Goal: Task Accomplishment & Management: Use online tool/utility

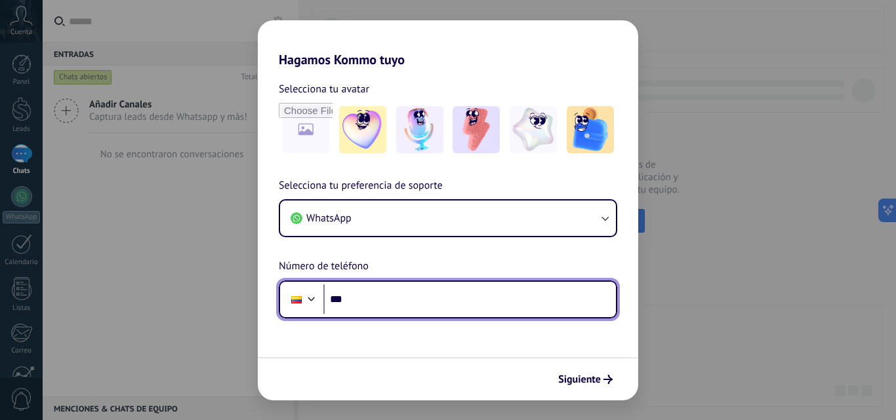
click at [400, 306] on input "***" at bounding box center [469, 300] width 293 height 30
type input "**********"
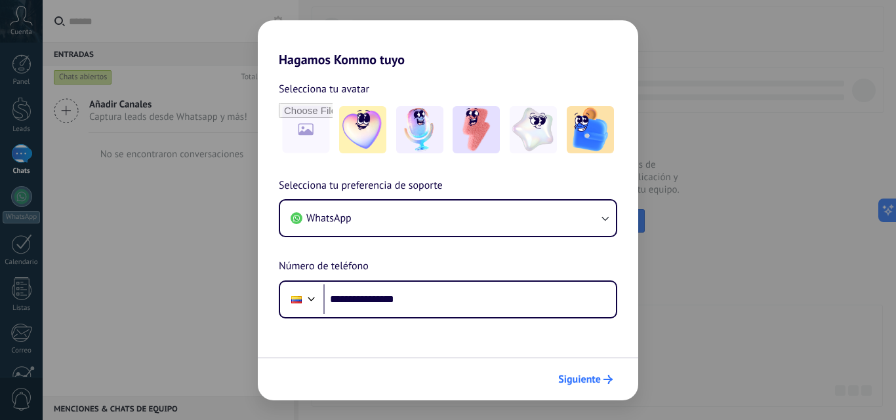
click at [573, 378] on span "Siguiente" at bounding box center [579, 379] width 43 height 9
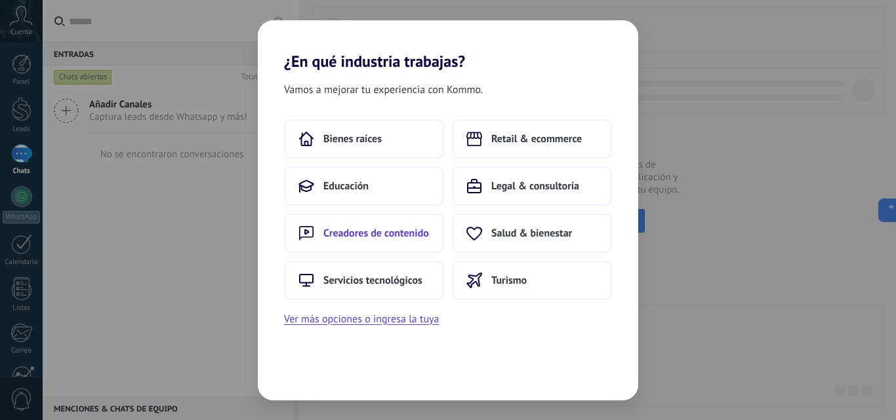
click at [421, 241] on button "Creadores de contenido" at bounding box center [364, 233] width 160 height 39
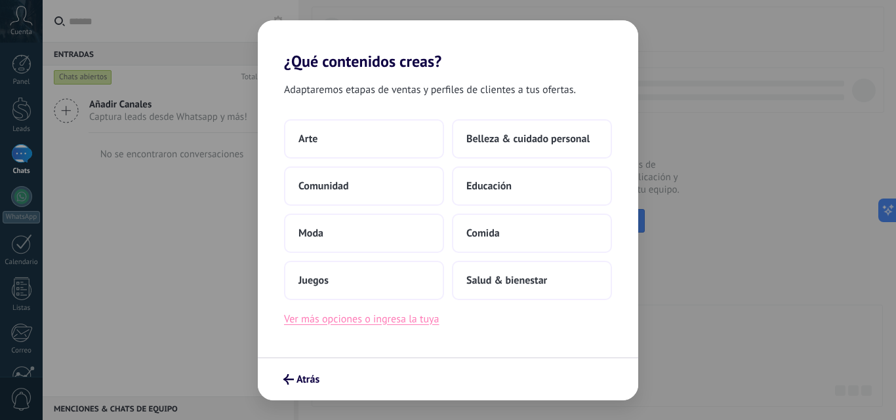
click at [424, 319] on button "Ver más opciones o ingresa la tuya" at bounding box center [361, 319] width 155 height 17
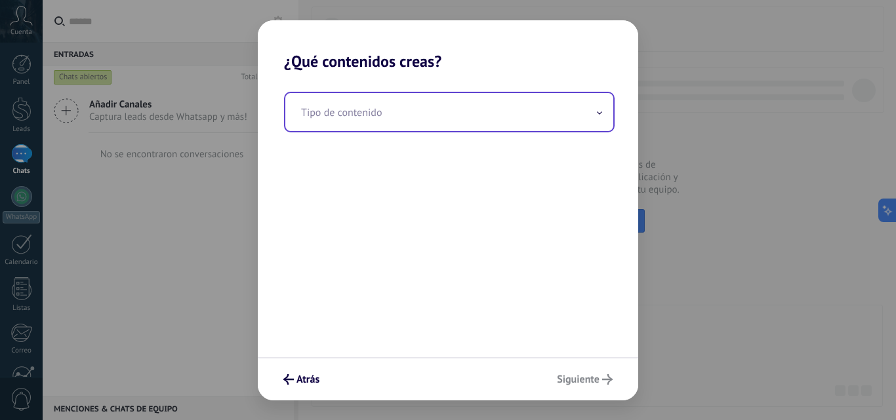
click at [454, 123] on input "text" at bounding box center [449, 112] width 328 height 38
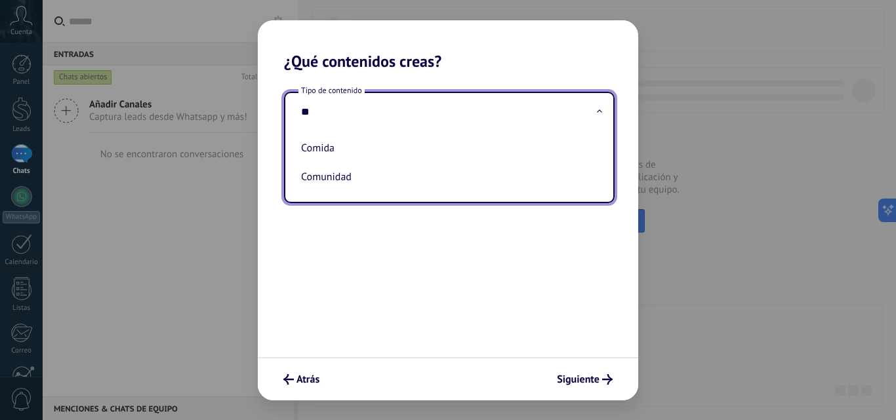
type input "*"
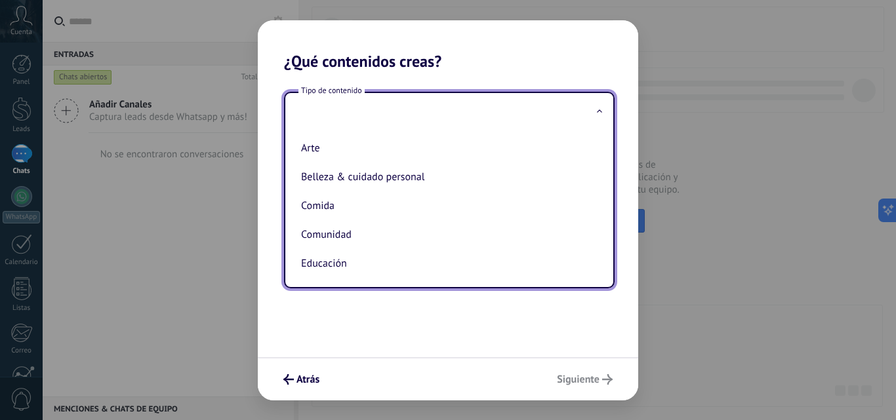
click at [527, 72] on div "Tipo de contenido Arte Belleza & cuidado personal Comida Comunidad Educación Fo…" at bounding box center [448, 214] width 380 height 287
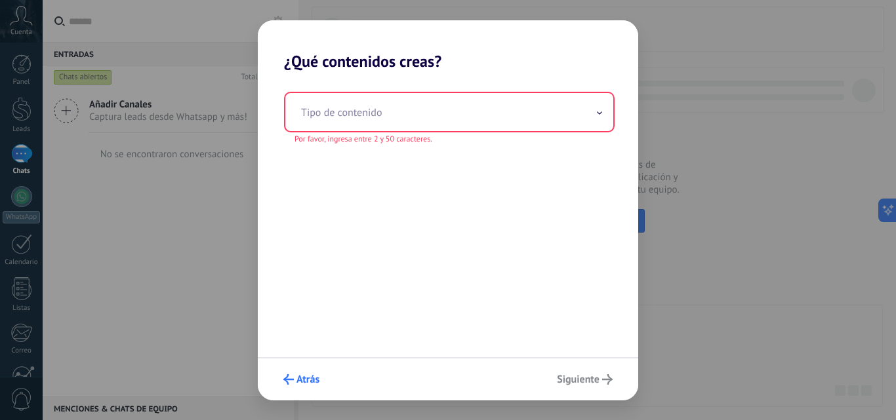
click at [306, 384] on span "Atrás" at bounding box center [308, 379] width 23 height 9
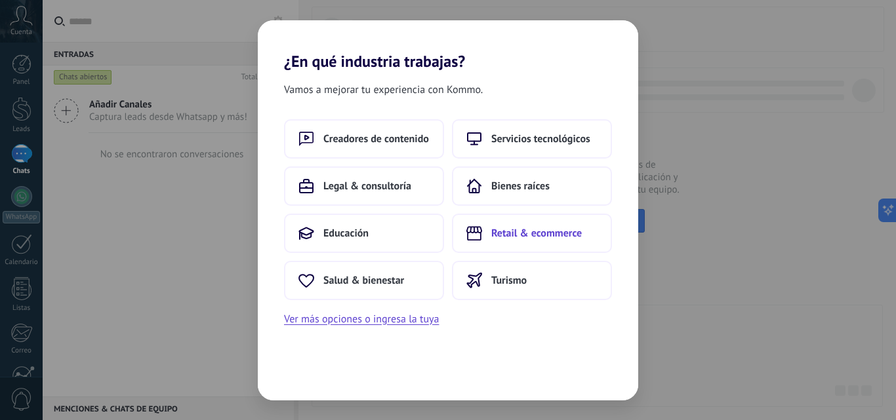
click at [558, 243] on button "Retail & ecommerce" at bounding box center [532, 233] width 160 height 39
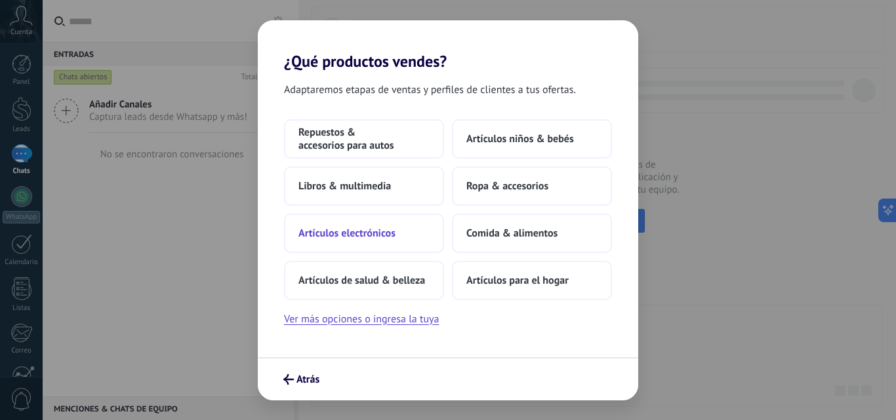
click at [424, 238] on button "Artículos electrónicos" at bounding box center [364, 233] width 160 height 39
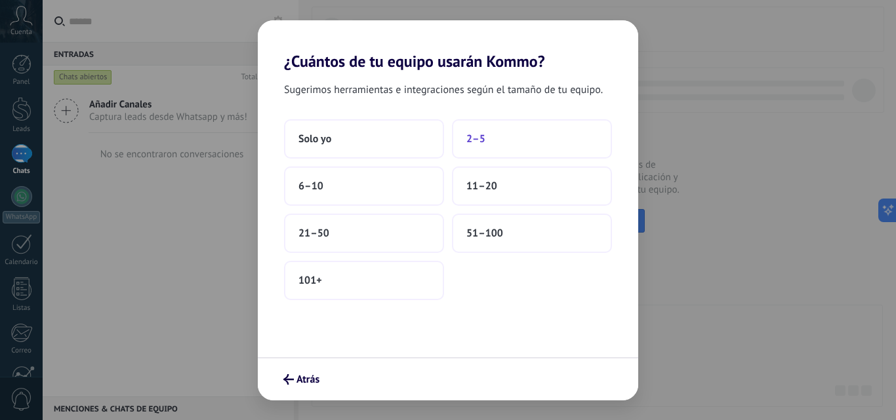
click at [528, 148] on button "2–5" at bounding box center [532, 138] width 160 height 39
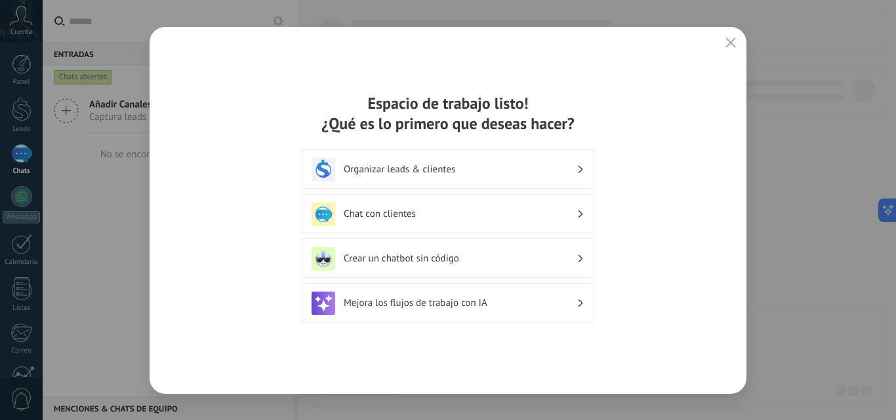
click at [733, 41] on icon "button" at bounding box center [731, 42] width 10 height 10
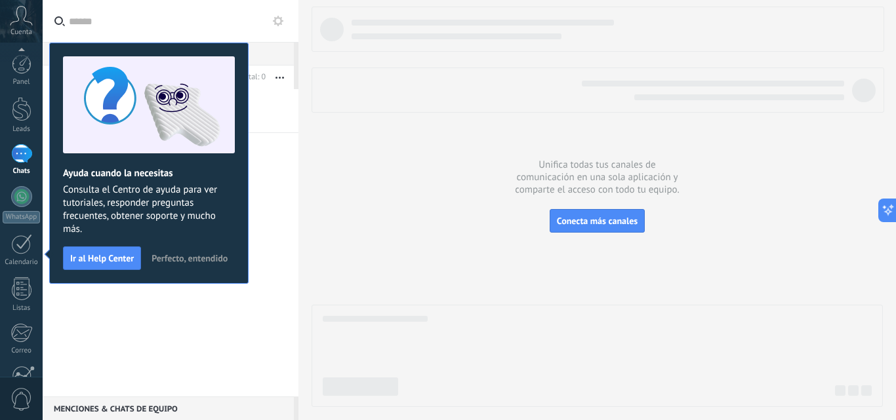
scroll to position [125, 0]
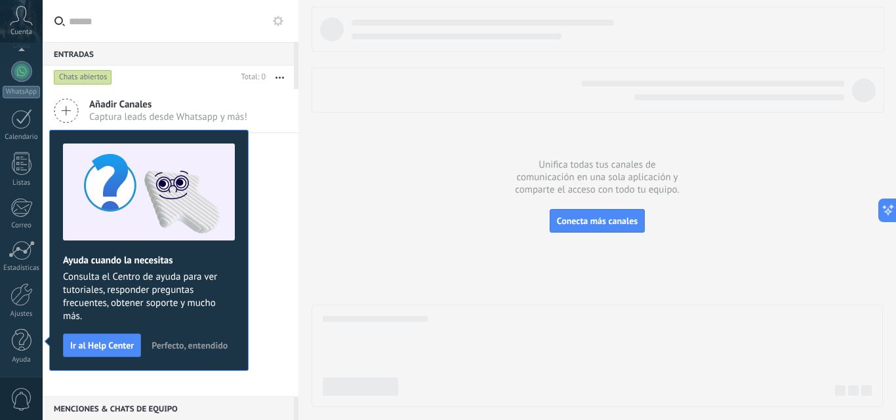
click at [468, 175] on div at bounding box center [597, 207] width 571 height 401
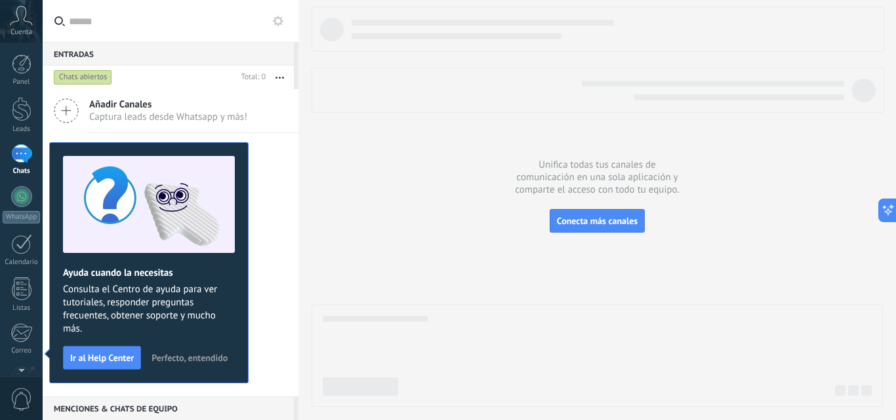
click at [198, 354] on span "Perfecto, entendido" at bounding box center [190, 358] width 76 height 9
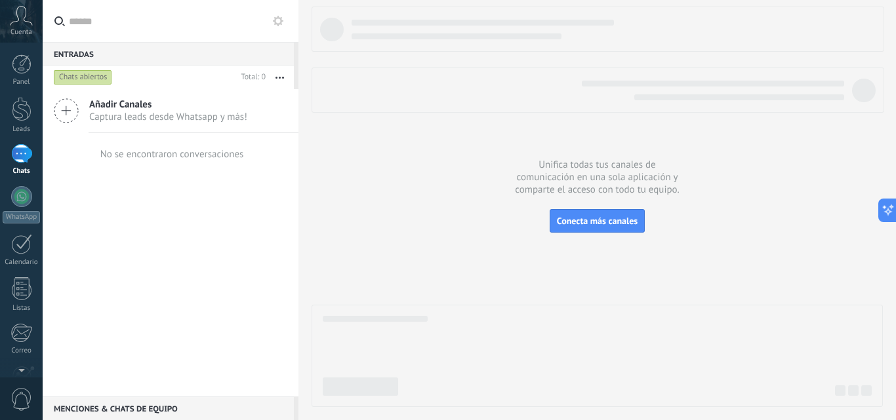
click at [168, 108] on span "Añadir Canales" at bounding box center [168, 104] width 158 height 12
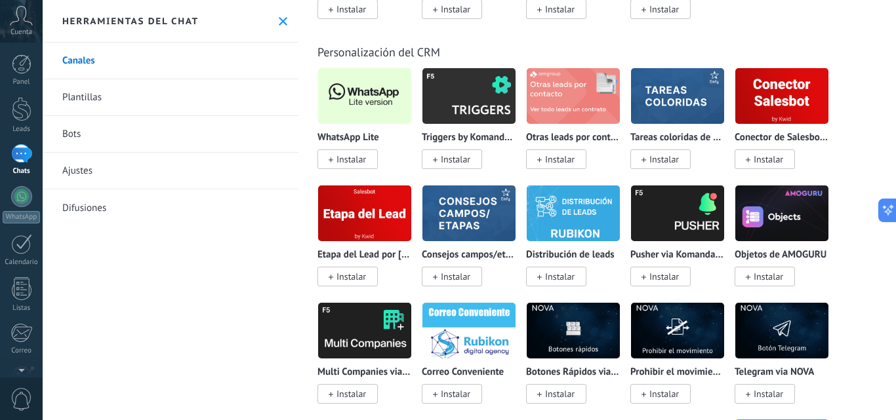
scroll to position [3280, 0]
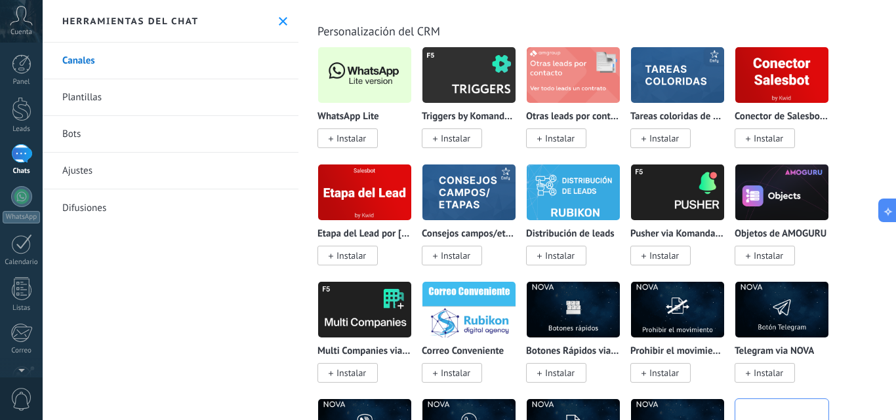
click at [335, 138] on span "Instalar" at bounding box center [348, 139] width 60 height 20
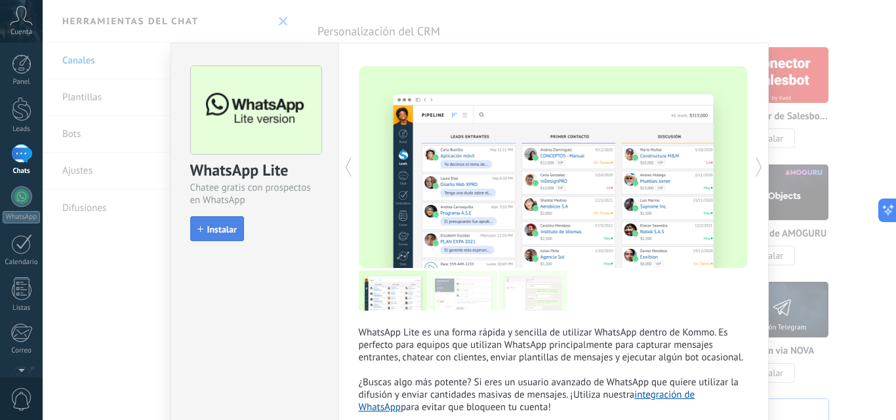
click at [225, 228] on span "Instalar" at bounding box center [222, 229] width 30 height 9
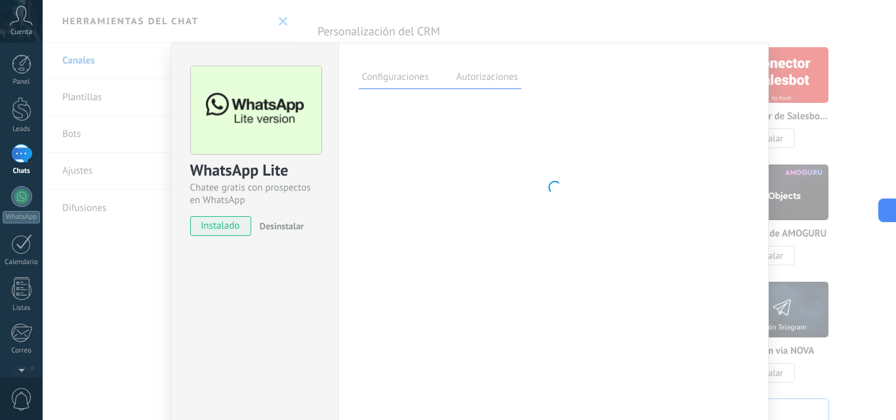
click at [504, 79] on label "Autorizaciones" at bounding box center [487, 79] width 68 height 19
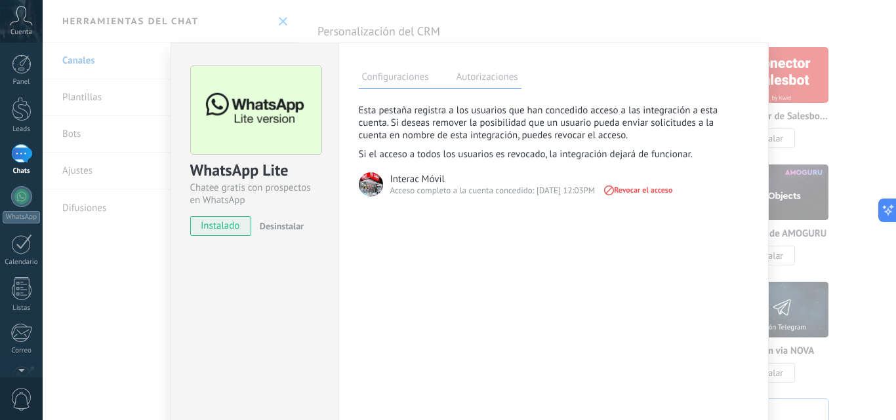
click at [417, 78] on label "Configuraciones" at bounding box center [395, 79] width 73 height 19
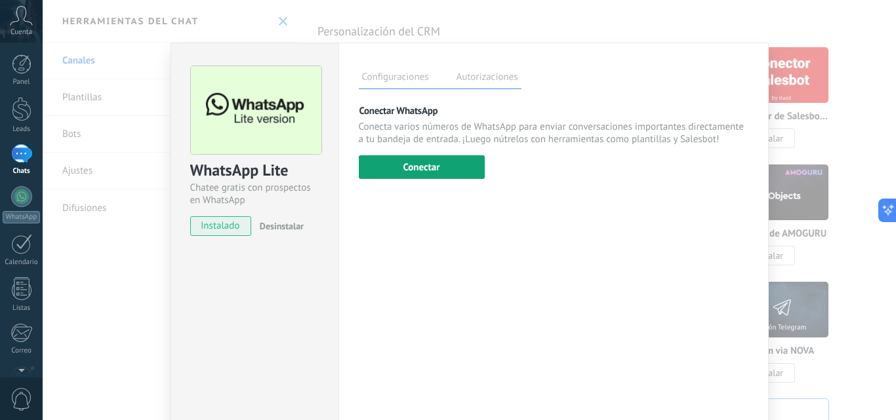
click at [428, 168] on button "Conectar" at bounding box center [422, 167] width 126 height 24
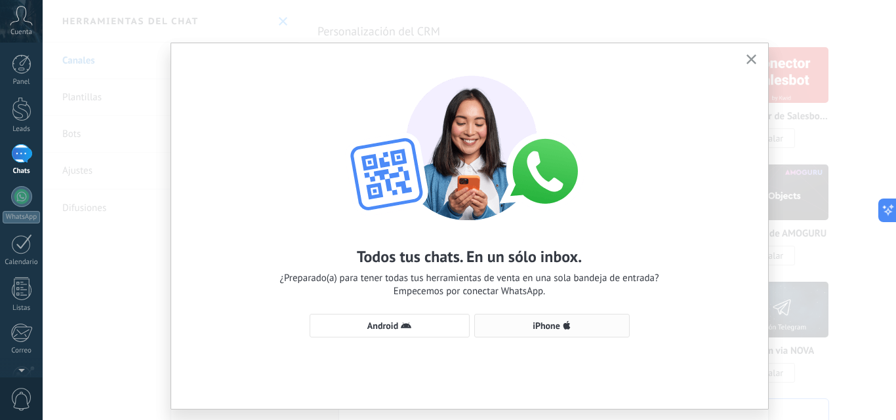
click at [567, 332] on button "iPhone" at bounding box center [551, 326] width 155 height 24
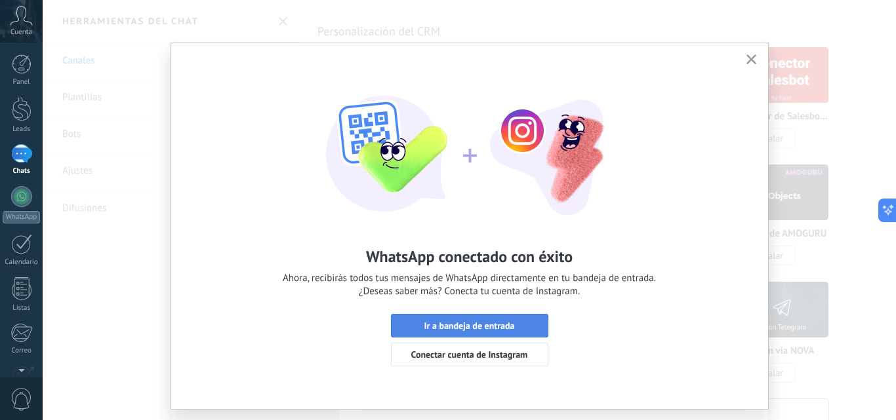
click at [516, 322] on span "Ir a bandeja de entrada" at bounding box center [469, 325] width 143 height 9
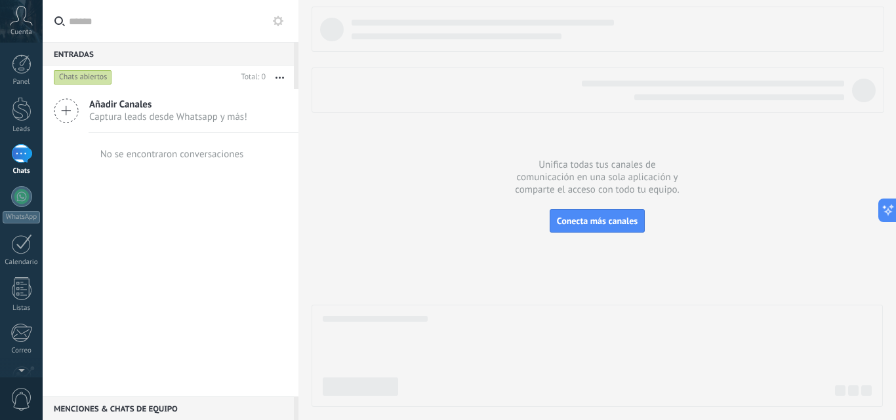
click at [175, 108] on span "Añadir Canales" at bounding box center [168, 104] width 158 height 12
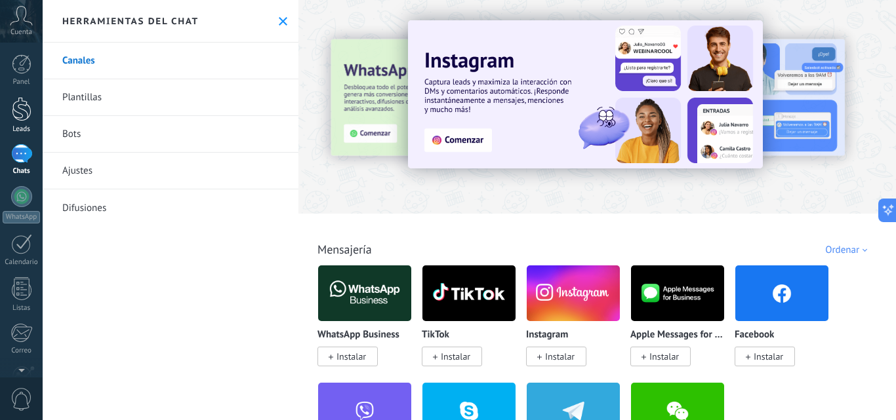
click at [20, 117] on div at bounding box center [22, 109] width 20 height 24
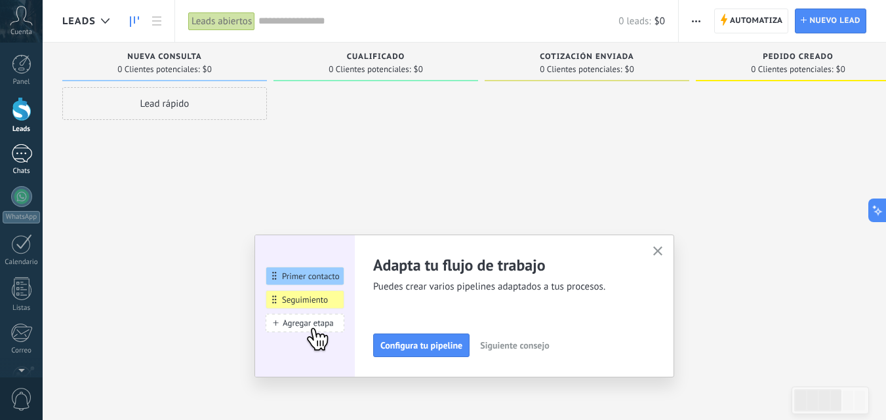
click at [20, 151] on div at bounding box center [21, 153] width 21 height 19
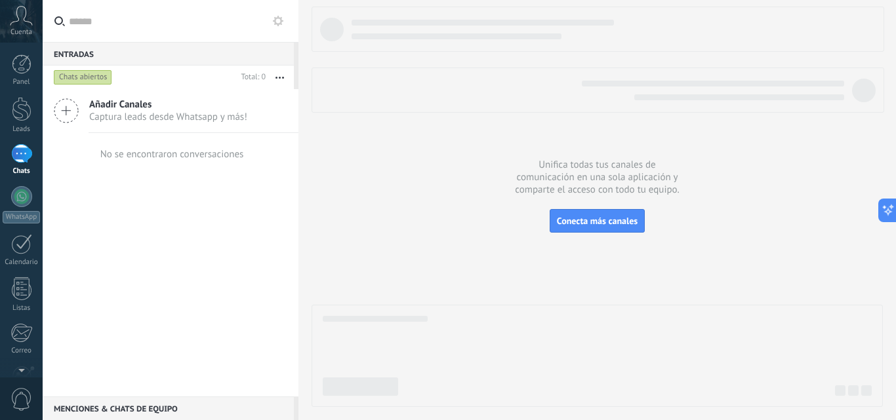
click at [275, 75] on button "button" at bounding box center [280, 78] width 28 height 24
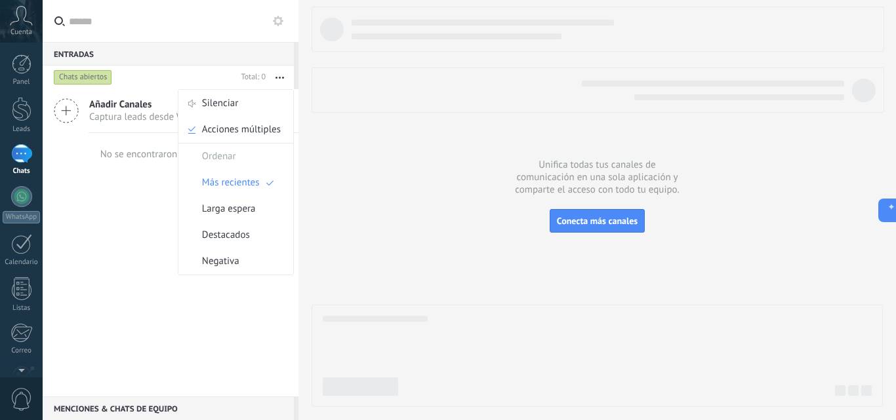
click at [126, 116] on span "Captura leads desde Whatsapp y más!" at bounding box center [168, 117] width 158 height 12
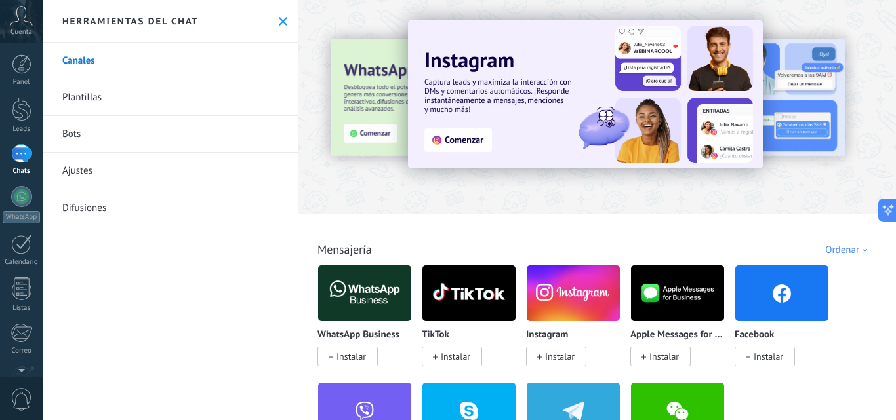
click at [205, 129] on link "Bots" at bounding box center [171, 134] width 256 height 37
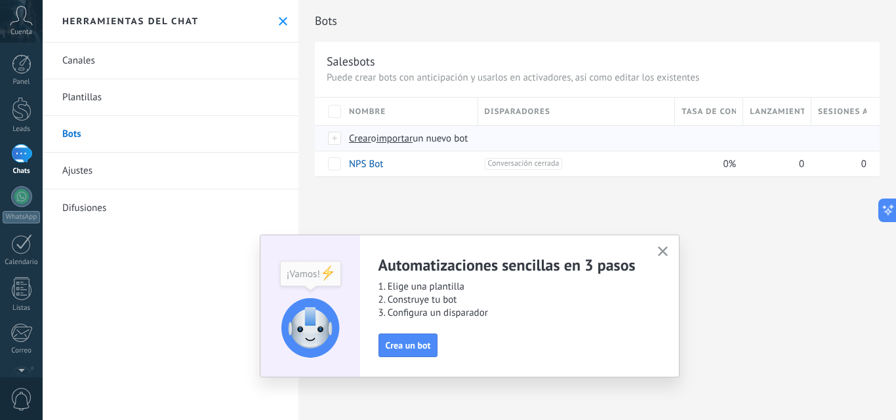
click at [336, 137] on div at bounding box center [335, 139] width 14 height 12
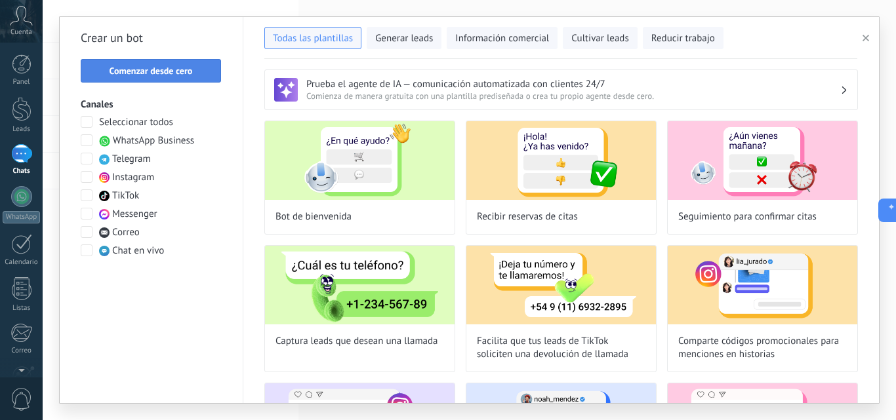
click at [186, 62] on button "Comenzar desde cero" at bounding box center [151, 71] width 140 height 24
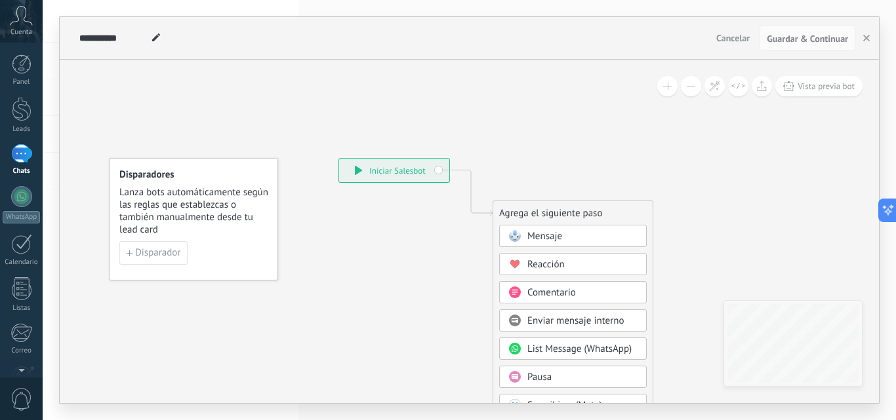
click at [396, 174] on div "**********" at bounding box center [394, 171] width 110 height 24
click at [535, 237] on span "Mensaje" at bounding box center [544, 236] width 35 height 12
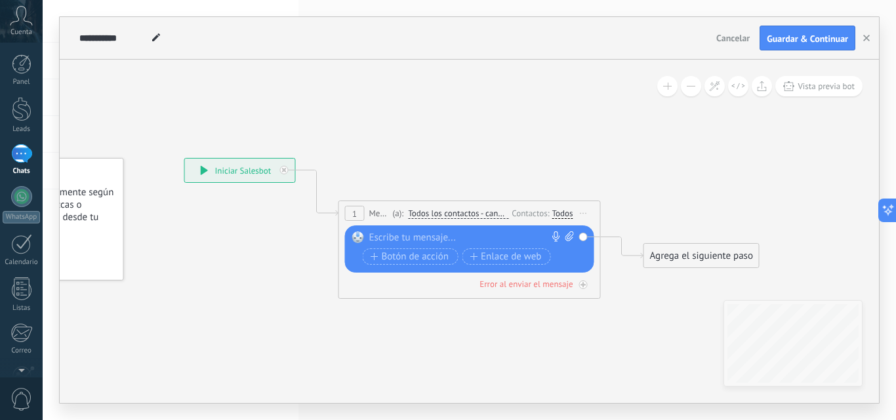
click at [520, 237] on div at bounding box center [466, 238] width 195 height 13
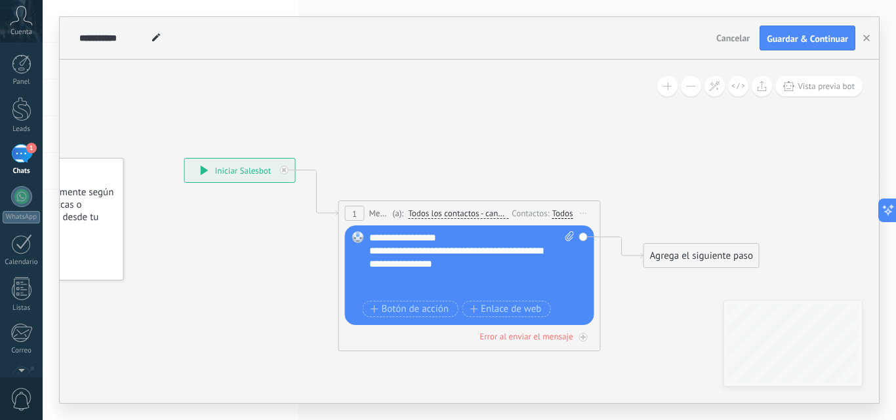
click at [568, 239] on icon at bounding box center [569, 237] width 9 height 10
click input "Subir" at bounding box center [0, 0] width 0 height 0
click at [484, 230] on div "Reemplazar Quitar Convertir a mensaje de voz Arrastre la imagen aquí para adjun…" at bounding box center [469, 276] width 249 height 100
click at [483, 234] on div "**********" at bounding box center [471, 265] width 205 height 66
click at [501, 258] on div "**********" at bounding box center [471, 265] width 205 height 66
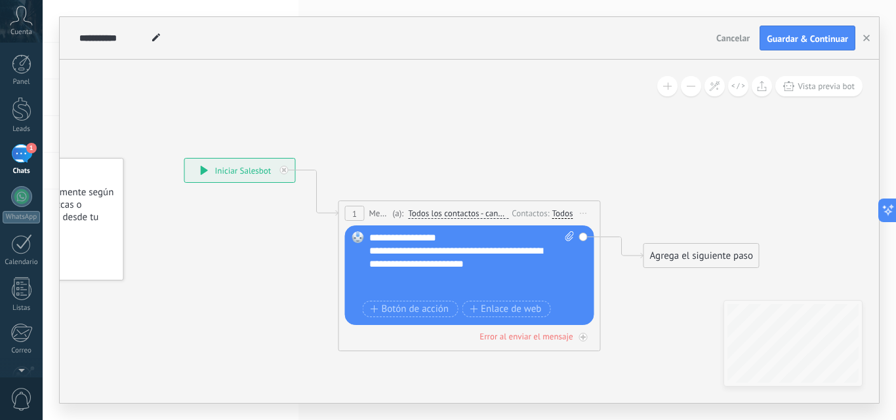
click at [468, 268] on div "**********" at bounding box center [471, 265] width 205 height 66
click at [544, 271] on div "**********" at bounding box center [471, 265] width 205 height 66
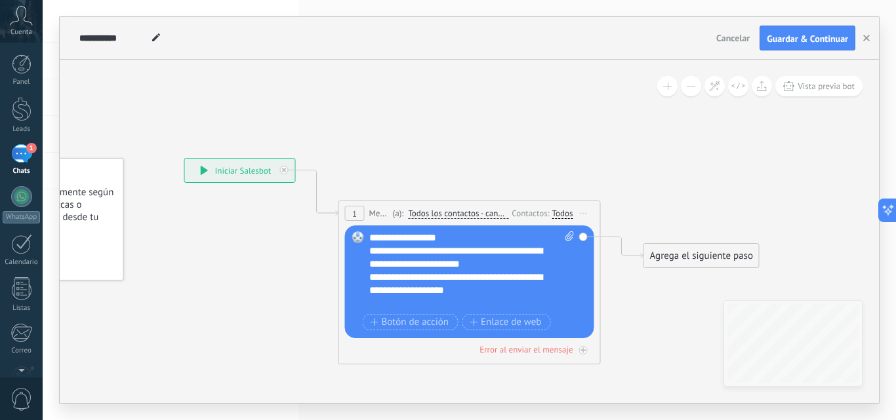
click at [495, 269] on div "**********" at bounding box center [471, 271] width 205 height 79
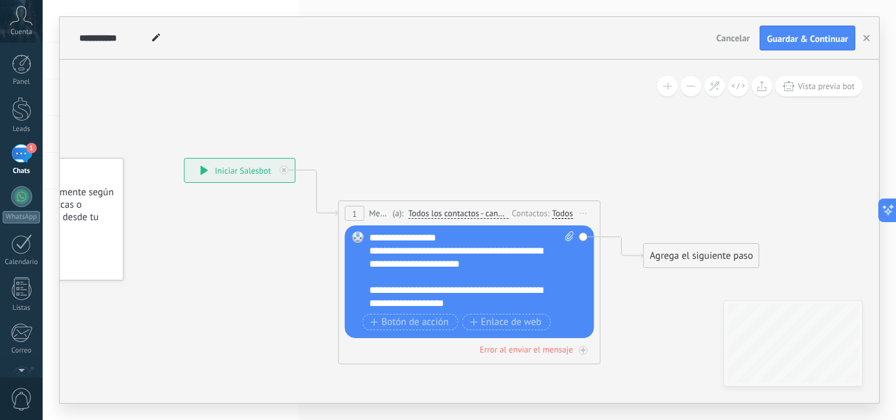
click at [385, 292] on div "**********" at bounding box center [471, 271] width 205 height 79
click at [692, 258] on div "Agrega el siguiente paso" at bounding box center [701, 256] width 115 height 22
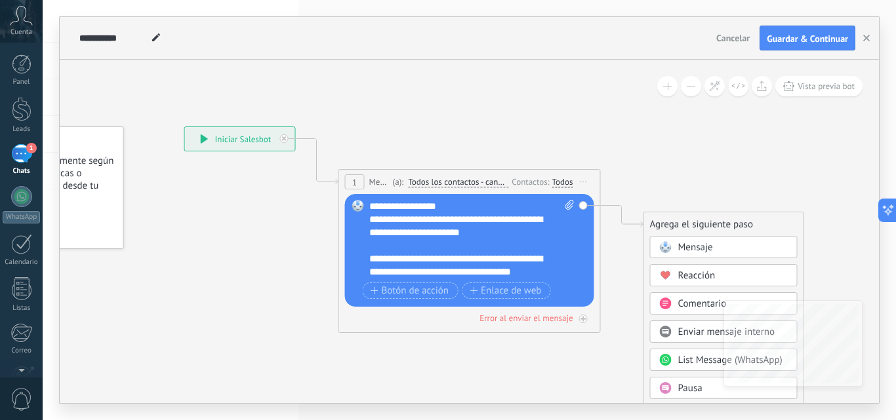
click at [678, 242] on span "Mensaje" at bounding box center [695, 247] width 35 height 12
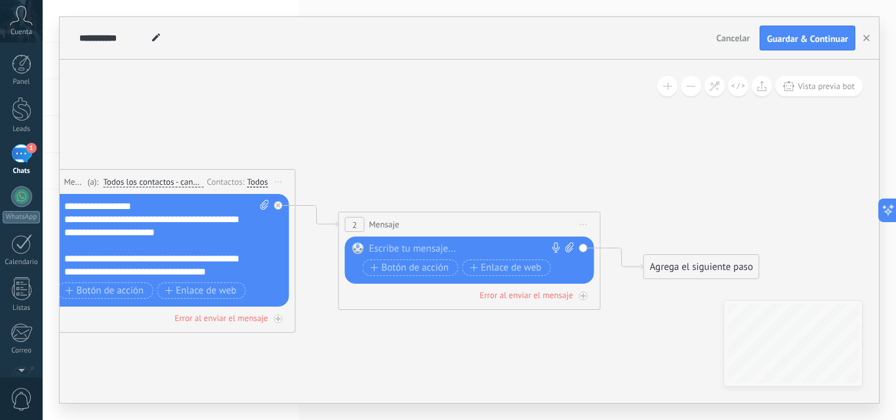
click at [584, 226] on span "Iniciar vista previa aquí Cambiar nombre Duplicar [GEOGRAPHIC_DATA]" at bounding box center [583, 224] width 21 height 19
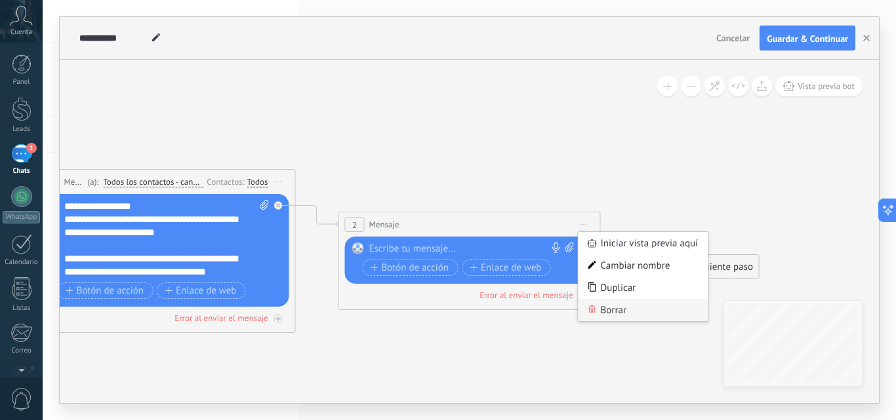
click at [619, 306] on div "Borrar" at bounding box center [644, 310] width 130 height 22
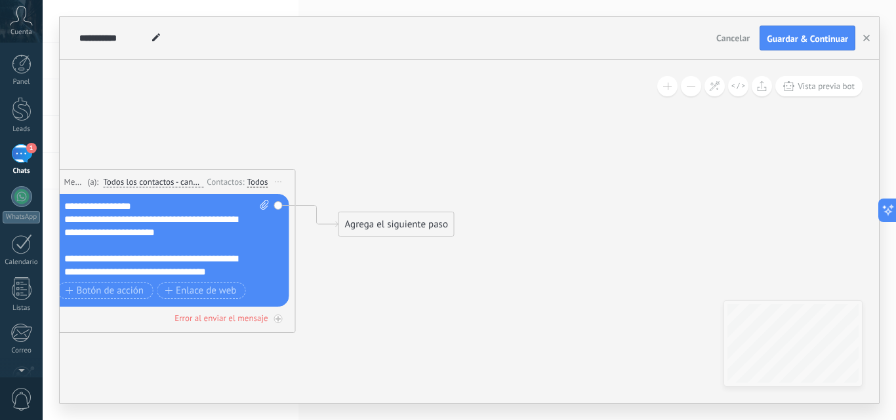
click at [371, 226] on div "Agrega el siguiente paso" at bounding box center [396, 225] width 115 height 22
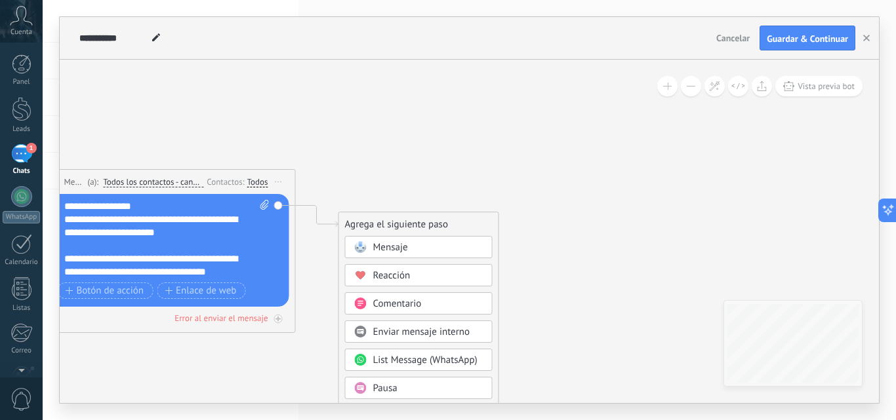
click at [386, 240] on div "Mensaje" at bounding box center [419, 247] width 148 height 22
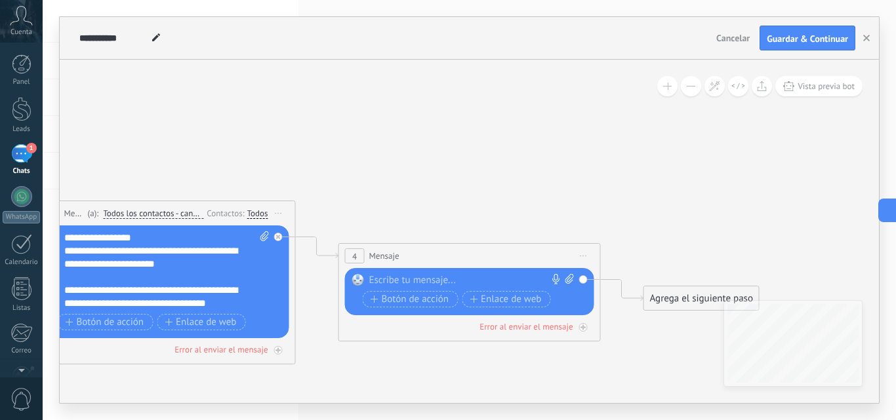
click at [412, 274] on div "Reemplazar Quitar Convertir a mensaje de voz Arrastre la imagen aquí para adjun…" at bounding box center [469, 291] width 249 height 47
click at [409, 276] on div at bounding box center [466, 280] width 195 height 13
click at [589, 256] on span "Iniciar vista previa aquí Cambiar nombre Duplicar [GEOGRAPHIC_DATA]" at bounding box center [583, 256] width 21 height 19
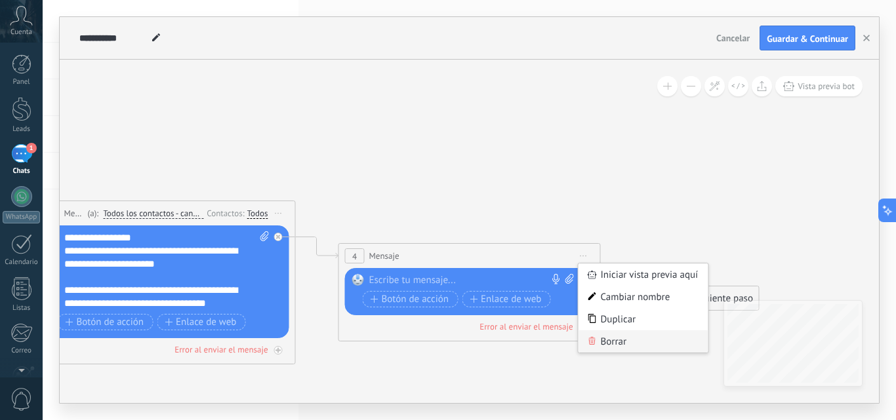
click at [604, 338] on div "Borrar" at bounding box center [644, 342] width 130 height 22
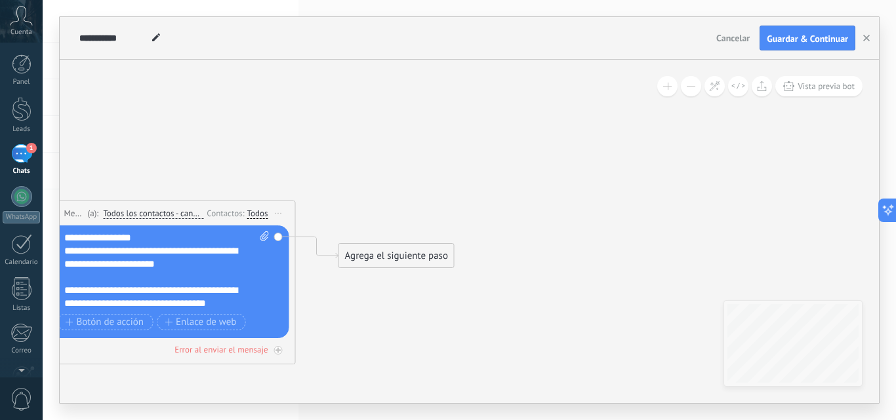
click at [412, 259] on div "Agrega el siguiente paso" at bounding box center [396, 256] width 115 height 22
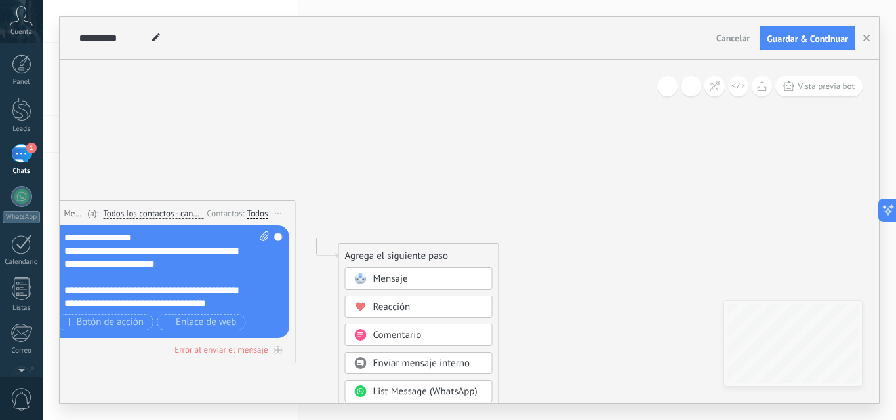
click at [412, 276] on div "Mensaje" at bounding box center [428, 279] width 110 height 13
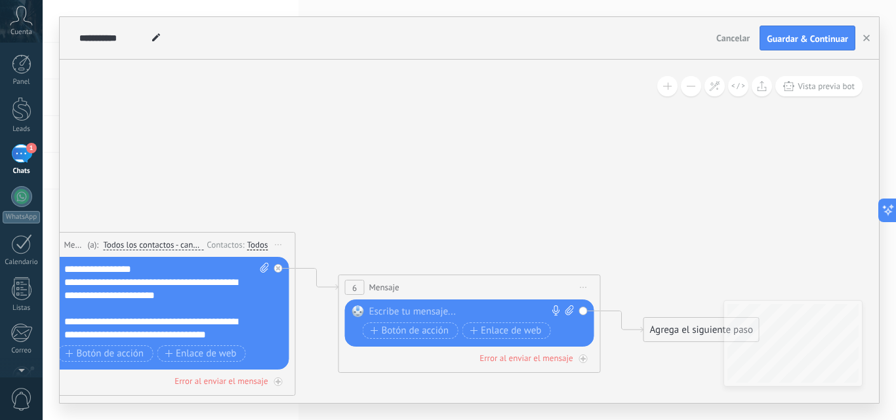
click at [449, 311] on div at bounding box center [466, 312] width 195 height 13
paste div
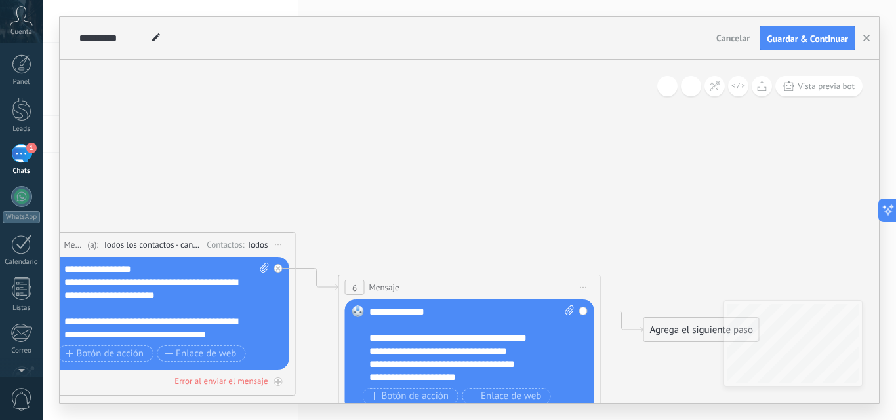
click at [501, 335] on div "**********" at bounding box center [460, 338] width 182 height 13
click at [540, 338] on div "**********" at bounding box center [460, 338] width 182 height 13
click at [382, 363] on div "**********" at bounding box center [460, 364] width 182 height 13
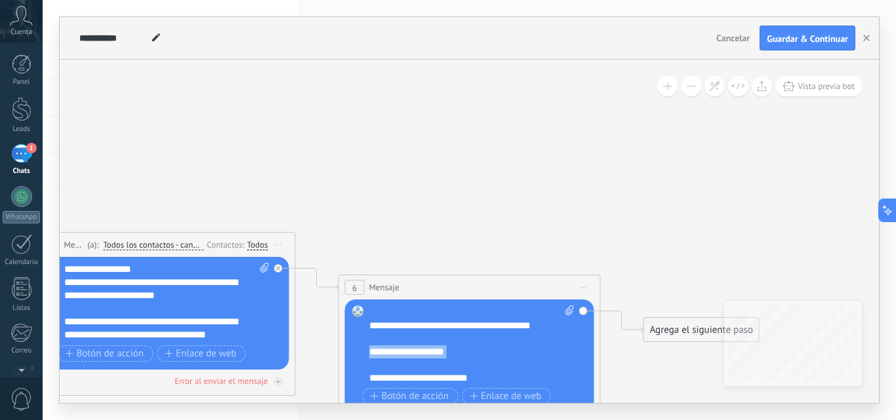
drag, startPoint x: 382, startPoint y: 359, endPoint x: 365, endPoint y: 356, distance: 17.4
click at [365, 356] on div "Reemplazar Quitar Convertir a mensaje de voz Arrastre la imagen aquí para adjun…" at bounding box center [469, 356] width 249 height 113
click at [379, 351] on div "**********" at bounding box center [460, 365] width 182 height 39
copy div "*"
click at [394, 365] on div "**********" at bounding box center [460, 359] width 182 height 26
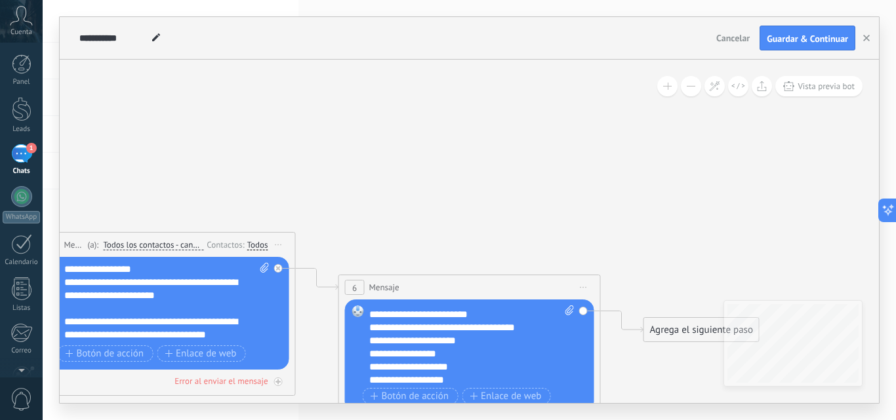
scroll to position [92, 0]
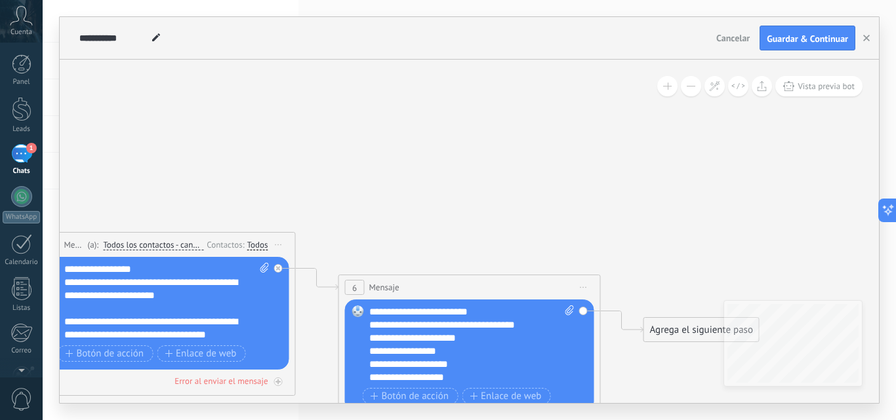
click at [503, 310] on div "**********" at bounding box center [460, 306] width 182 height 26
click at [406, 328] on div "**********" at bounding box center [460, 325] width 182 height 13
click at [548, 325] on div "**********" at bounding box center [460, 325] width 182 height 13
click at [409, 336] on div "**********" at bounding box center [460, 338] width 182 height 13
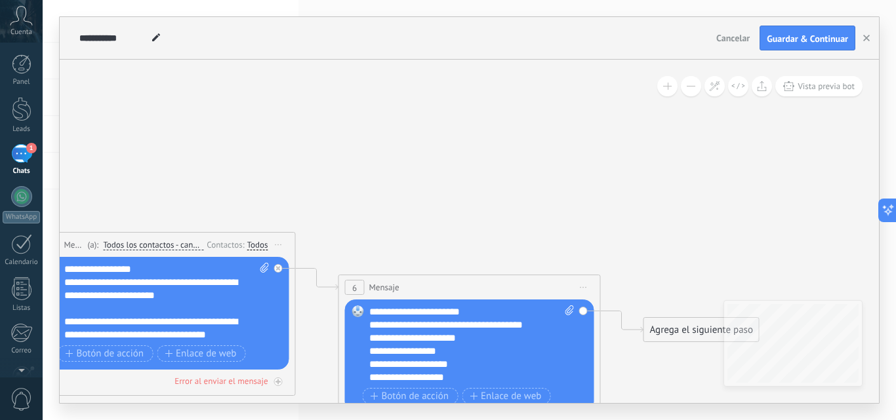
click at [430, 337] on div "**********" at bounding box center [460, 338] width 182 height 13
click at [449, 340] on div "**********" at bounding box center [460, 338] width 182 height 13
click at [408, 338] on div "**********" at bounding box center [460, 338] width 182 height 13
click at [481, 376] on div "**********" at bounding box center [460, 377] width 182 height 13
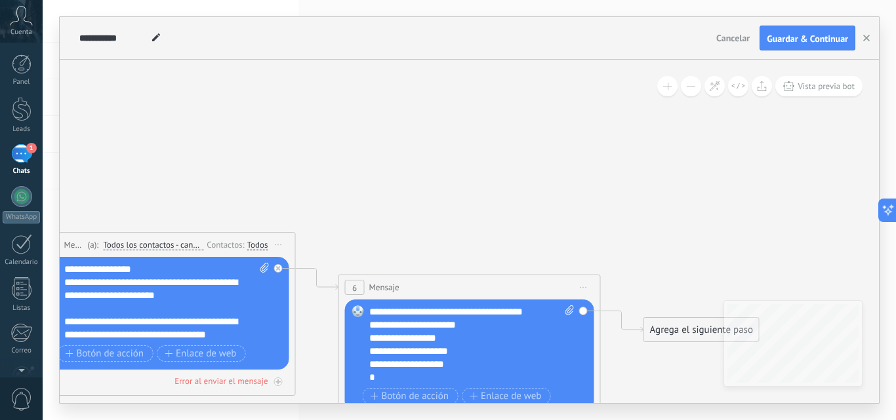
drag, startPoint x: 382, startPoint y: 367, endPoint x: 376, endPoint y: 365, distance: 6.7
click at [379, 365] on div "**********" at bounding box center [460, 371] width 182 height 26
click at [369, 365] on div "**********" at bounding box center [460, 371] width 182 height 26
copy div "*"
click at [470, 365] on div "**********" at bounding box center [460, 371] width 182 height 26
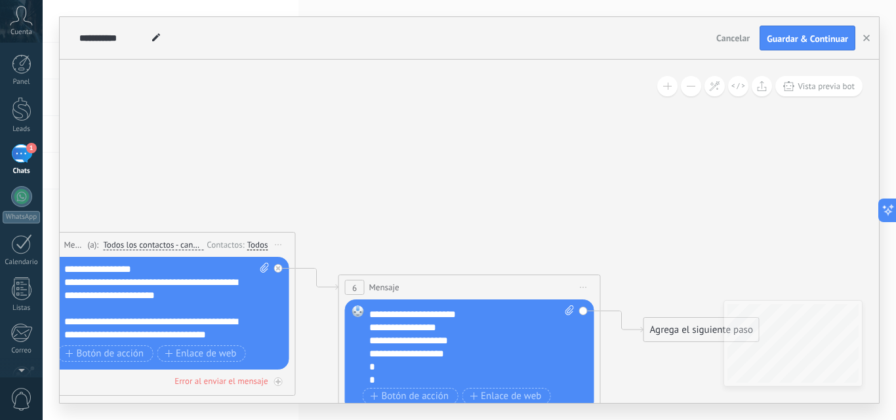
scroll to position [105, 0]
click at [470, 380] on div "**********" at bounding box center [460, 364] width 182 height 39
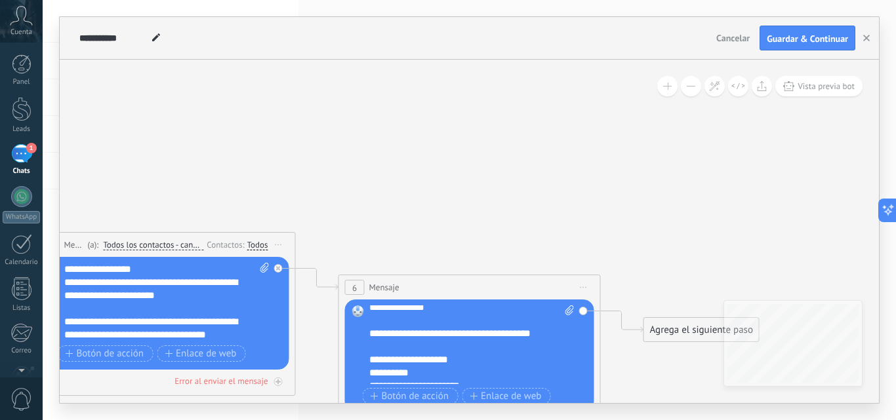
scroll to position [0, 0]
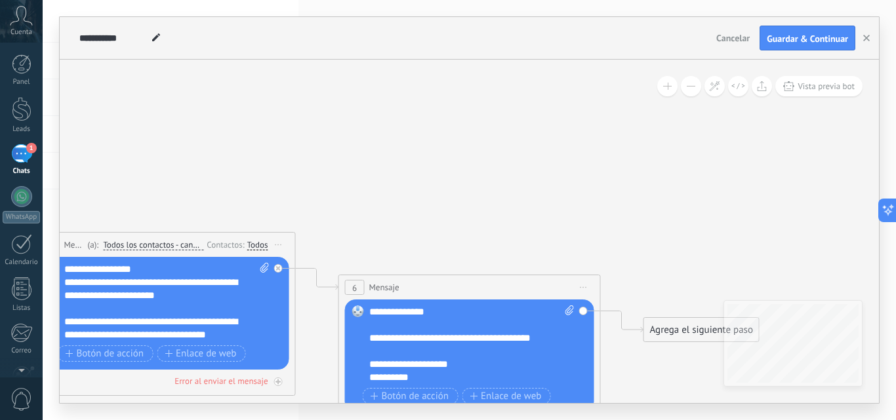
click at [569, 310] on icon at bounding box center [569, 311] width 9 height 10
click input "Subir" at bounding box center [0, 0] width 0 height 0
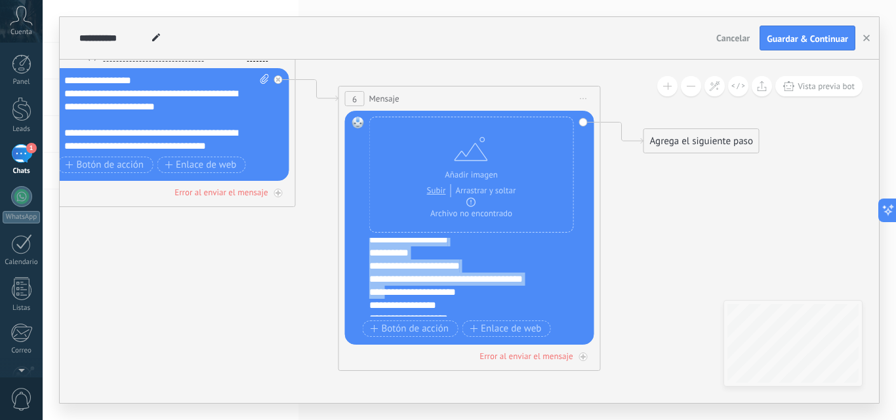
scroll to position [105, 0]
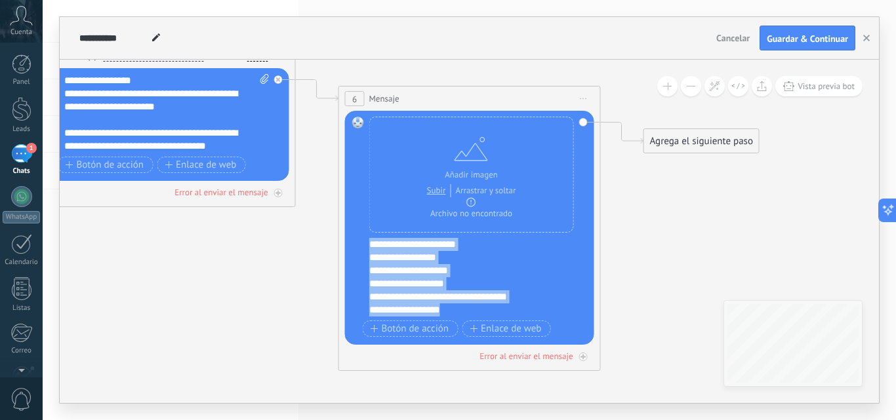
drag, startPoint x: 370, startPoint y: 245, endPoint x: 472, endPoint y: 312, distance: 121.4
click at [472, 312] on div "**********" at bounding box center [478, 277] width 218 height 79
copy div "**********"
click at [281, 197] on icon at bounding box center [278, 193] width 7 height 7
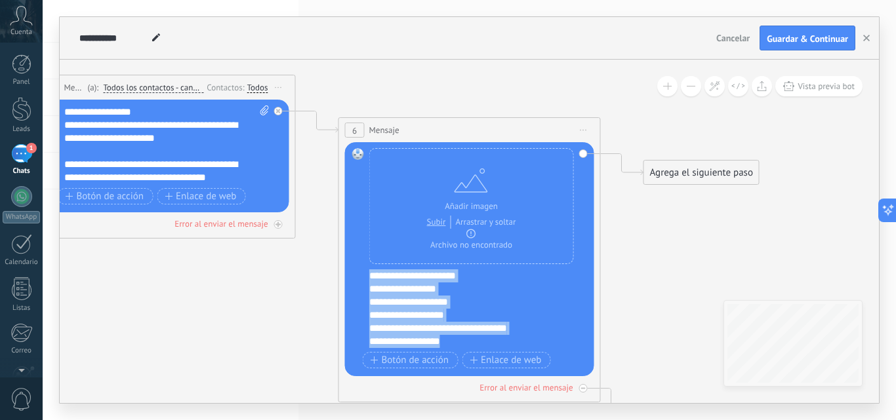
click at [712, 167] on div "Agrega el siguiente paso" at bounding box center [701, 173] width 115 height 22
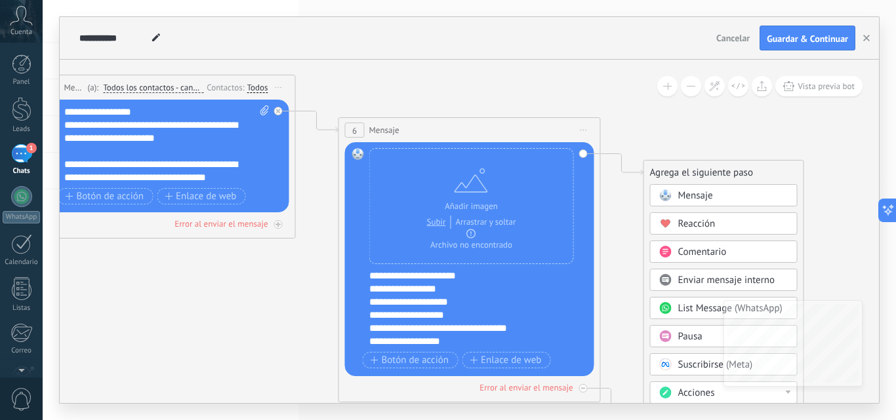
click at [656, 127] on icon at bounding box center [297, 251] width 1492 height 1094
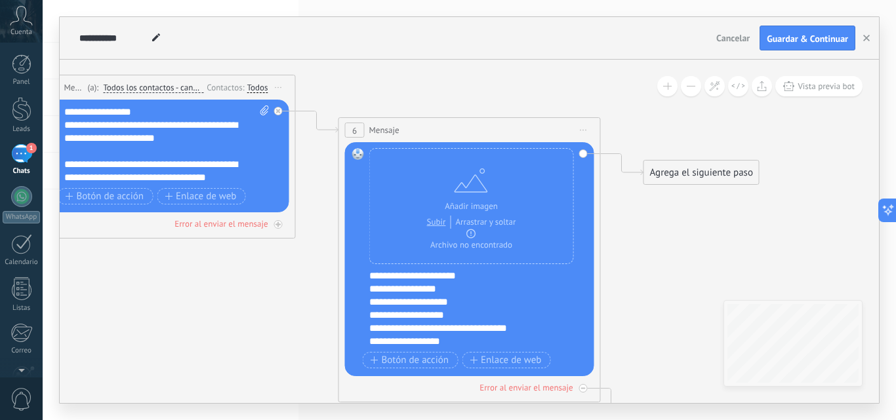
click at [674, 173] on div "Agrega el siguiente paso" at bounding box center [701, 173] width 115 height 22
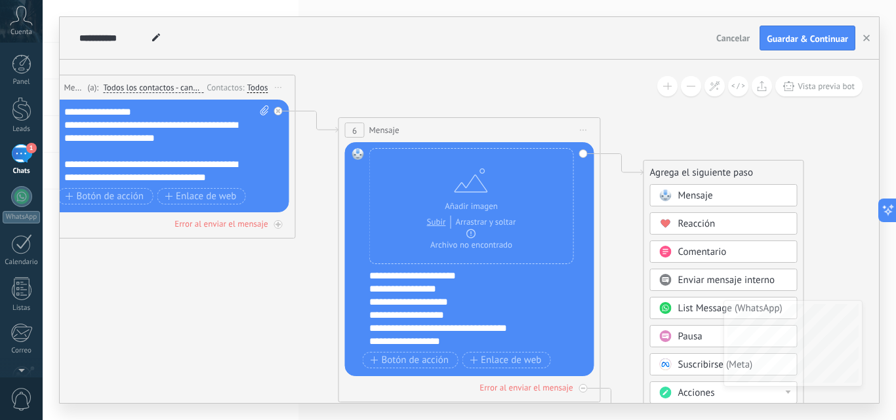
click at [672, 332] on span at bounding box center [666, 336] width 26 height 10
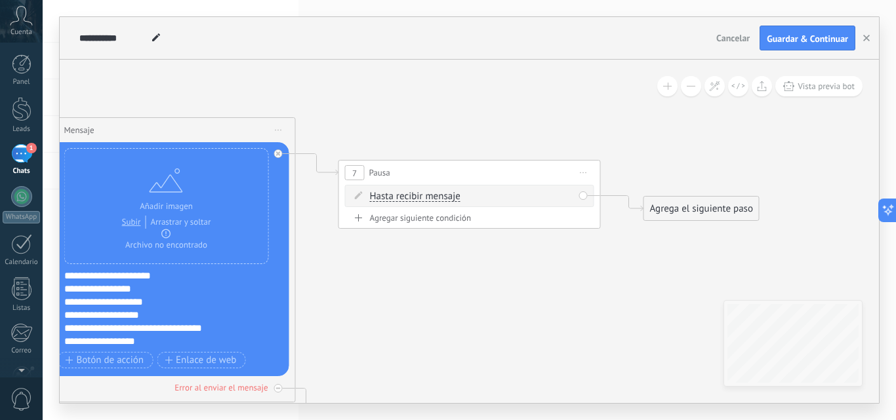
click at [451, 222] on div "Agregar siguiente condición" at bounding box center [469, 218] width 249 height 11
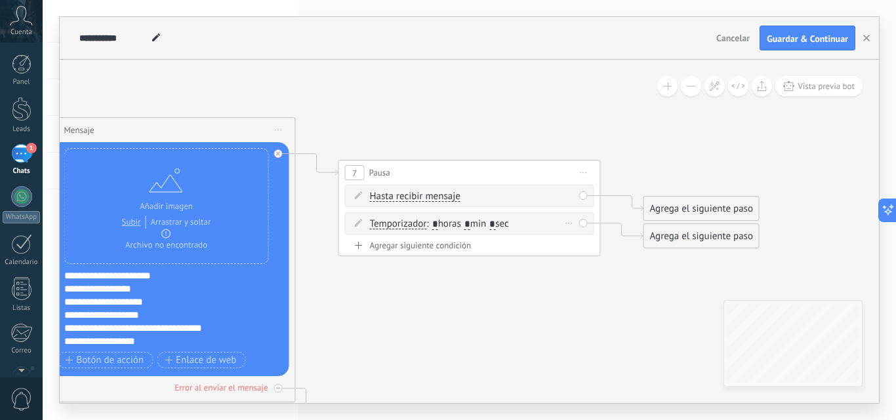
click at [470, 223] on input "*" at bounding box center [467, 225] width 6 height 10
type input "*"
click at [495, 224] on input "*" at bounding box center [492, 225] width 6 height 10
type input "**"
click at [569, 195] on icon at bounding box center [569, 195] width 7 height 1
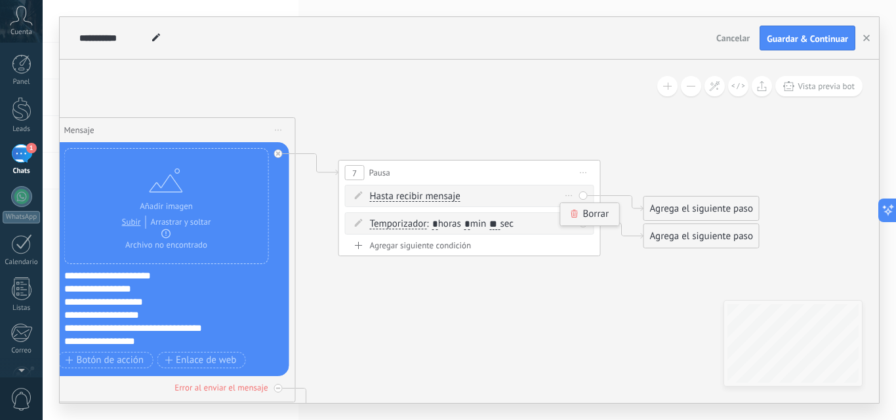
click at [572, 215] on icon at bounding box center [574, 214] width 7 height 8
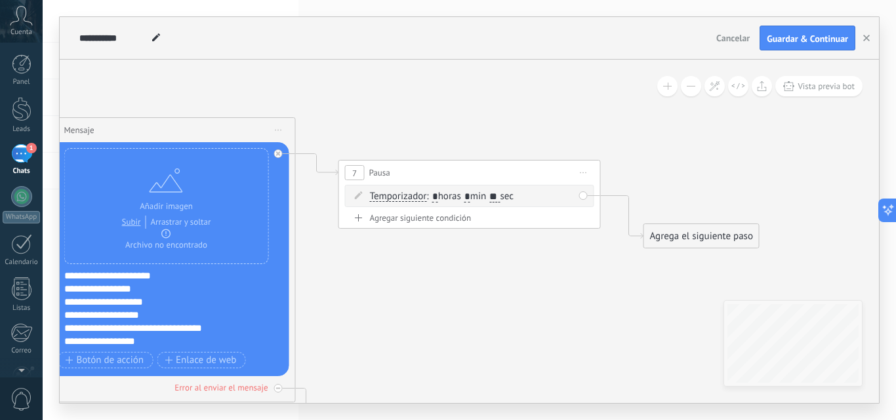
click at [686, 236] on div "Agrega el siguiente paso" at bounding box center [701, 237] width 115 height 22
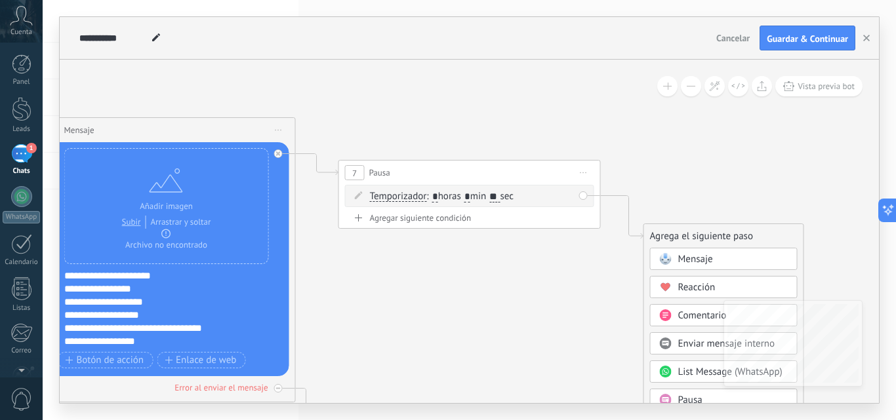
click at [689, 258] on span "Mensaje" at bounding box center [695, 259] width 35 height 12
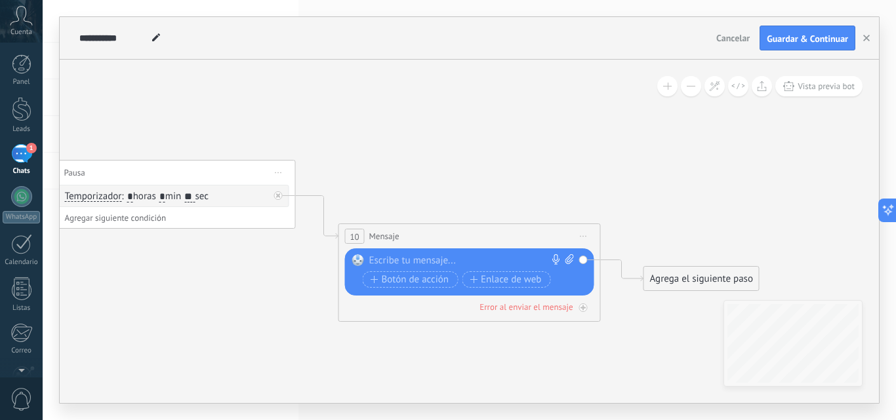
click at [411, 262] on div at bounding box center [466, 261] width 195 height 13
paste div
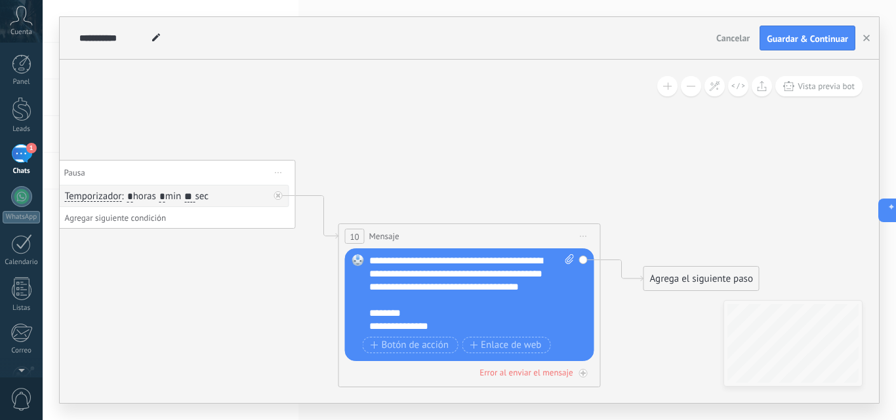
click at [529, 265] on div "**********" at bounding box center [471, 294] width 205 height 79
drag, startPoint x: 531, startPoint y: 264, endPoint x: 478, endPoint y: 264, distance: 53.8
click at [478, 264] on div "**********" at bounding box center [471, 294] width 205 height 79
click at [445, 272] on div "**********" at bounding box center [471, 294] width 205 height 79
click at [415, 285] on div "**********" at bounding box center [471, 294] width 205 height 79
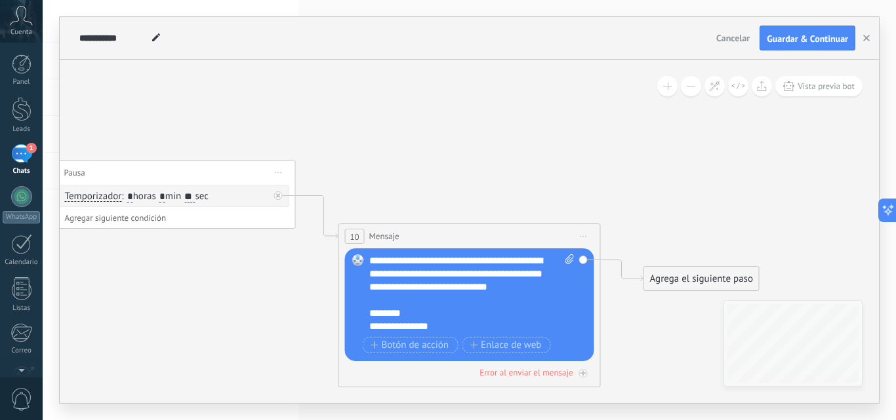
click at [547, 287] on div "**********" at bounding box center [471, 294] width 205 height 79
drag, startPoint x: 400, startPoint y: 326, endPoint x: 386, endPoint y: 321, distance: 15.1
click at [386, 321] on div "**********" at bounding box center [460, 326] width 182 height 13
click at [403, 321] on div "**********" at bounding box center [460, 326] width 182 height 13
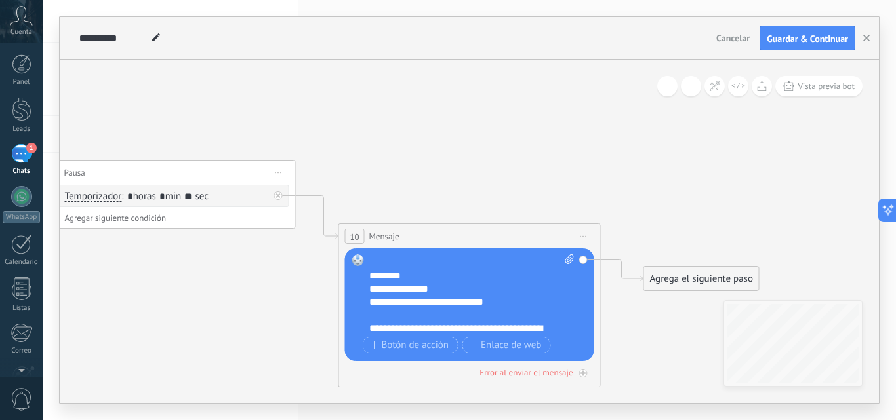
scroll to position [52, 0]
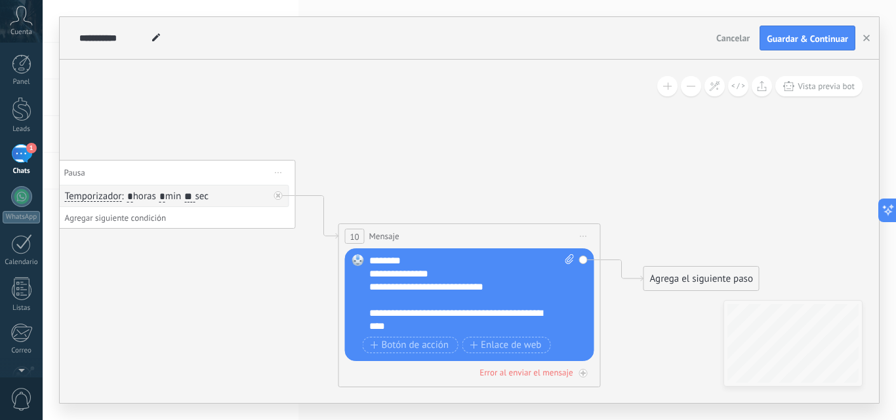
click at [448, 276] on div "**********" at bounding box center [460, 274] width 182 height 13
click at [381, 316] on div "**********" at bounding box center [460, 320] width 182 height 26
drag, startPoint x: 487, startPoint y: 329, endPoint x: 520, endPoint y: 313, distance: 37.0
click at [520, 313] on div "**********" at bounding box center [460, 320] width 182 height 26
click at [483, 313] on div "**********" at bounding box center [460, 320] width 182 height 26
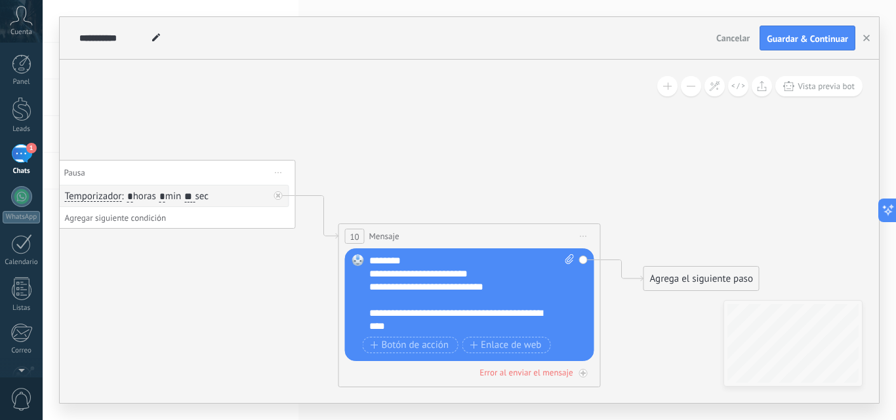
click at [487, 273] on div "**********" at bounding box center [460, 274] width 182 height 13
click at [507, 287] on div "**********" at bounding box center [460, 287] width 182 height 13
click at [436, 270] on div "**********" at bounding box center [460, 274] width 182 height 13
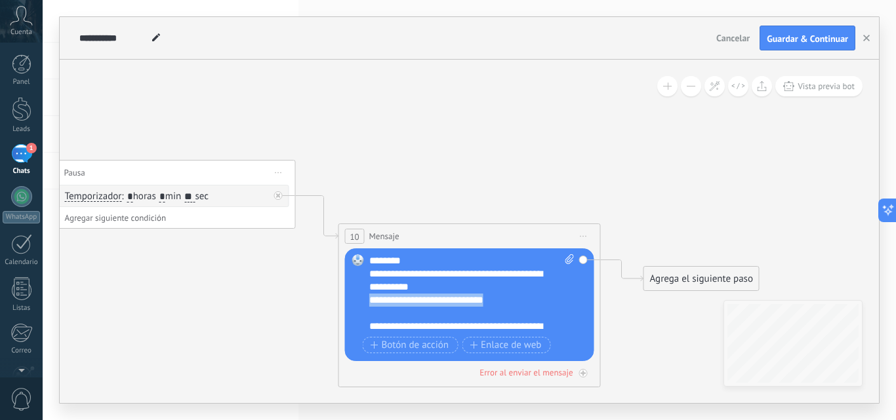
drag, startPoint x: 505, startPoint y: 302, endPoint x: 362, endPoint y: 302, distance: 143.0
click at [362, 302] on div "Reemplazar Quitar Convertir a mensaje de voz Arrastre la imagen aquí para adjun…" at bounding box center [469, 305] width 249 height 113
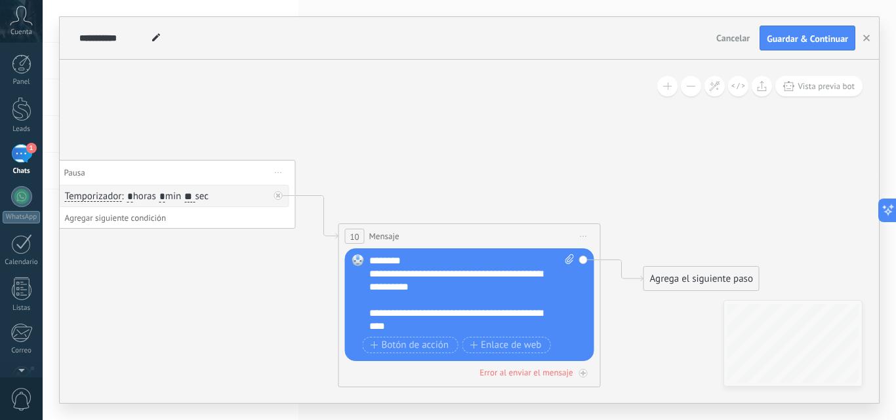
click at [405, 286] on div "**********" at bounding box center [460, 281] width 182 height 26
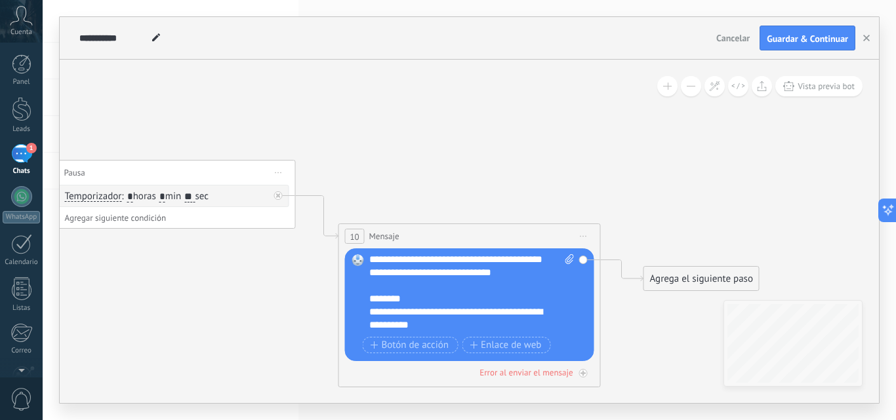
scroll to position [0, 0]
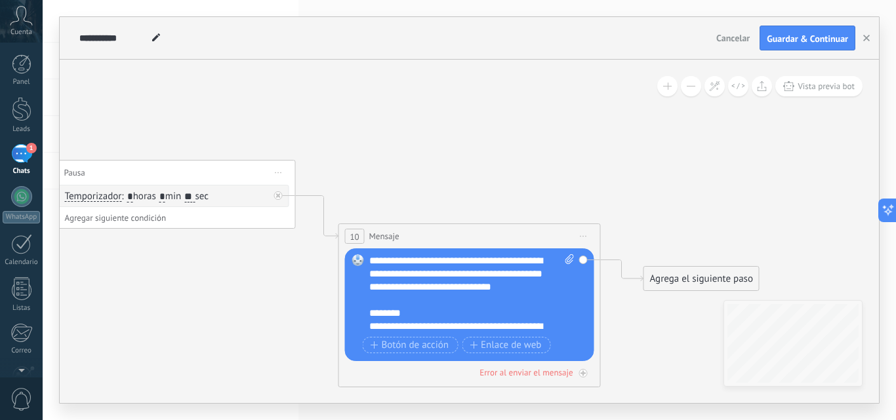
click at [569, 258] on icon at bounding box center [569, 260] width 9 height 10
click input "Subir" at bounding box center [0, 0] width 0 height 0
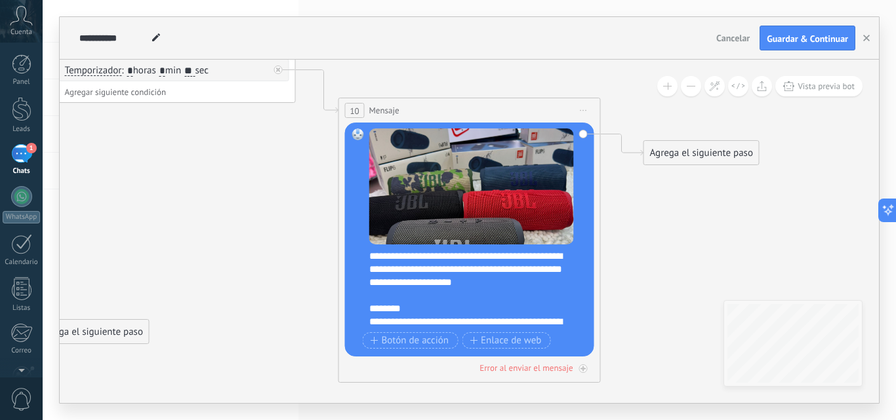
click at [703, 156] on div "Agrega el siguiente paso" at bounding box center [701, 153] width 115 height 22
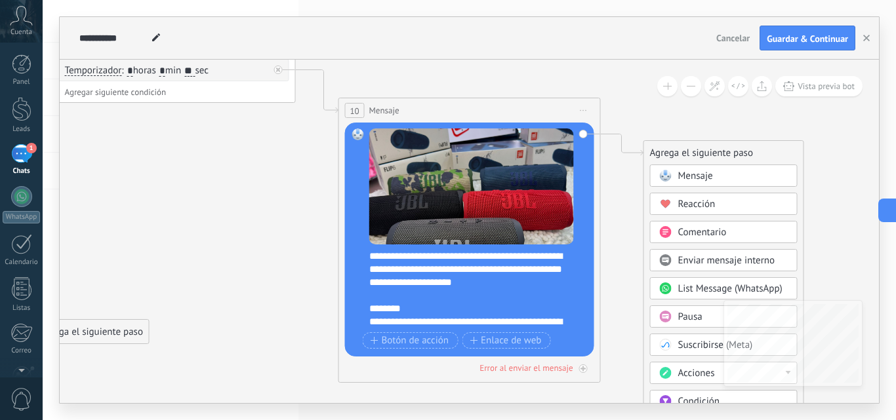
click at [674, 315] on span at bounding box center [666, 317] width 26 height 10
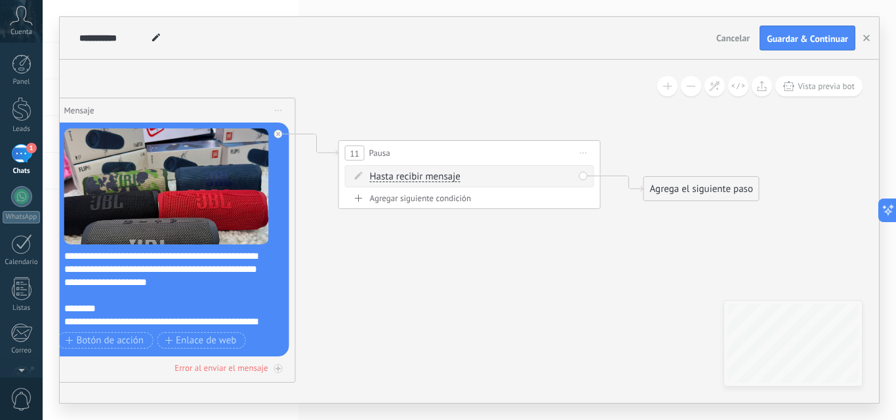
click at [463, 195] on div "Agregar siguiente condición" at bounding box center [469, 198] width 249 height 11
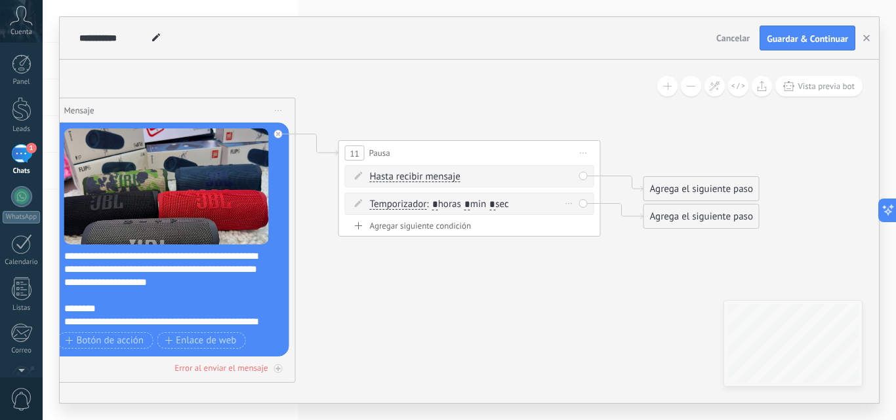
click at [470, 207] on input "*" at bounding box center [467, 205] width 6 height 10
type input "*"
click at [508, 203] on span ": * horas * min * sec" at bounding box center [467, 204] width 82 height 12
click at [495, 208] on input "*" at bounding box center [492, 205] width 6 height 10
click at [569, 174] on div "Borrar" at bounding box center [569, 176] width 14 height 19
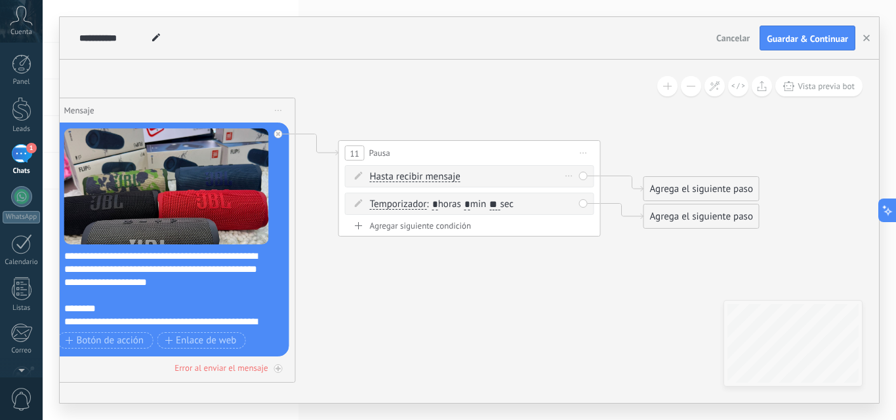
click at [572, 178] on div "Borrar" at bounding box center [569, 176] width 14 height 19
click at [572, 194] on icon at bounding box center [574, 194] width 7 height 8
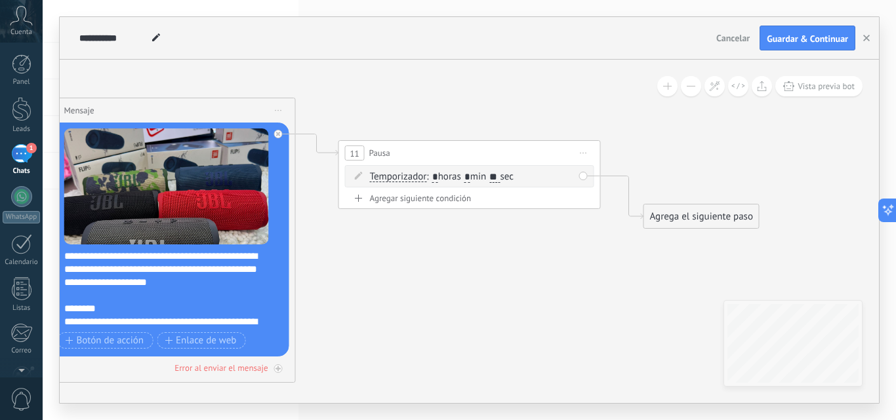
click at [500, 175] on input "**" at bounding box center [494, 178] width 10 height 10
type input "**"
click at [685, 214] on div "Agrega el siguiente paso" at bounding box center [701, 217] width 115 height 22
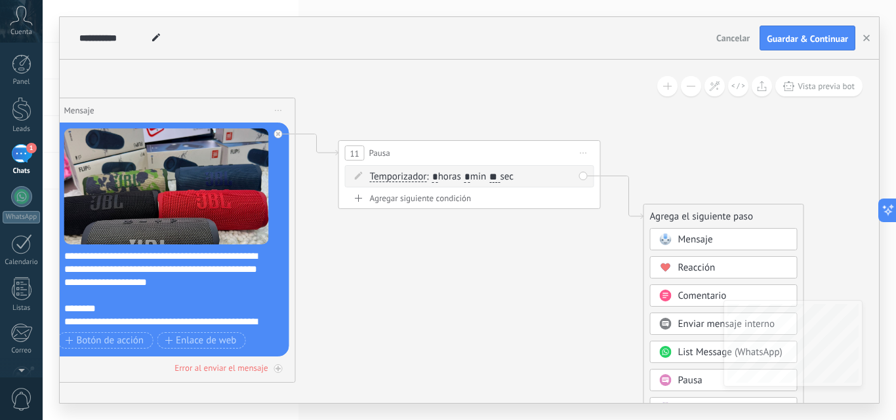
click at [686, 242] on span "Mensaje" at bounding box center [695, 240] width 35 height 12
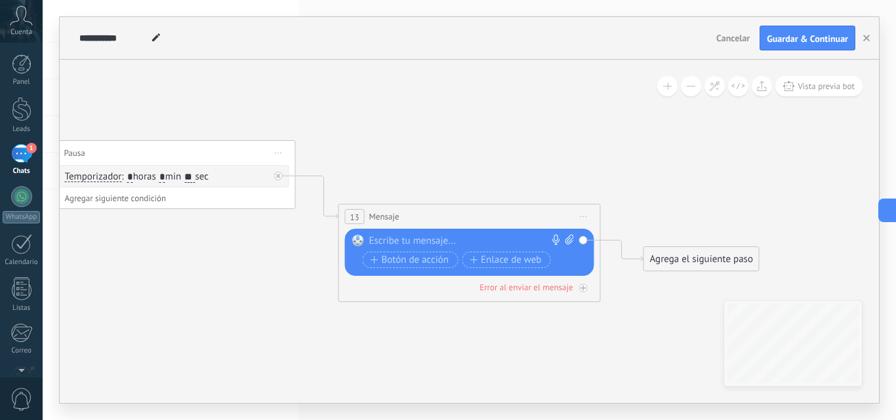
click at [411, 239] on div at bounding box center [466, 241] width 195 height 13
paste div
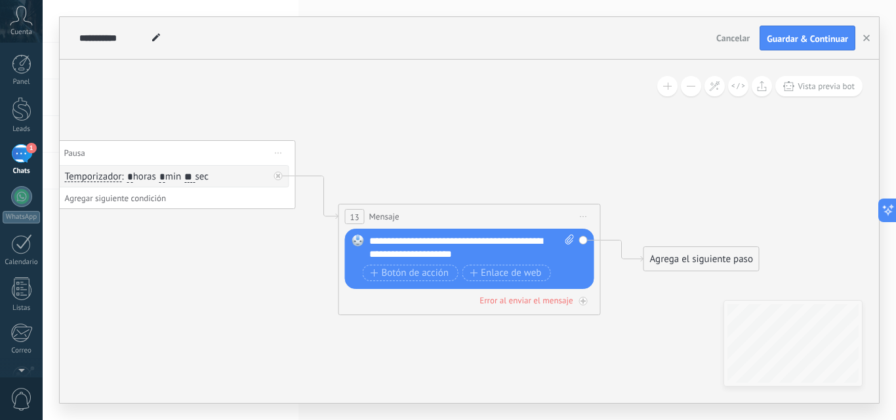
click at [370, 243] on div "**********" at bounding box center [471, 248] width 205 height 26
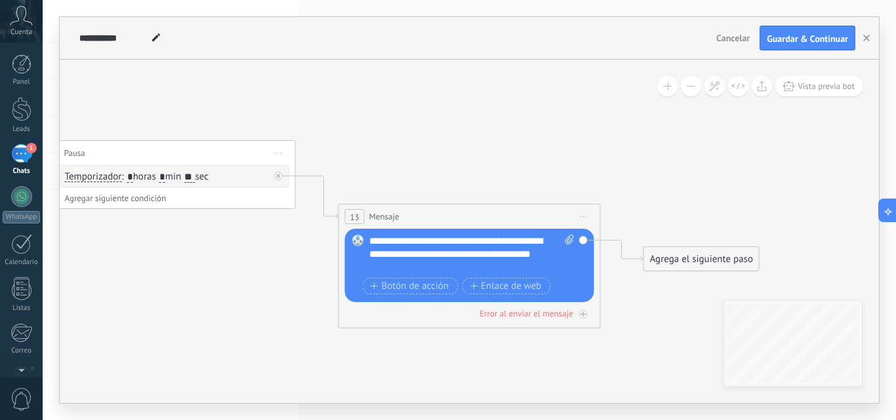
click at [554, 256] on div "**********" at bounding box center [471, 254] width 205 height 39
click at [800, 88] on span "Vista previa bot" at bounding box center [826, 86] width 57 height 11
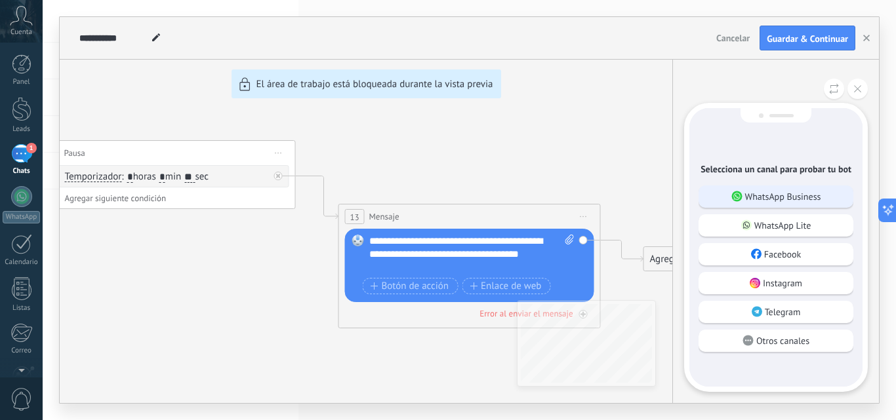
click at [791, 192] on p "WhatsApp Business" at bounding box center [783, 197] width 76 height 12
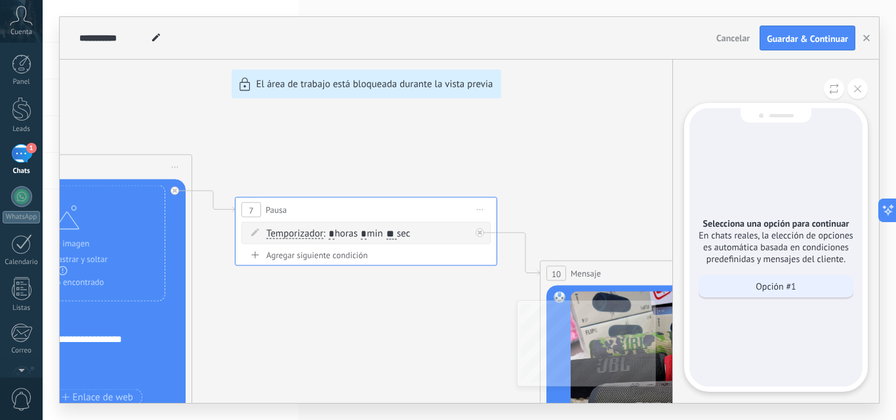
click at [785, 283] on p "Opción #1" at bounding box center [776, 287] width 40 height 12
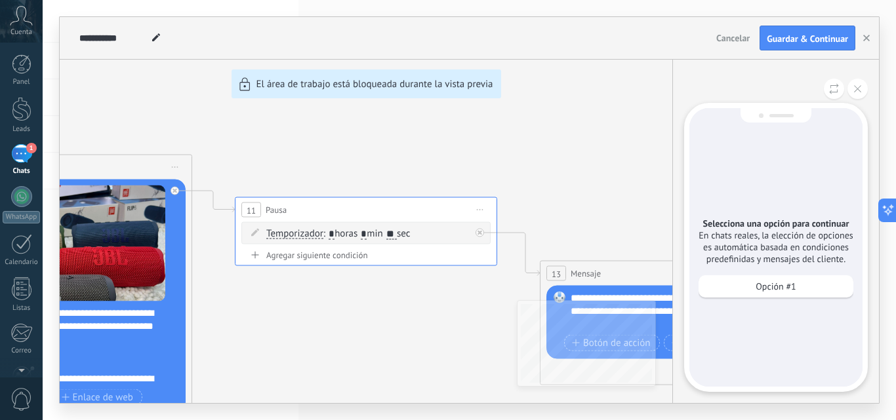
click at [785, 283] on p "Opción #1" at bounding box center [776, 287] width 40 height 12
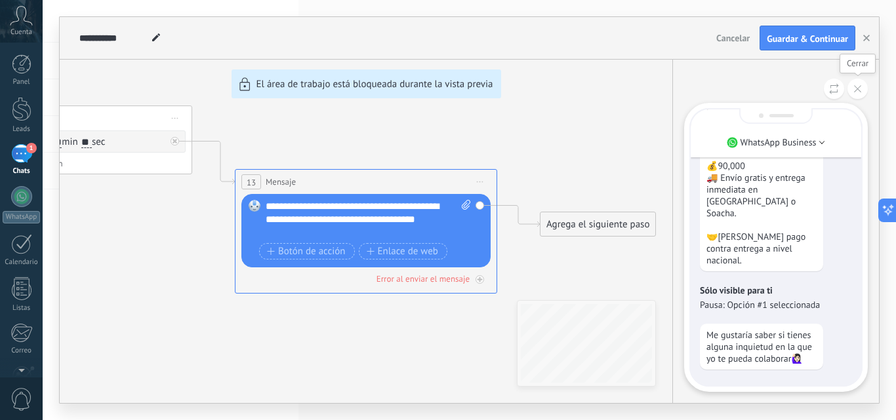
click at [859, 89] on icon at bounding box center [857, 88] width 7 height 7
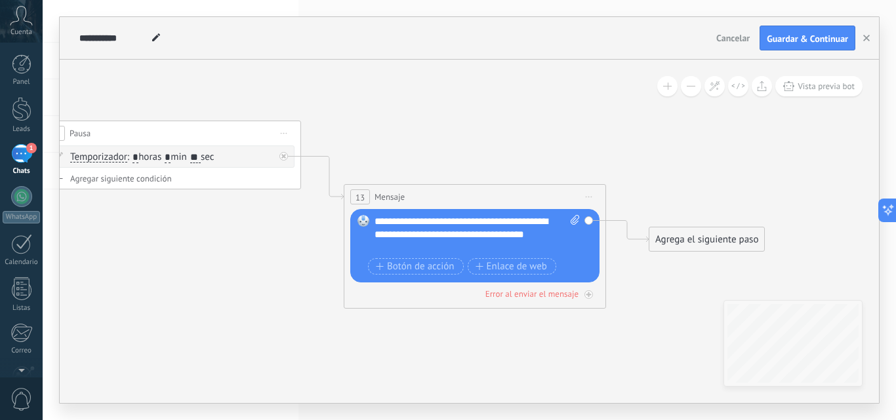
drag, startPoint x: 230, startPoint y: 87, endPoint x: 402, endPoint y: 113, distance: 174.4
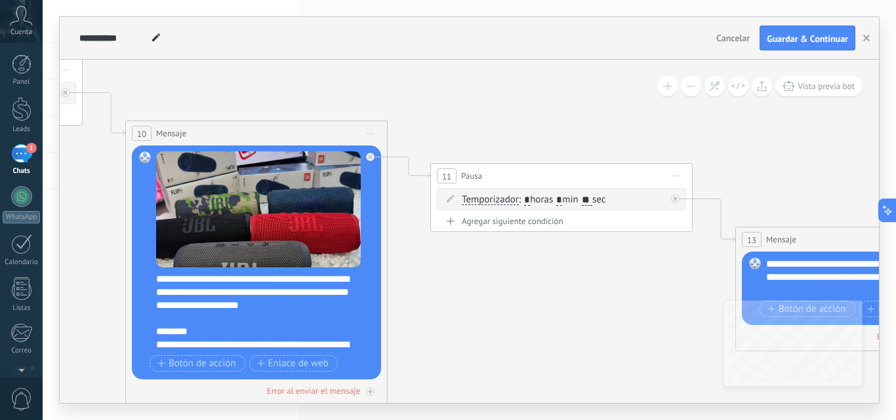
drag, startPoint x: 289, startPoint y: 98, endPoint x: 617, endPoint y: 131, distance: 329.6
click at [617, 131] on icon at bounding box center [84, 167] width 2712 height 1133
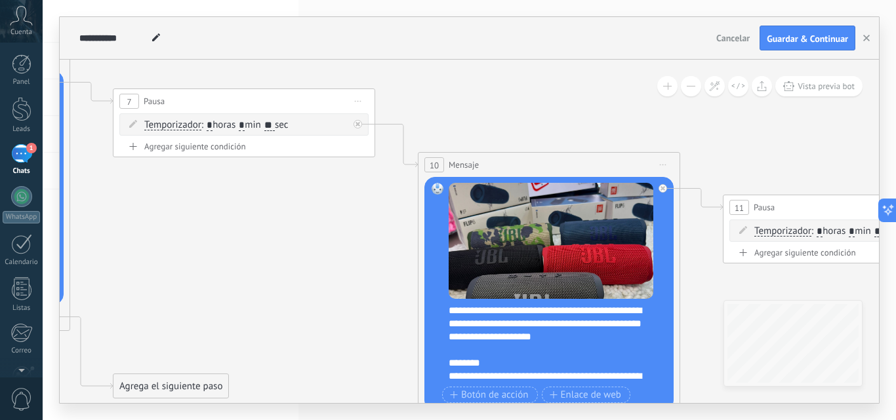
drag, startPoint x: 283, startPoint y: 79, endPoint x: 584, endPoint y: 110, distance: 302.1
click at [584, 110] on icon at bounding box center [377, 199] width 2712 height 1133
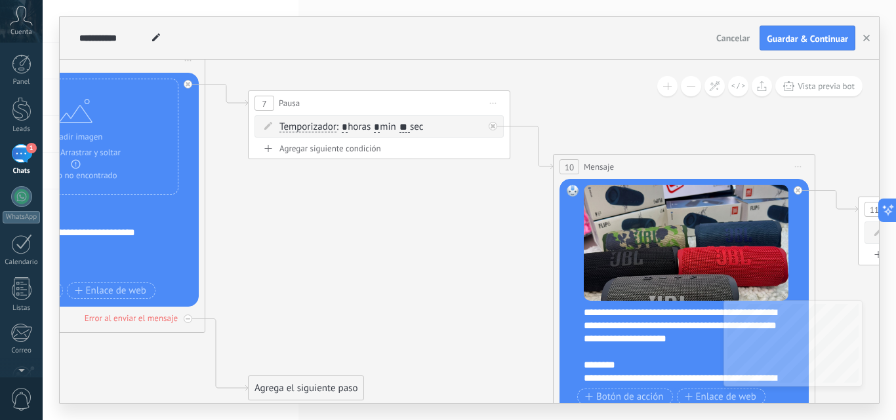
drag, startPoint x: 429, startPoint y: 108, endPoint x: 592, endPoint y: 110, distance: 162.7
click at [592, 110] on icon at bounding box center [512, 201] width 2712 height 1133
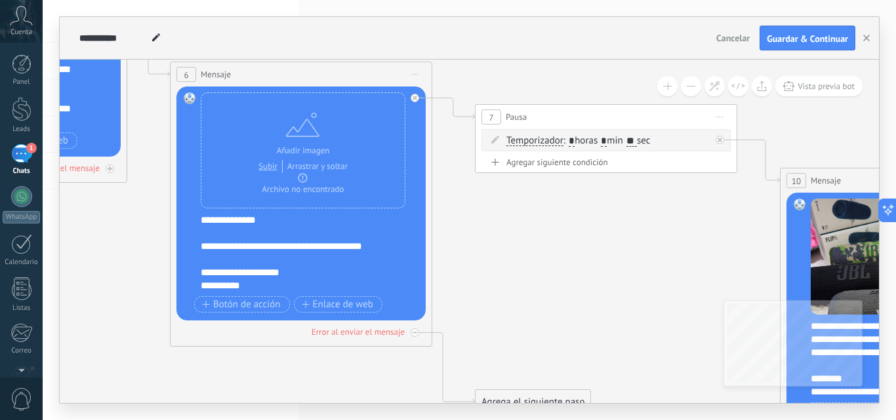
drag, startPoint x: 364, startPoint y: 70, endPoint x: 569, endPoint y: 85, distance: 205.2
click at [569, 84] on icon at bounding box center [739, 214] width 2712 height 1133
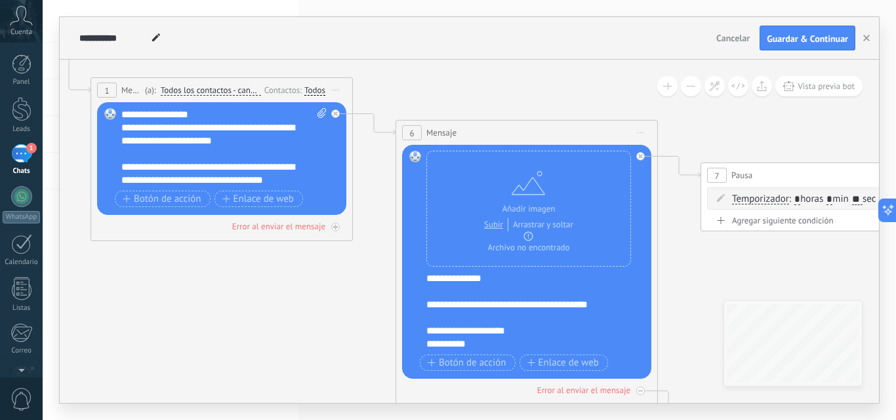
drag, startPoint x: 102, startPoint y: 283, endPoint x: 323, endPoint y: 350, distance: 231.0
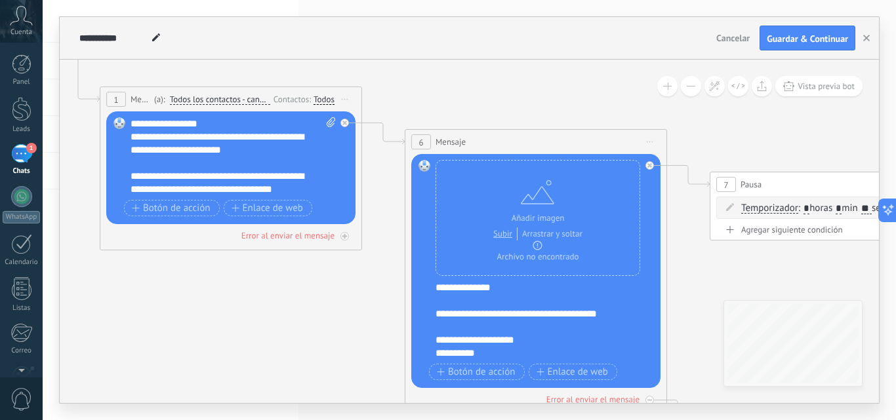
click at [420, 144] on span "6" at bounding box center [421, 142] width 5 height 11
click at [405, 143] on div "6 Mensaje ******* (a): Todos los contactos - canales seleccionados Todos los co…" at bounding box center [536, 271] width 262 height 285
click at [394, 141] on icon at bounding box center [383, 134] width 43 height 22
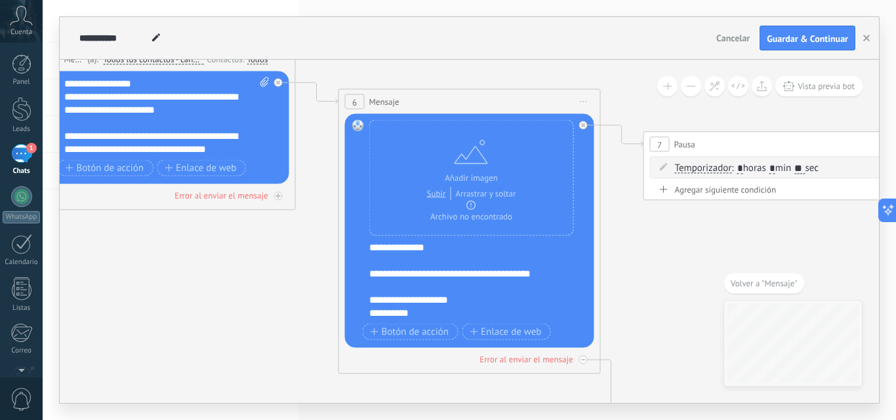
click at [348, 99] on div "6" at bounding box center [355, 101] width 20 height 15
click at [352, 99] on span "6" at bounding box center [354, 101] width 5 height 11
click at [298, 129] on icon at bounding box center [907, 242] width 2712 height 1133
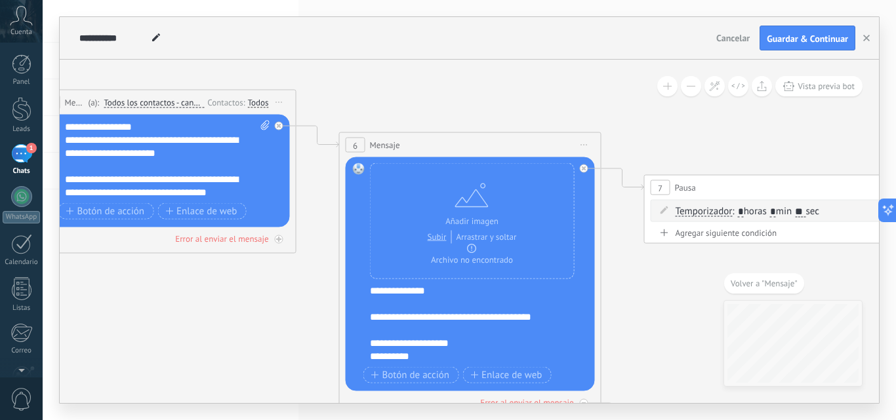
drag, startPoint x: 305, startPoint y: 108, endPoint x: 306, endPoint y: 152, distance: 43.3
click at [306, 152] on icon at bounding box center [908, 285] width 2712 height 1133
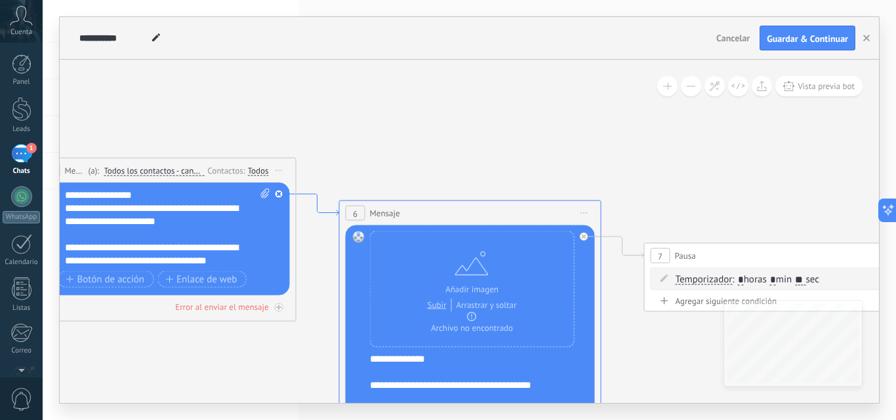
drag, startPoint x: 297, startPoint y: 125, endPoint x: 297, endPoint y: 194, distance: 68.2
click at [297, 194] on icon at bounding box center [318, 205] width 43 height 22
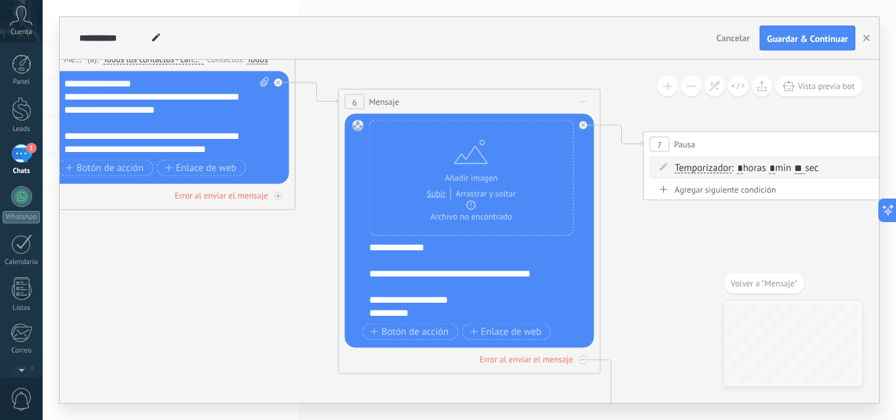
click at [298, 181] on icon at bounding box center [907, 242] width 2712 height 1133
click at [282, 196] on div at bounding box center [278, 196] width 9 height 9
click at [310, 141] on icon at bounding box center [907, 242] width 2712 height 1133
click at [834, 87] on span "Vista previa bot" at bounding box center [826, 86] width 57 height 11
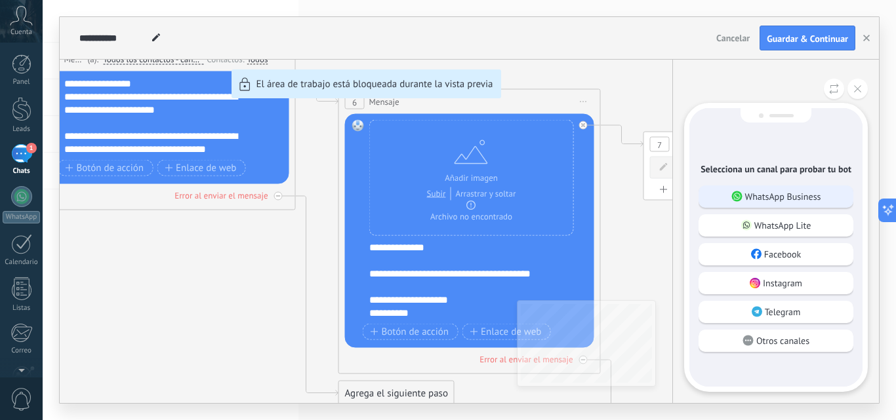
click at [750, 197] on p "WhatsApp Business" at bounding box center [783, 197] width 76 height 12
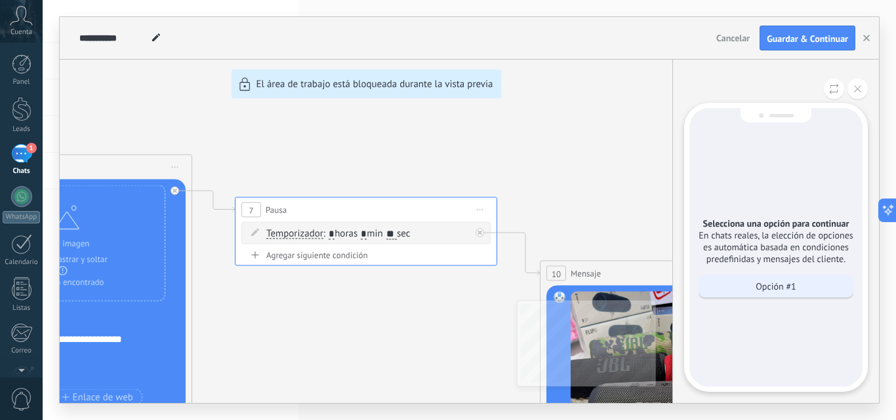
click at [760, 284] on p "Opción #1" at bounding box center [776, 287] width 40 height 12
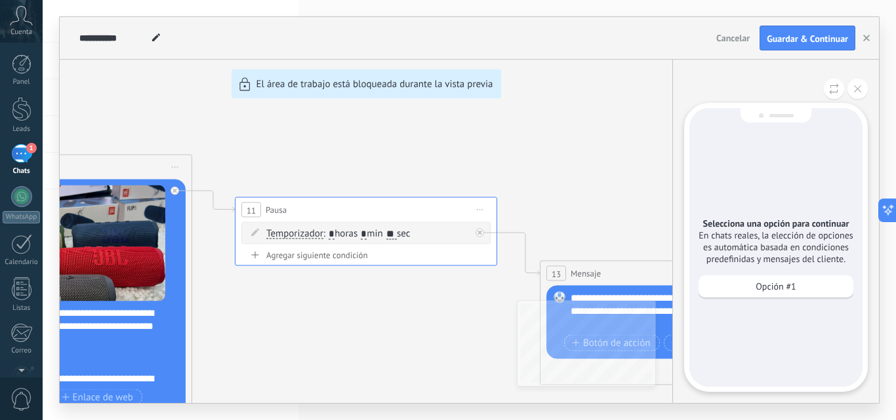
click at [760, 284] on p "Opción #1" at bounding box center [776, 287] width 40 height 12
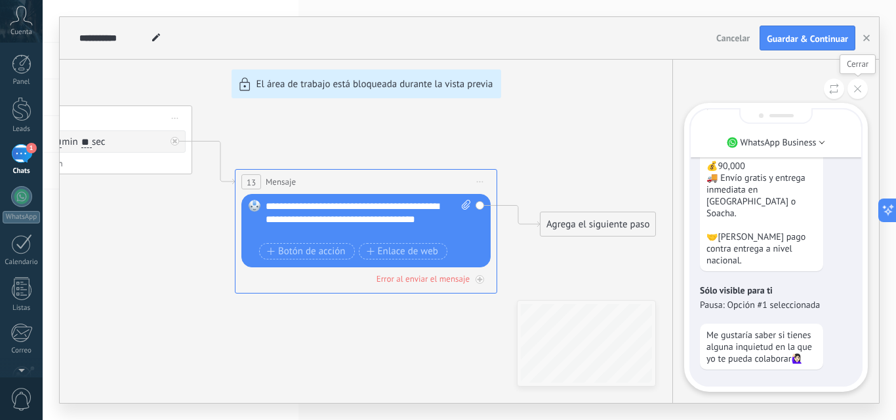
click at [855, 94] on button at bounding box center [858, 89] width 20 height 20
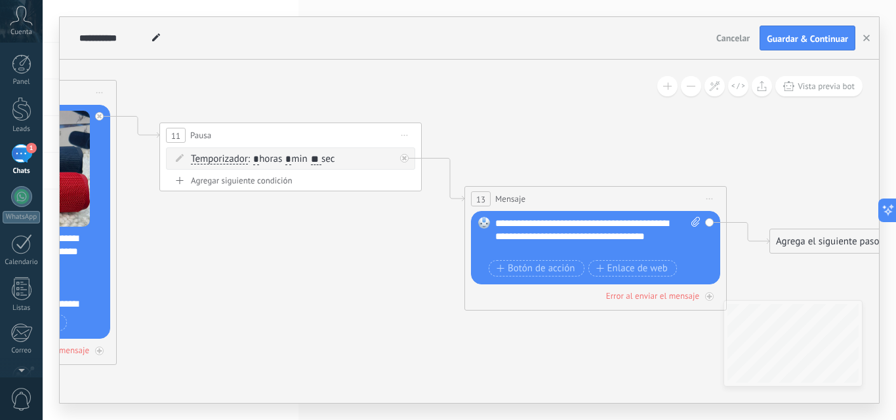
drag, startPoint x: 396, startPoint y: 124, endPoint x: 599, endPoint y: 138, distance: 203.2
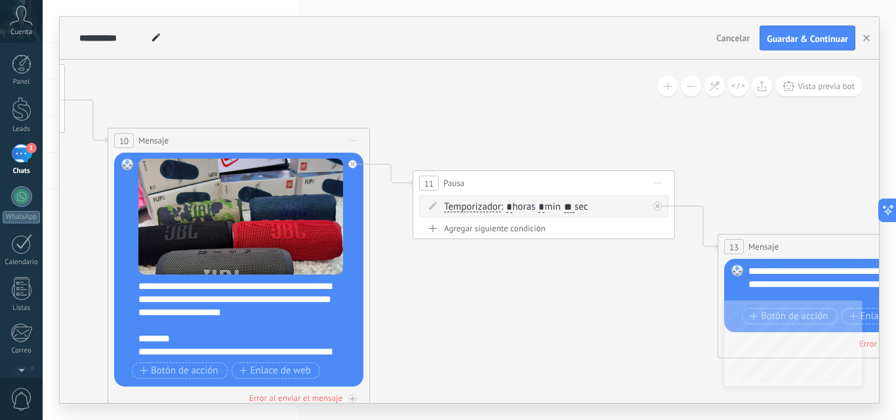
drag, startPoint x: 268, startPoint y: 88, endPoint x: 570, endPoint y: 144, distance: 307.0
click at [572, 144] on icon at bounding box center [66, 174] width 2712 height 1133
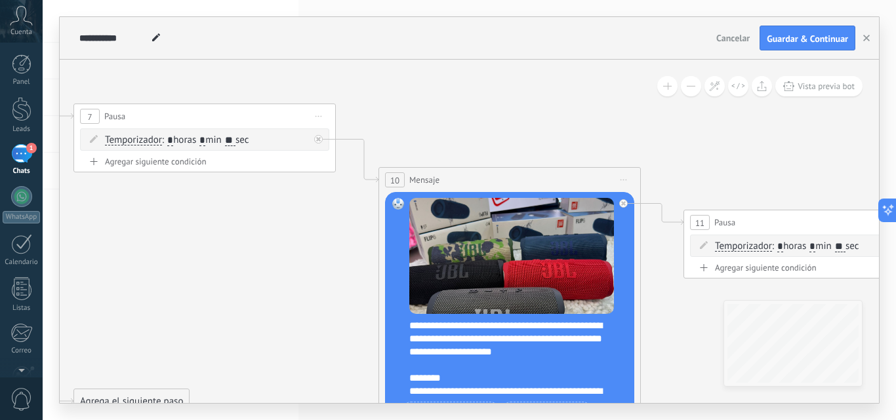
drag, startPoint x: 298, startPoint y: 102, endPoint x: 529, endPoint y: 133, distance: 233.0
click at [528, 133] on icon at bounding box center [337, 214] width 2712 height 1133
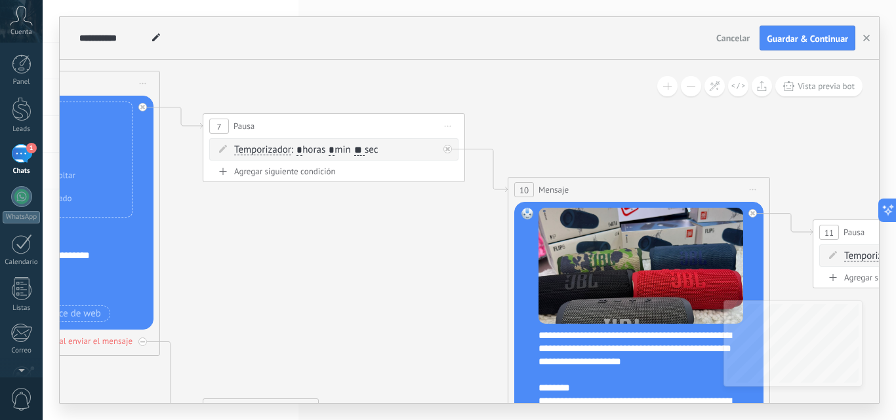
drag, startPoint x: 404, startPoint y: 104, endPoint x: 543, endPoint y: 114, distance: 138.8
click at [545, 114] on icon at bounding box center [466, 224] width 2712 height 1133
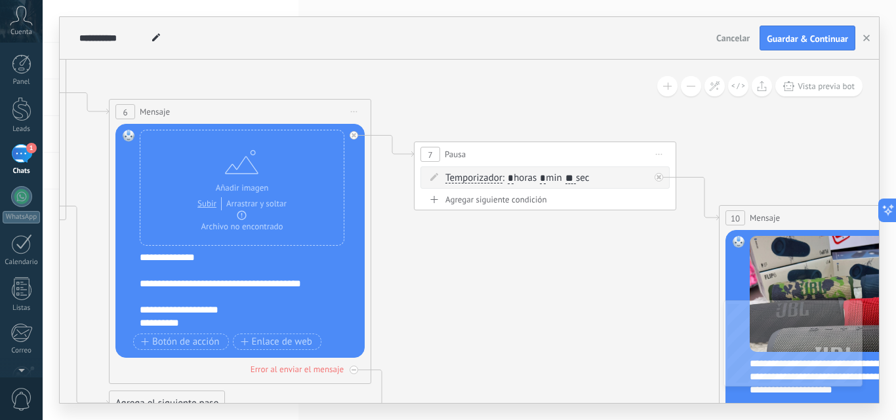
drag, startPoint x: 374, startPoint y: 81, endPoint x: 571, endPoint y: 111, distance: 199.7
click at [571, 111] on icon at bounding box center [678, 252] width 2712 height 1133
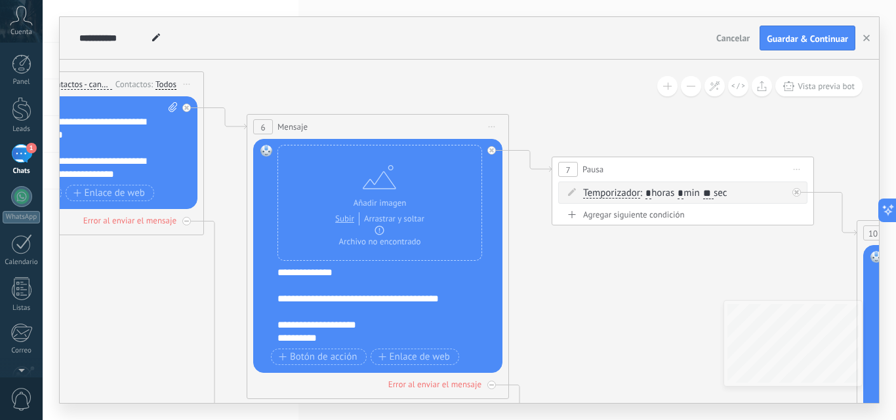
drag, startPoint x: 390, startPoint y: 81, endPoint x: 528, endPoint y: 94, distance: 138.3
click at [528, 94] on icon at bounding box center [815, 267] width 2712 height 1133
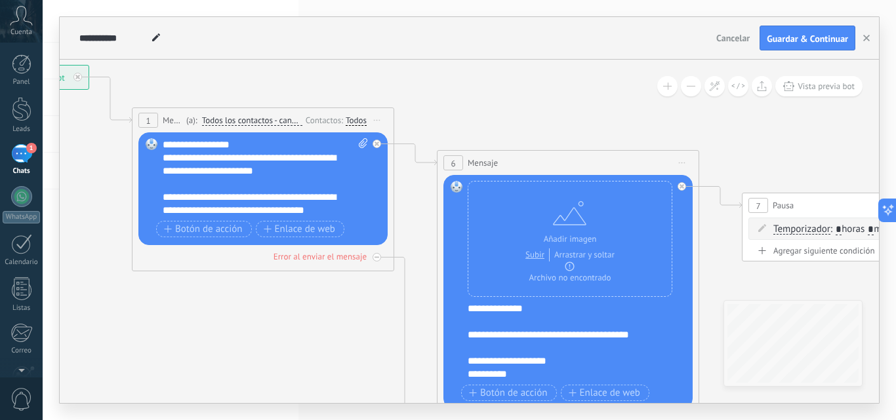
drag, startPoint x: 388, startPoint y: 79, endPoint x: 567, endPoint y: 115, distance: 182.7
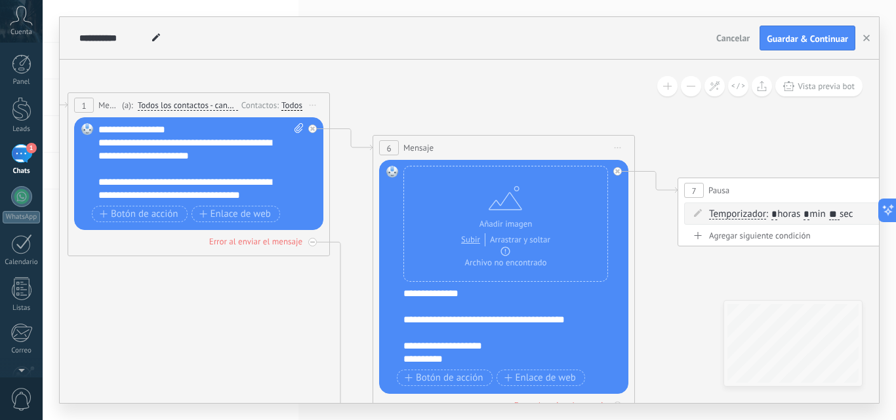
drag, startPoint x: 570, startPoint y: 116, endPoint x: 506, endPoint y: 101, distance: 66.0
click at [840, 218] on input "**" at bounding box center [834, 215] width 10 height 10
type input "**"
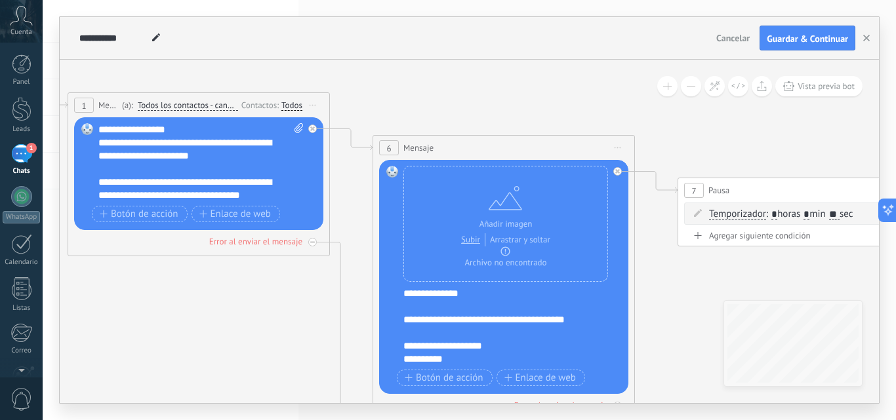
drag, startPoint x: 560, startPoint y: 102, endPoint x: 550, endPoint y: 60, distance: 43.8
click at [314, 105] on icon at bounding box center [313, 105] width 7 height 1
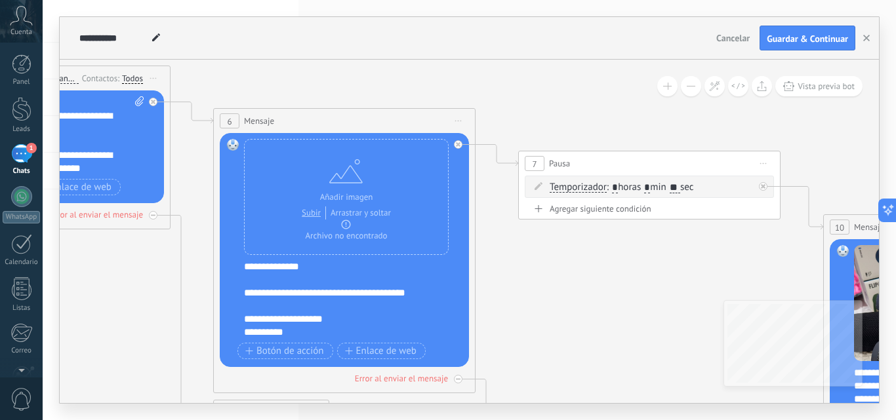
drag, startPoint x: 546, startPoint y: 104, endPoint x: 365, endPoint y: 77, distance: 182.3
click at [364, 76] on icon at bounding box center [782, 261] width 2712 height 1133
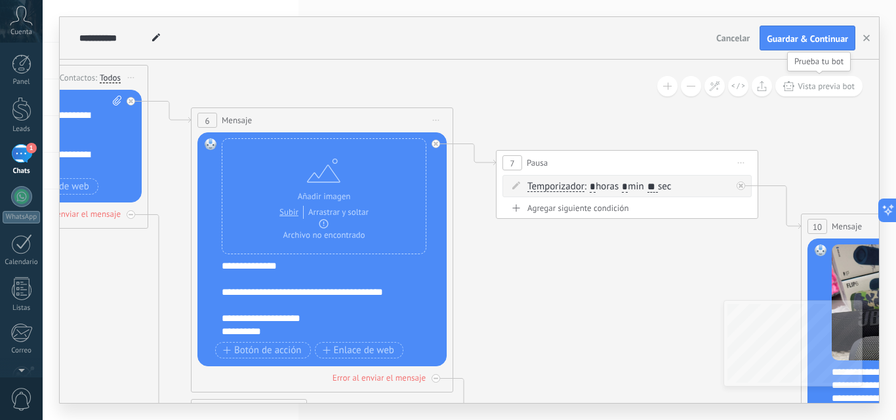
click at [831, 83] on span "Vista previa bot" at bounding box center [826, 86] width 57 height 11
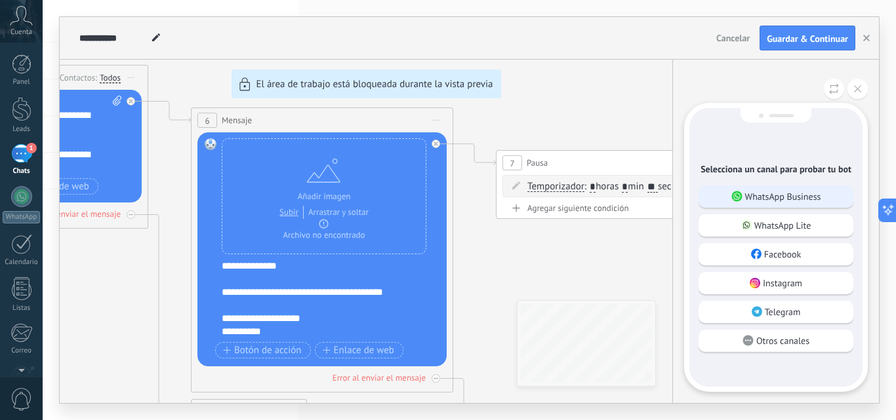
click at [823, 190] on div "WhatsApp Business" at bounding box center [776, 197] width 155 height 22
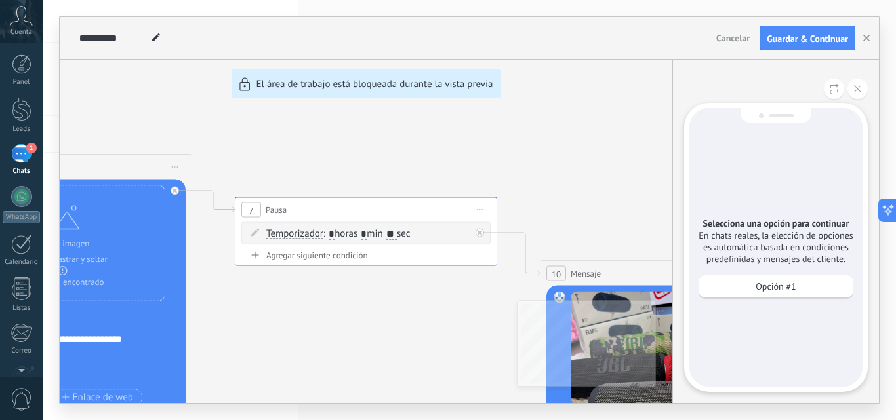
scroll to position [-209, 0]
click at [823, 283] on div "Opción #1" at bounding box center [776, 287] width 155 height 22
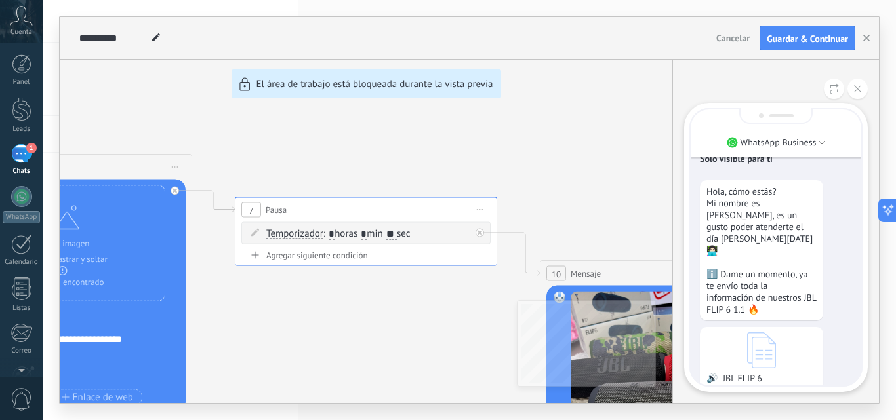
scroll to position [-467, 0]
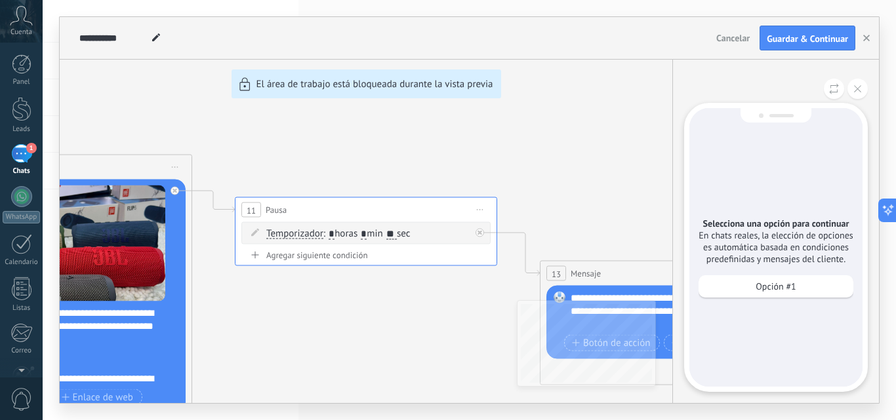
click at [823, 281] on div "Opción #1" at bounding box center [776, 287] width 155 height 22
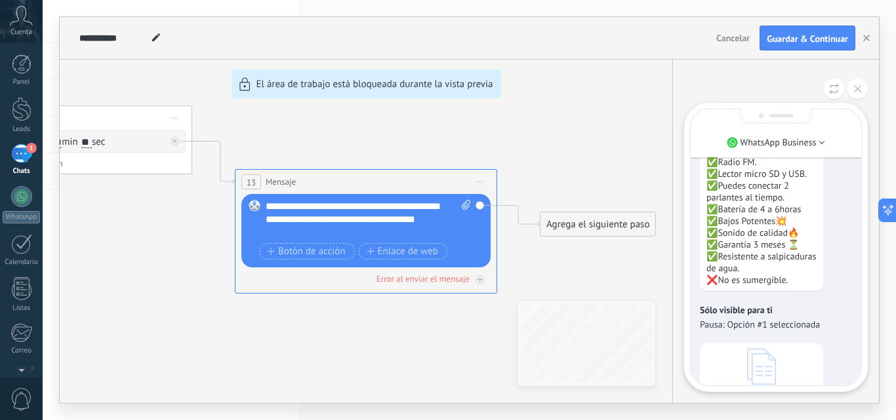
scroll to position [-328, 0]
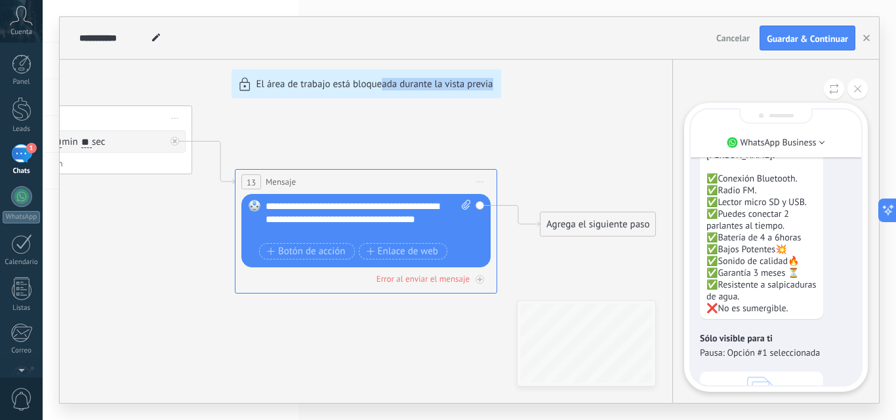
drag, startPoint x: 380, startPoint y: 318, endPoint x: 520, endPoint y: 342, distance: 141.1
click at [516, 341] on div "**********" at bounding box center [469, 210] width 819 height 386
click at [858, 87] on icon at bounding box center [857, 88] width 7 height 7
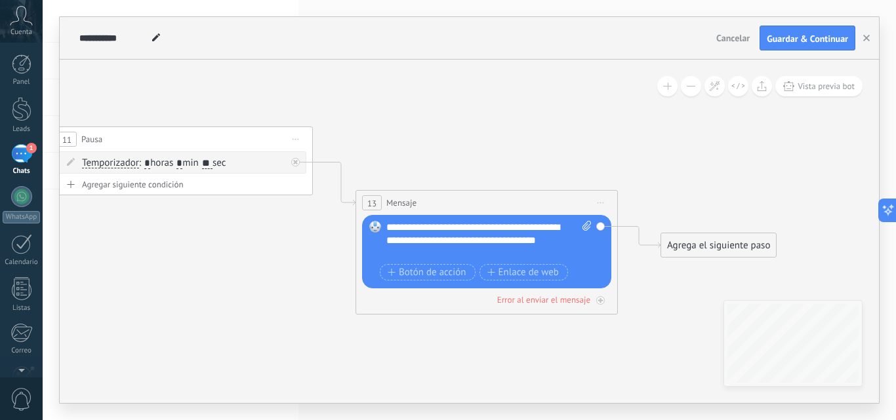
drag, startPoint x: 457, startPoint y: 110, endPoint x: 636, endPoint y: 143, distance: 182.2
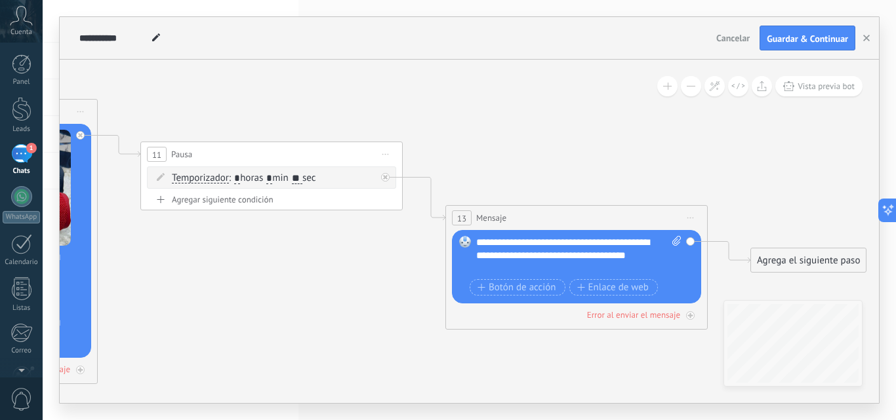
drag, startPoint x: 470, startPoint y: 117, endPoint x: 583, endPoint y: 139, distance: 114.4
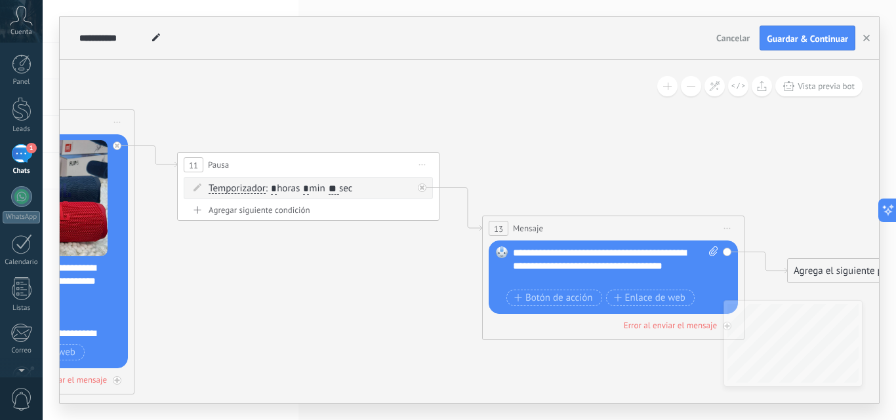
drag, startPoint x: 386, startPoint y: 110, endPoint x: 661, endPoint y: 174, distance: 281.5
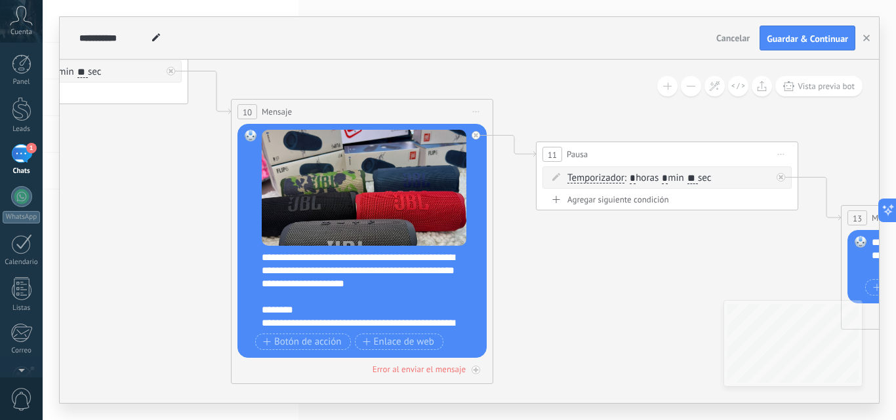
drag, startPoint x: 515, startPoint y: 180, endPoint x: 637, endPoint y: 115, distance: 138.5
click at [637, 115] on icon at bounding box center [190, 146] width 2712 height 1133
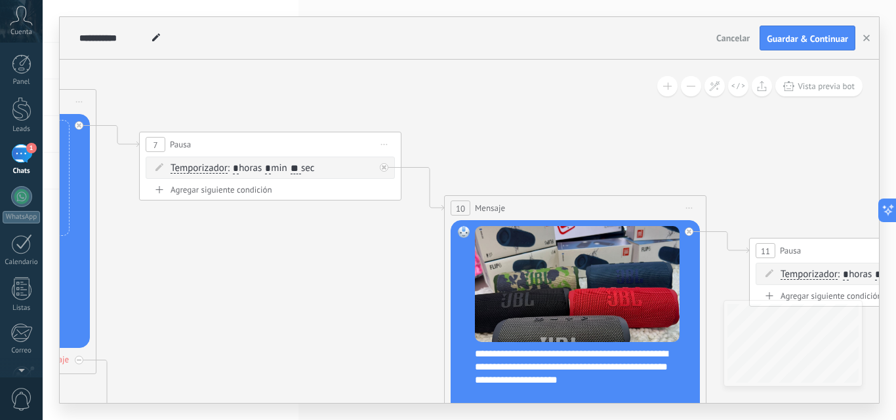
drag, startPoint x: 407, startPoint y: 73, endPoint x: 646, endPoint y: 194, distance: 267.0
click at [652, 194] on icon at bounding box center [403, 242] width 2712 height 1133
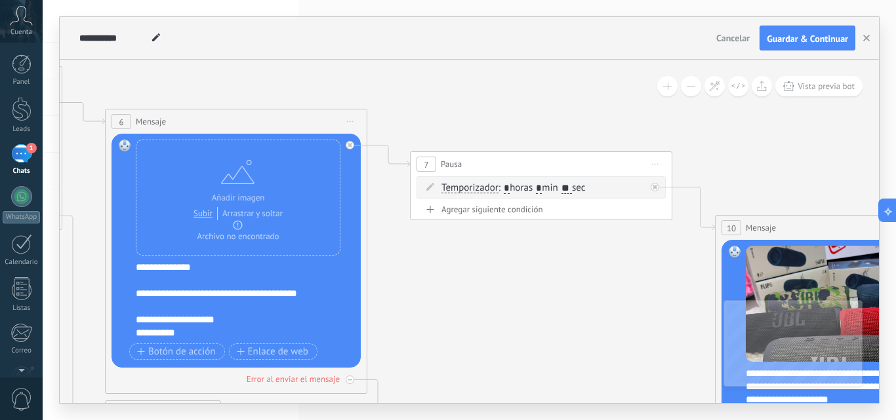
drag, startPoint x: 268, startPoint y: 285, endPoint x: 527, endPoint y: 284, distance: 259.8
click at [529, 284] on icon at bounding box center [674, 262] width 2712 height 1133
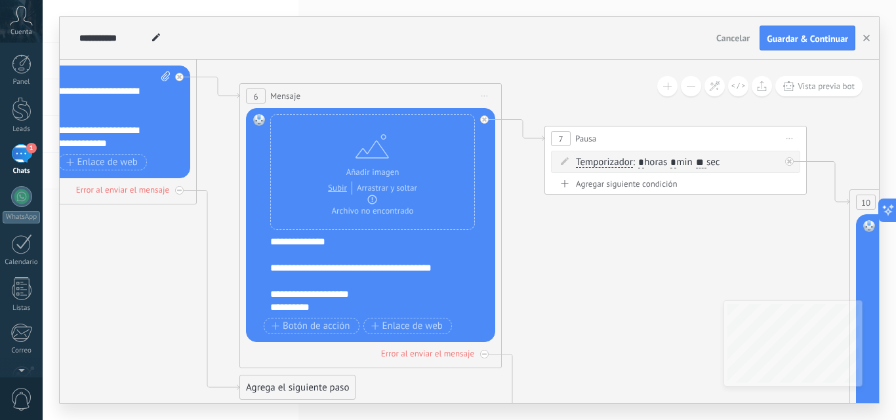
drag, startPoint x: 471, startPoint y: 110, endPoint x: 577, endPoint y: 91, distance: 107.4
click at [577, 81] on icon at bounding box center [808, 236] width 2712 height 1133
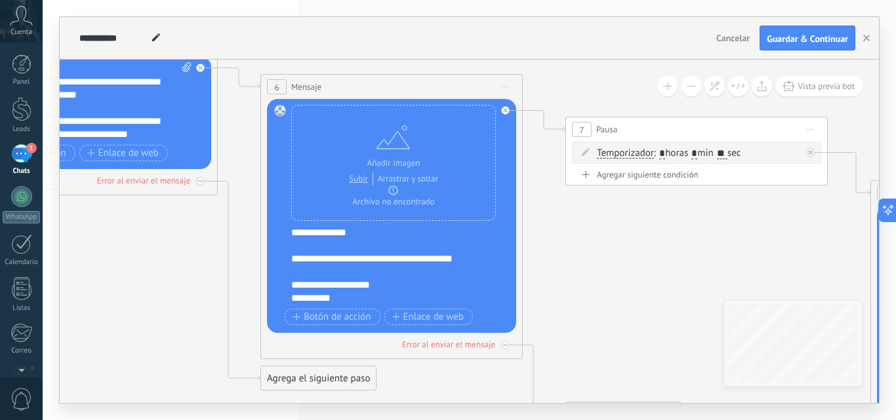
drag, startPoint x: 580, startPoint y: 235, endPoint x: 607, endPoint y: 230, distance: 28.0
click at [607, 230] on icon at bounding box center [829, 227] width 2712 height 1133
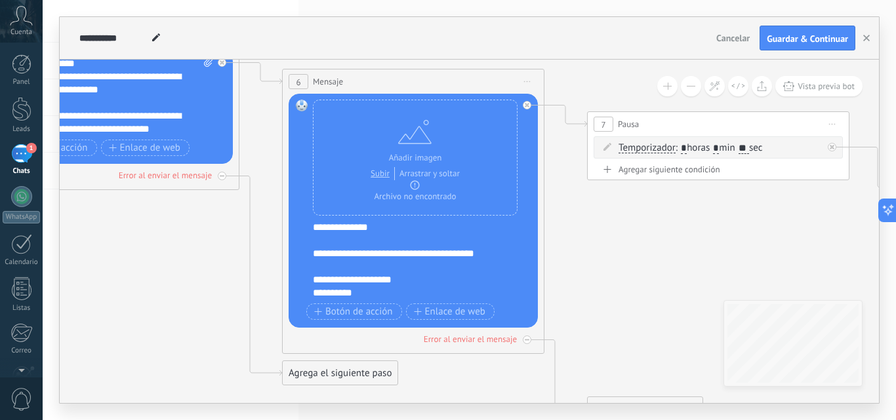
click at [483, 249] on div "**********" at bounding box center [422, 260] width 218 height 79
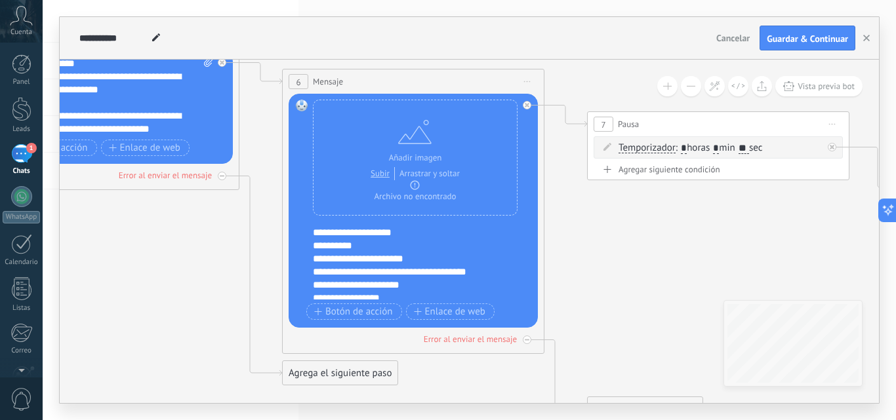
scroll to position [66, 0]
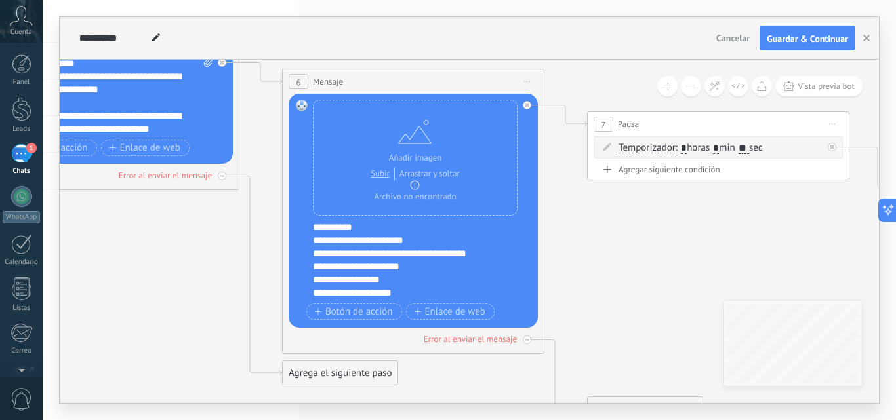
click at [394, 260] on div "**********" at bounding box center [422, 260] width 218 height 79
click at [394, 265] on div "**********" at bounding box center [422, 260] width 218 height 79
click at [431, 270] on div "**********" at bounding box center [422, 260] width 218 height 79
click at [218, 248] on icon at bounding box center [851, 222] width 2712 height 1133
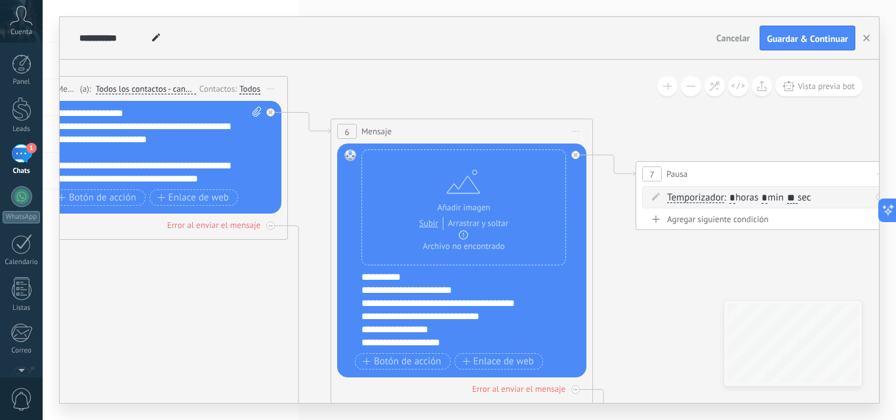
drag, startPoint x: 217, startPoint y: 248, endPoint x: 335, endPoint y: 317, distance: 136.7
click at [335, 317] on icon at bounding box center [899, 271] width 2712 height 1133
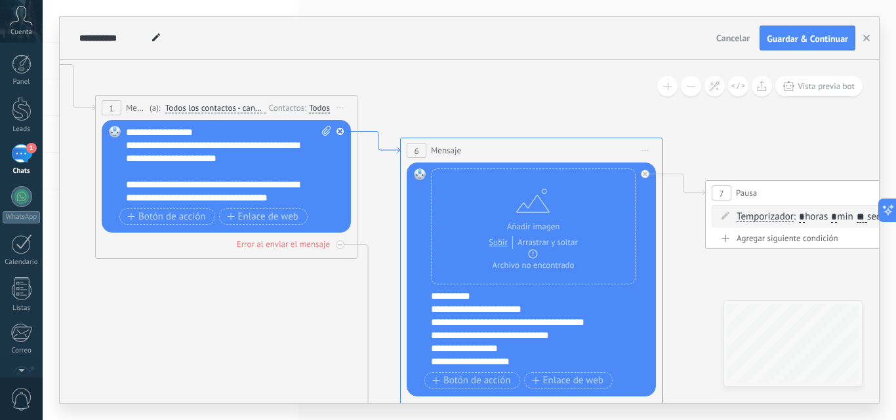
click at [375, 132] on icon at bounding box center [379, 143] width 43 height 22
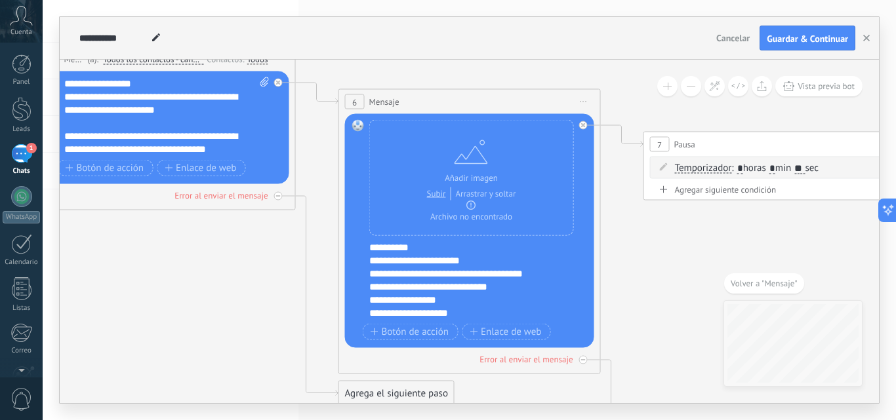
click at [347, 98] on div "6" at bounding box center [355, 101] width 20 height 15
drag, startPoint x: 212, startPoint y: 337, endPoint x: 241, endPoint y: 337, distance: 29.5
click at [231, 337] on icon at bounding box center [907, 242] width 2712 height 1133
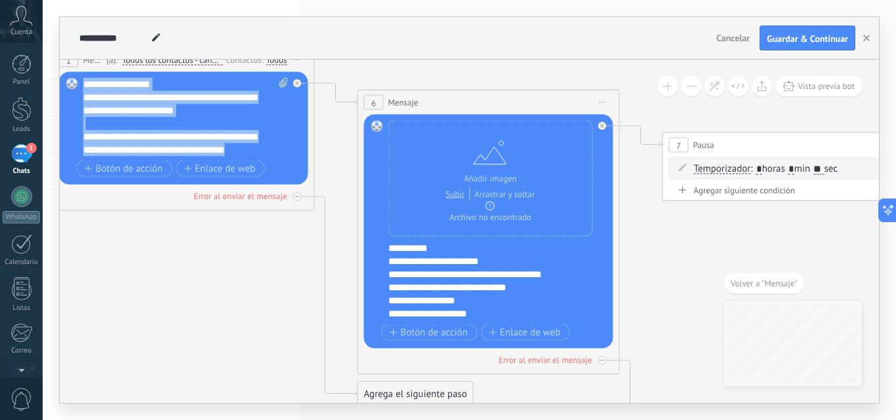
drag, startPoint x: 268, startPoint y: 152, endPoint x: 83, endPoint y: 85, distance: 196.9
click at [83, 85] on div "**********" at bounding box center [185, 117] width 205 height 79
copy div "**********"
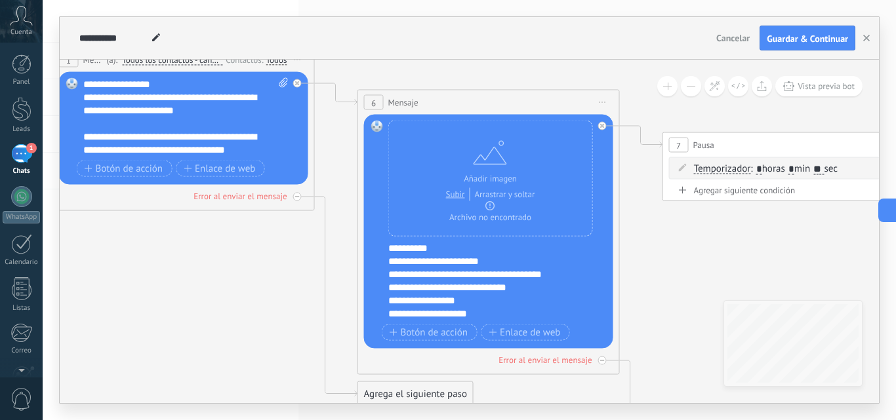
click at [520, 282] on div "**********" at bounding box center [497, 281] width 218 height 79
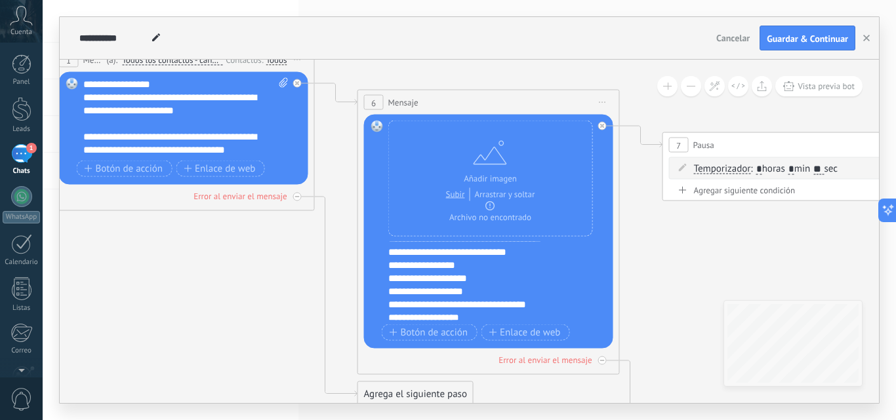
scroll to position [105, 0]
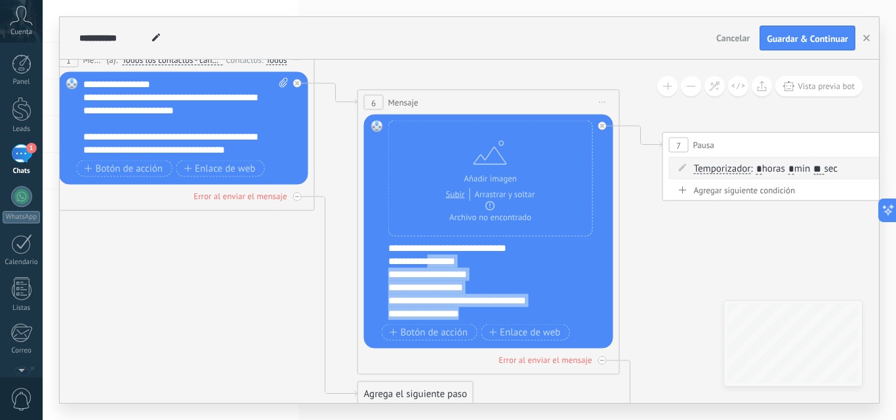
drag, startPoint x: 511, startPoint y: 318, endPoint x: 442, endPoint y: 251, distance: 95.6
click at [442, 251] on div "**********" at bounding box center [497, 281] width 218 height 79
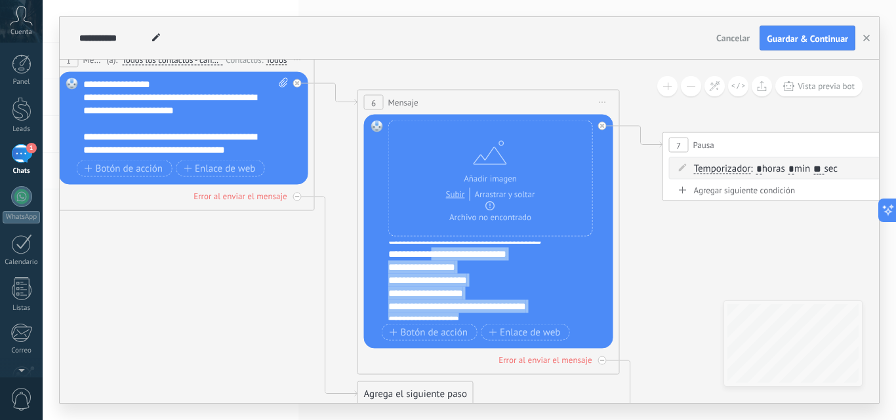
click at [442, 239] on div "**********" at bounding box center [490, 233] width 205 height 224
click at [493, 289] on div "**********" at bounding box center [497, 281] width 218 height 79
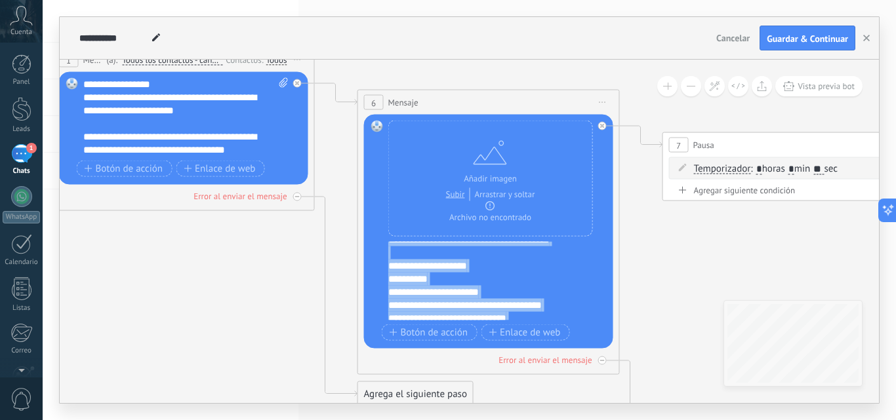
scroll to position [0, 0]
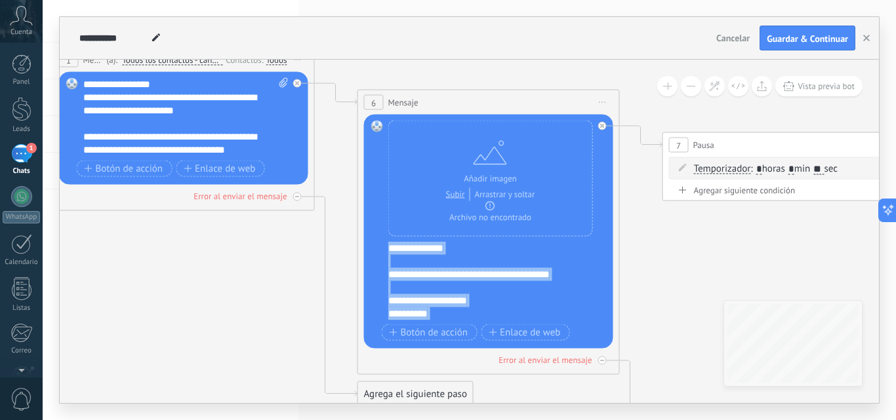
drag, startPoint x: 493, startPoint y: 315, endPoint x: 386, endPoint y: 253, distance: 123.2
click at [386, 253] on div "Reemplazar Quitar Convertir a mensaje de voz Arrastre la imagen aquí para adjun…" at bounding box center [488, 232] width 249 height 234
copy div "**********"
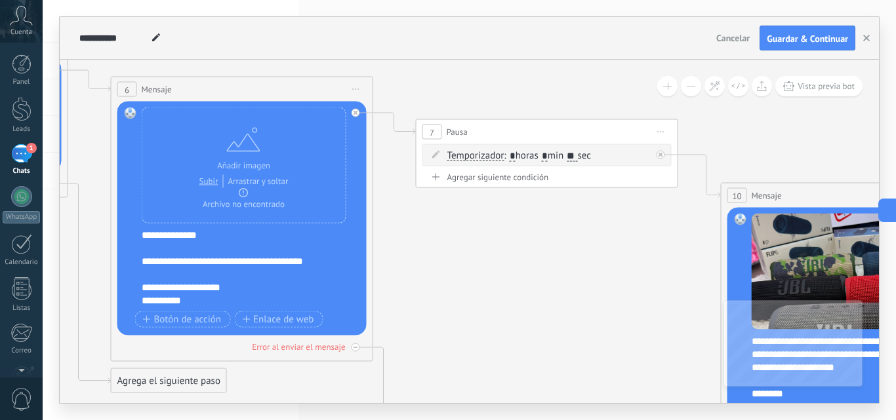
drag, startPoint x: 653, startPoint y: 271, endPoint x: 346, endPoint y: 250, distance: 308.4
click at [376, 255] on icon at bounding box center [680, 229] width 2712 height 1133
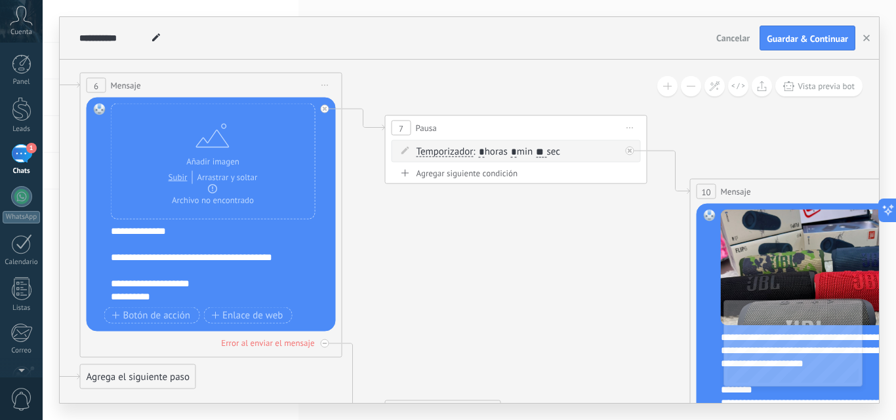
drag, startPoint x: 548, startPoint y: 301, endPoint x: 364, endPoint y: 207, distance: 207.1
click at [373, 222] on icon at bounding box center [649, 226] width 2712 height 1133
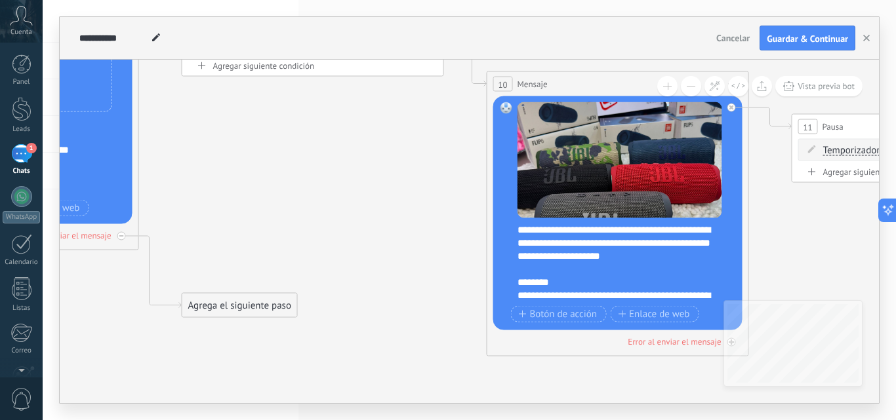
drag, startPoint x: 454, startPoint y: 301, endPoint x: 362, endPoint y: 152, distance: 175.5
click at [382, 186] on icon at bounding box center [445, 118] width 2712 height 1133
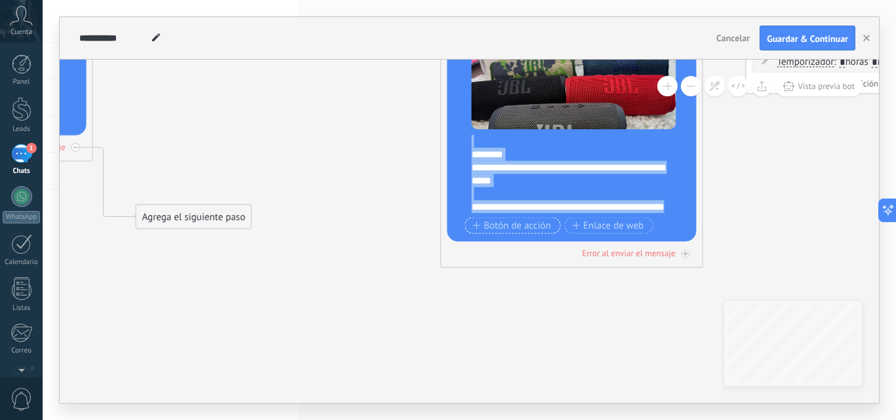
scroll to position [52, 0]
drag, startPoint x: 472, startPoint y: 140, endPoint x: 577, endPoint y: 211, distance: 127.2
click at [577, 211] on div "**********" at bounding box center [581, 174] width 218 height 79
copy div "**********"
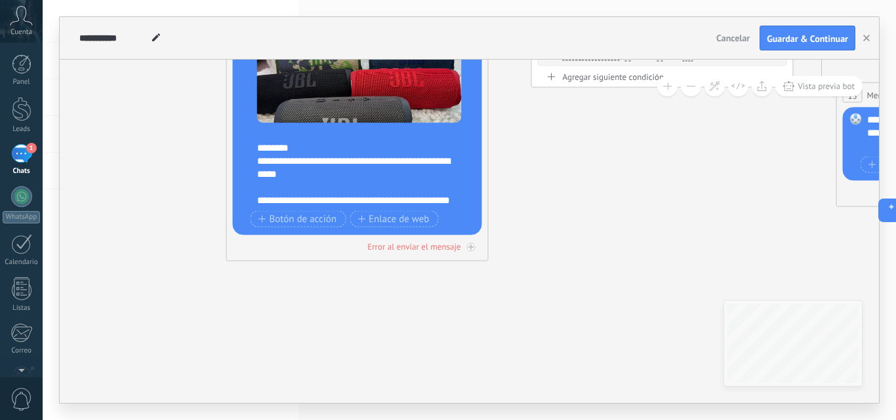
drag, startPoint x: 636, startPoint y: 319, endPoint x: 320, endPoint y: 345, distance: 316.6
click at [321, 342] on icon at bounding box center [185, 23] width 2712 height 1133
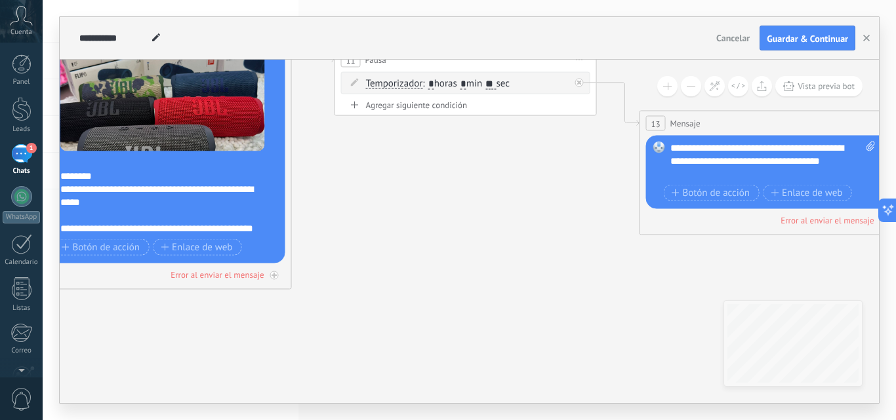
drag, startPoint x: 591, startPoint y: 227, endPoint x: 285, endPoint y: 291, distance: 312.9
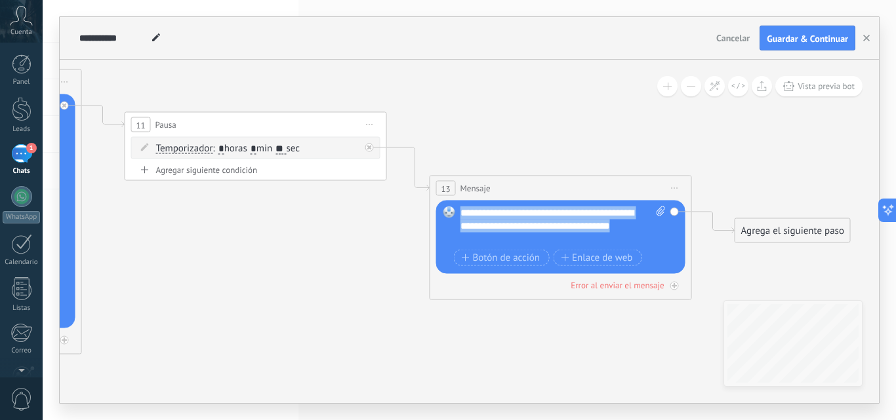
drag, startPoint x: 474, startPoint y: 230, endPoint x: 461, endPoint y: 210, distance: 24.6
click at [461, 210] on div "**********" at bounding box center [563, 226] width 205 height 39
copy div "**********"
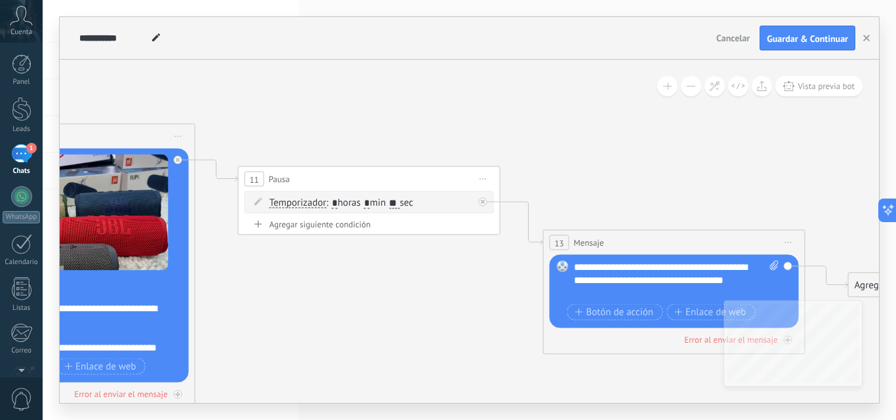
drag, startPoint x: 303, startPoint y: 235, endPoint x: 448, endPoint y: 333, distance: 174.8
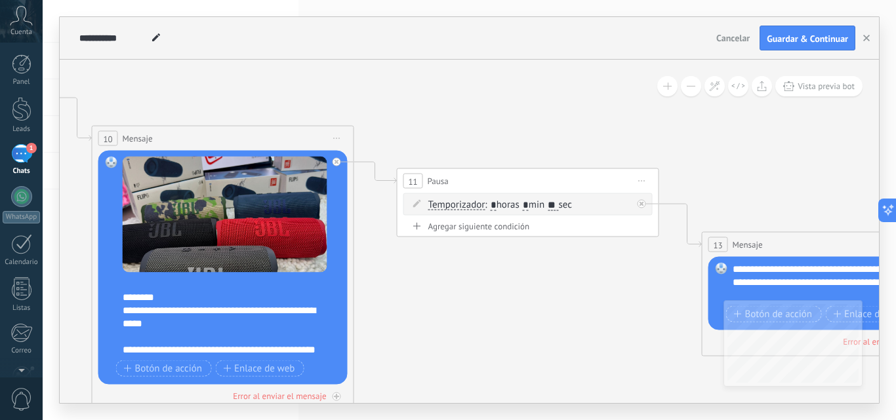
drag, startPoint x: 316, startPoint y: 325, endPoint x: 516, endPoint y: 295, distance: 202.3
click at [512, 293] on icon at bounding box center [51, 172] width 2712 height 1133
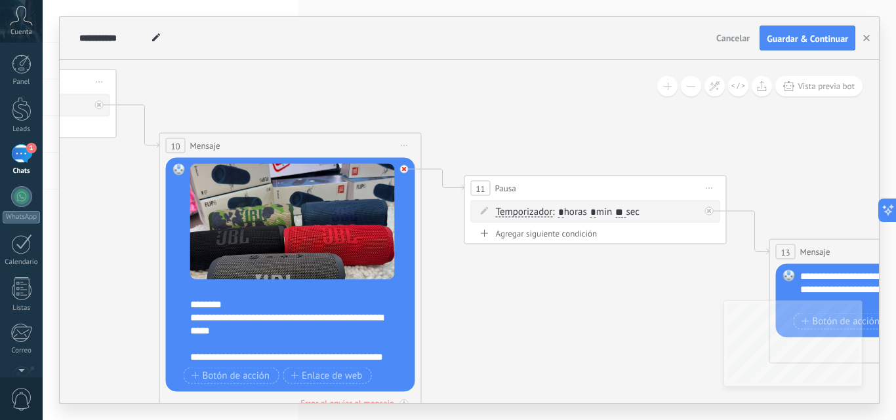
click at [405, 170] on icon at bounding box center [404, 169] width 5 height 5
click at [405, 140] on span "Iniciar vista previa aquí Cambiar nombre Duplicar [GEOGRAPHIC_DATA]" at bounding box center [404, 145] width 21 height 19
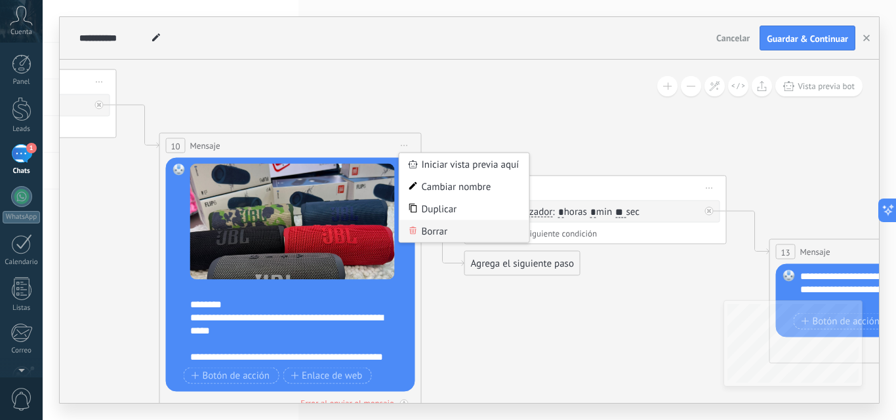
click at [440, 228] on div "Borrar" at bounding box center [465, 231] width 130 height 22
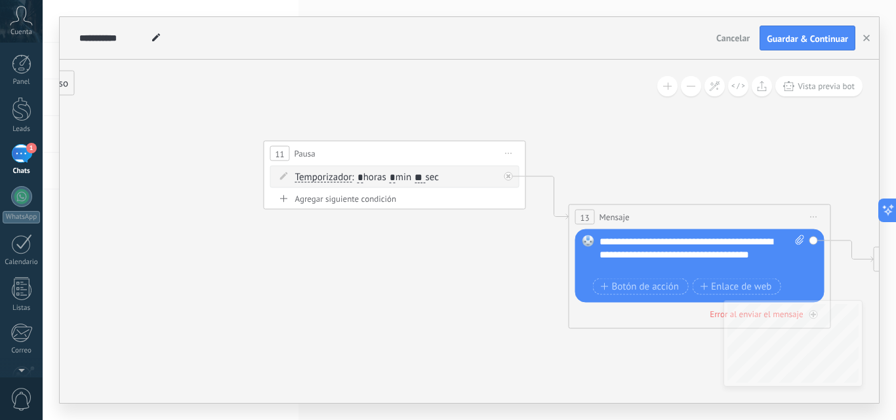
drag, startPoint x: 557, startPoint y: 329, endPoint x: 315, endPoint y: 292, distance: 244.9
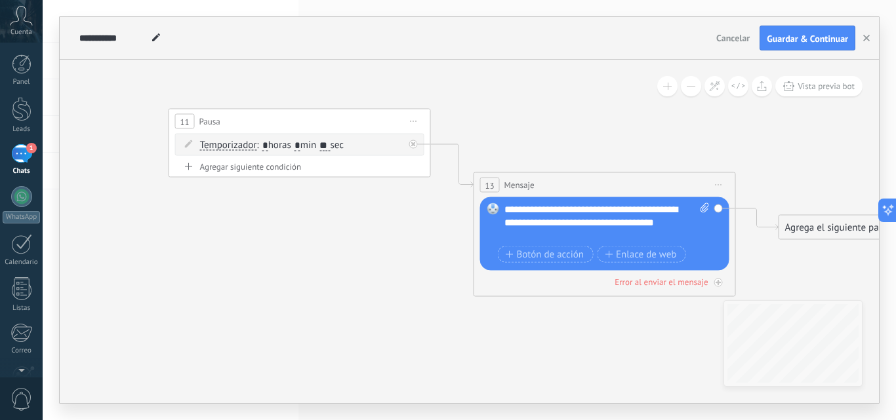
drag, startPoint x: 469, startPoint y: 331, endPoint x: 403, endPoint y: 300, distance: 72.8
click at [415, 122] on span "Iniciar vista previa aquí Cambiar nombre Duplicar [GEOGRAPHIC_DATA]" at bounding box center [413, 121] width 21 height 19
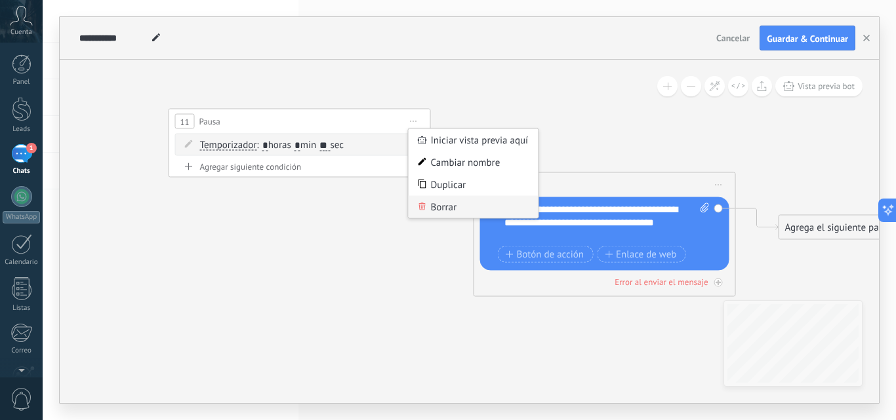
click at [434, 214] on div "Borrar" at bounding box center [474, 207] width 130 height 22
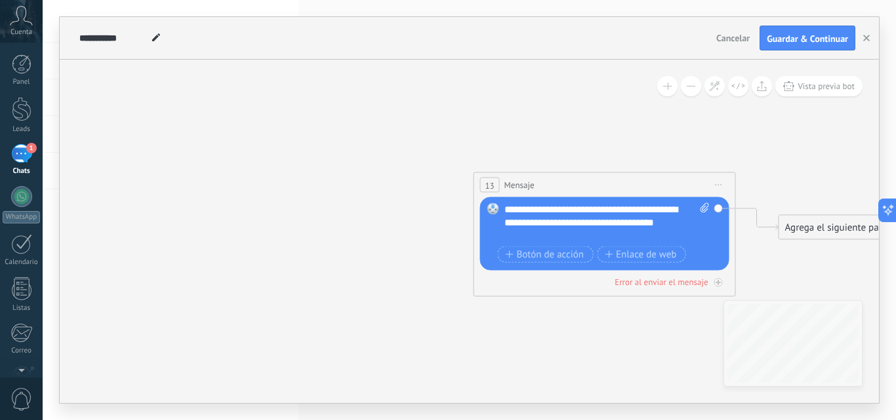
click at [724, 184] on span "Iniciar vista previa aquí Cambiar nombre Duplicar [GEOGRAPHIC_DATA]" at bounding box center [718, 185] width 21 height 19
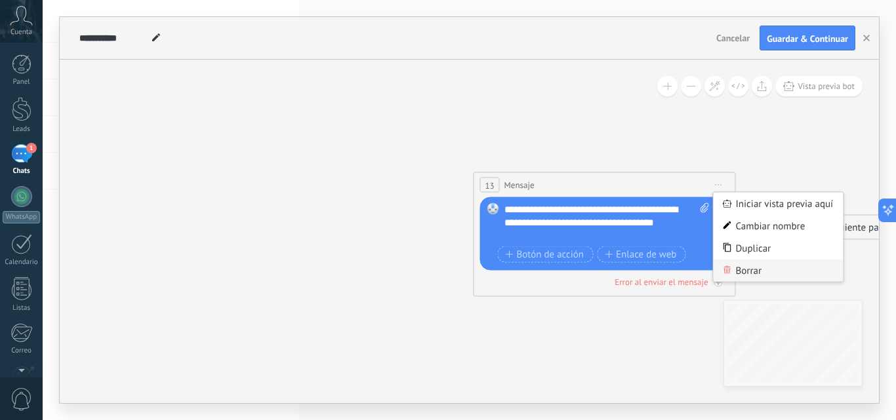
click at [750, 265] on div "Borrar" at bounding box center [779, 271] width 130 height 22
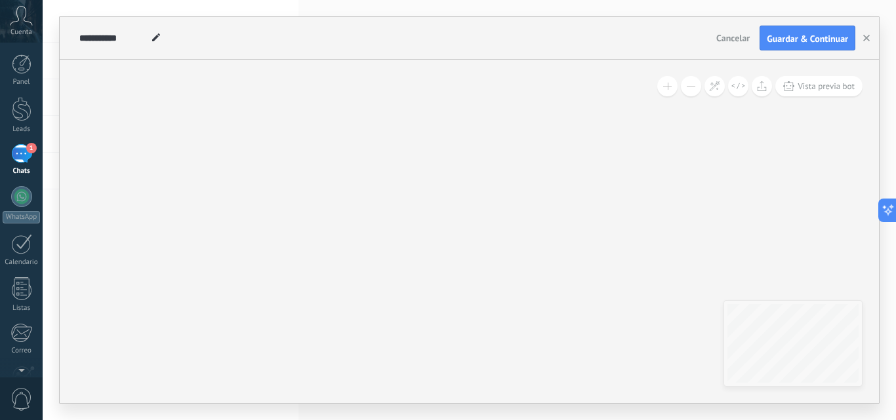
drag, startPoint x: 731, startPoint y: 262, endPoint x: 432, endPoint y: 230, distance: 301.6
drag, startPoint x: 599, startPoint y: 202, endPoint x: 369, endPoint y: 198, distance: 230.3
drag, startPoint x: 529, startPoint y: 226, endPoint x: 230, endPoint y: 162, distance: 305.8
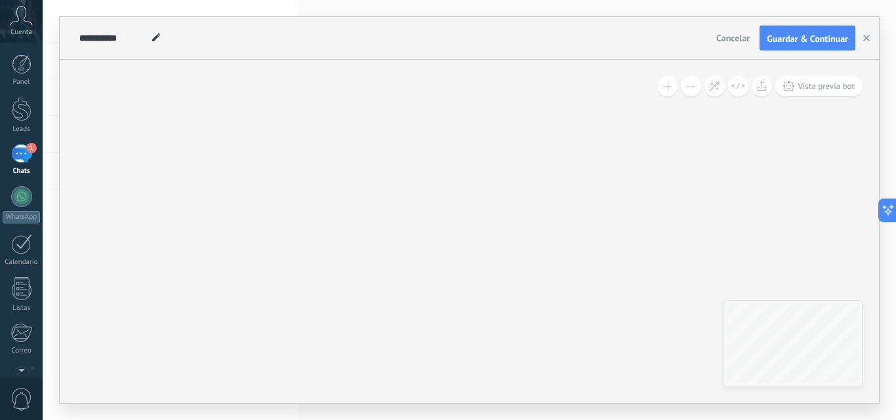
drag, startPoint x: 565, startPoint y: 184, endPoint x: 342, endPoint y: 182, distance: 223.1
click at [350, 182] on div "**********" at bounding box center [469, 232] width 819 height 344
drag, startPoint x: 550, startPoint y: 181, endPoint x: 409, endPoint y: 174, distance: 141.2
click at [407, 176] on div "**********" at bounding box center [469, 232] width 819 height 344
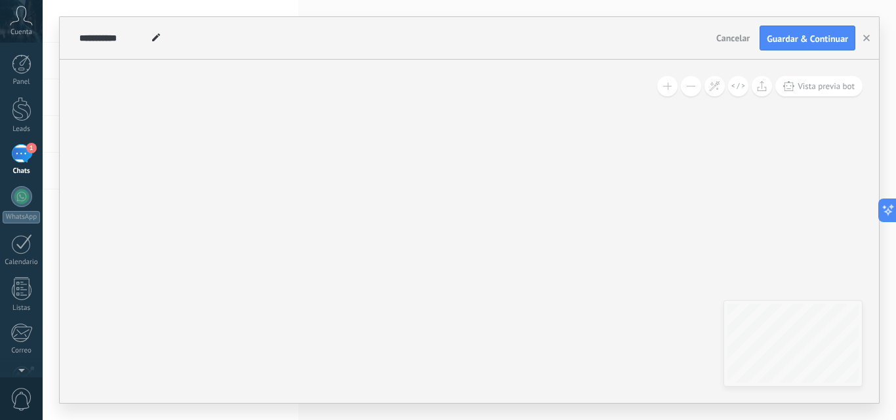
drag, startPoint x: 479, startPoint y: 174, endPoint x: 335, endPoint y: 164, distance: 144.0
drag, startPoint x: 286, startPoint y: 156, endPoint x: 708, endPoint y: 258, distance: 434.0
drag, startPoint x: 467, startPoint y: 229, endPoint x: 588, endPoint y: 246, distance: 121.9
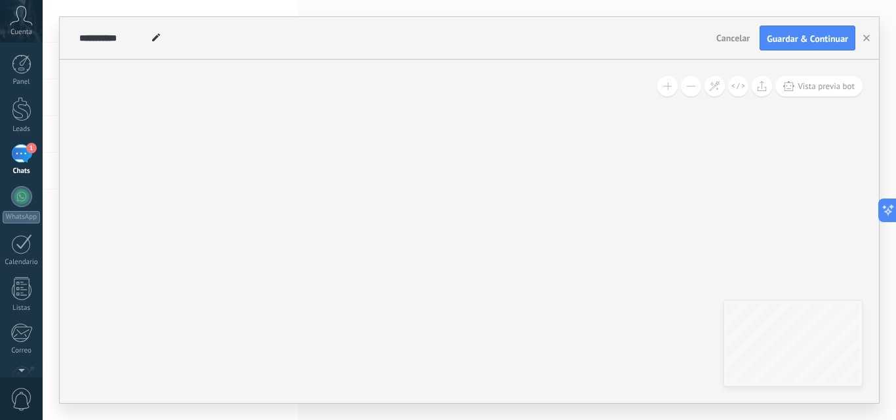
drag, startPoint x: 406, startPoint y: 220, endPoint x: 535, endPoint y: 228, distance: 129.5
drag, startPoint x: 365, startPoint y: 190, endPoint x: 527, endPoint y: 199, distance: 161.6
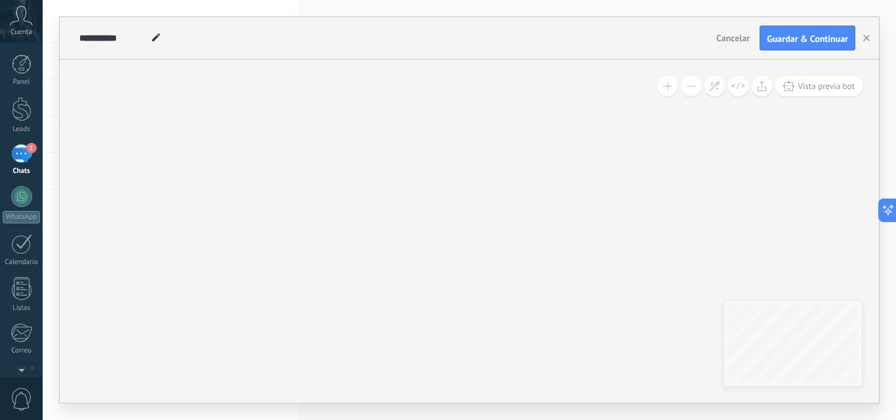
drag, startPoint x: 361, startPoint y: 182, endPoint x: 501, endPoint y: 186, distance: 139.8
drag, startPoint x: 294, startPoint y: 164, endPoint x: 462, endPoint y: 187, distance: 169.5
click at [460, 186] on icon at bounding box center [139, 45] width 2712 height 1094
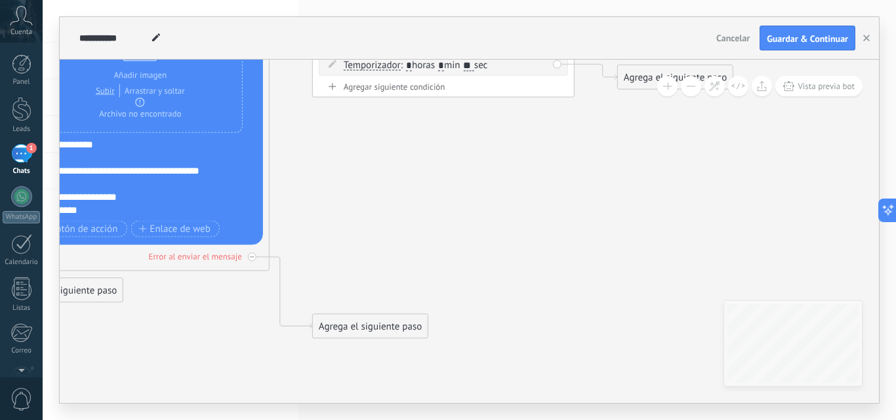
drag, startPoint x: 248, startPoint y: 126, endPoint x: 579, endPoint y: 229, distance: 346.9
click at [581, 228] on icon at bounding box center [576, 120] width 2712 height 1094
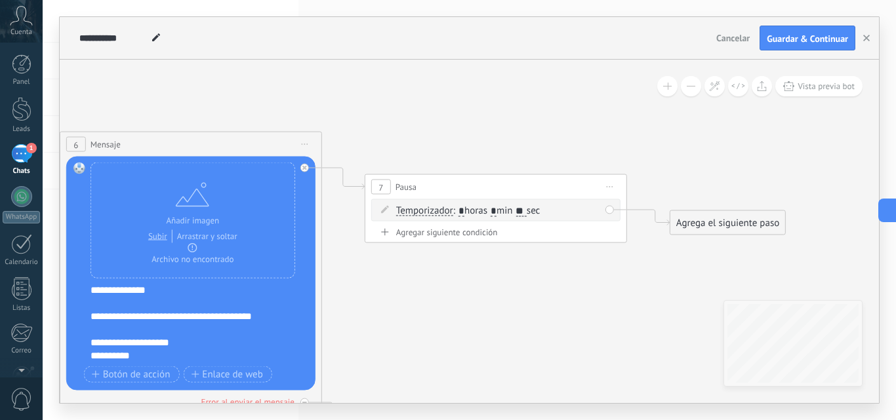
drag, startPoint x: 425, startPoint y: 216, endPoint x: 464, endPoint y: 315, distance: 106.6
click at [464, 315] on icon at bounding box center [628, 266] width 2712 height 1094
click at [617, 182] on span "Iniciar vista previa aquí Cambiar nombre Duplicar [GEOGRAPHIC_DATA]" at bounding box center [610, 187] width 21 height 19
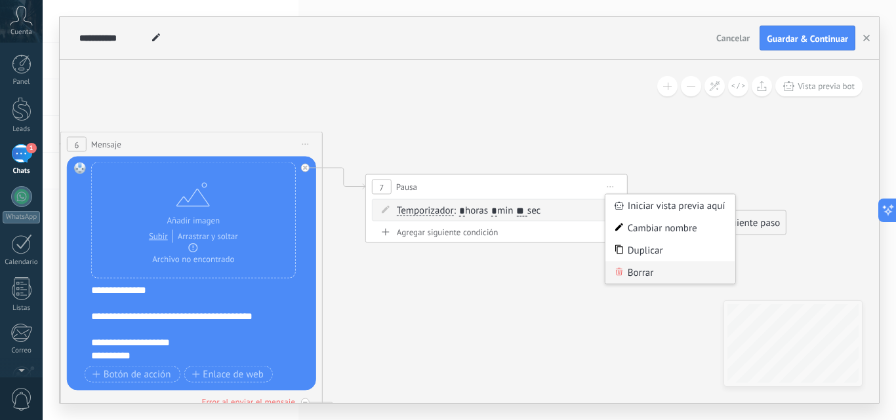
click at [630, 270] on div "Borrar" at bounding box center [670, 273] width 130 height 22
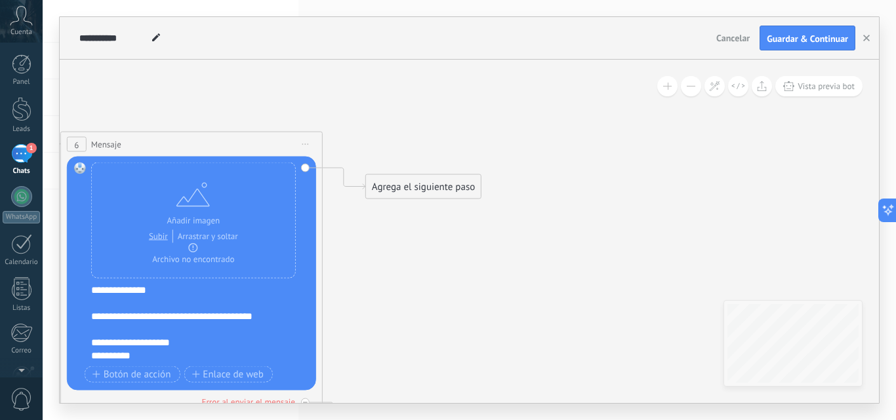
click at [304, 145] on span "Iniciar vista previa aquí Cambiar nombre Duplicar [GEOGRAPHIC_DATA]" at bounding box center [305, 144] width 21 height 19
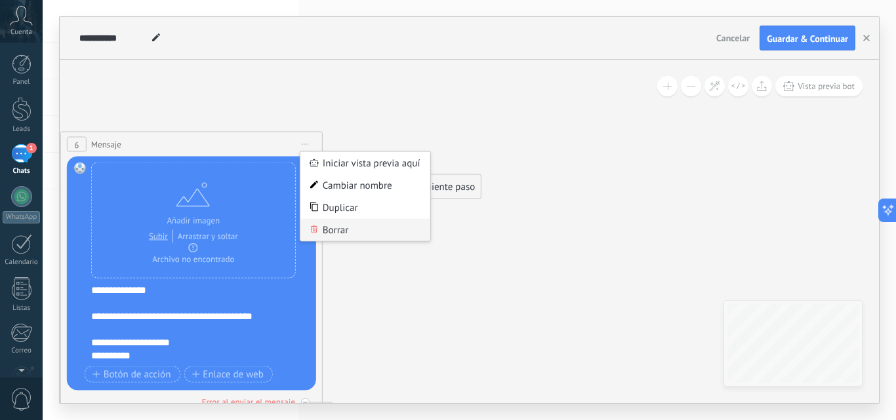
click at [347, 230] on div "Borrar" at bounding box center [365, 230] width 130 height 22
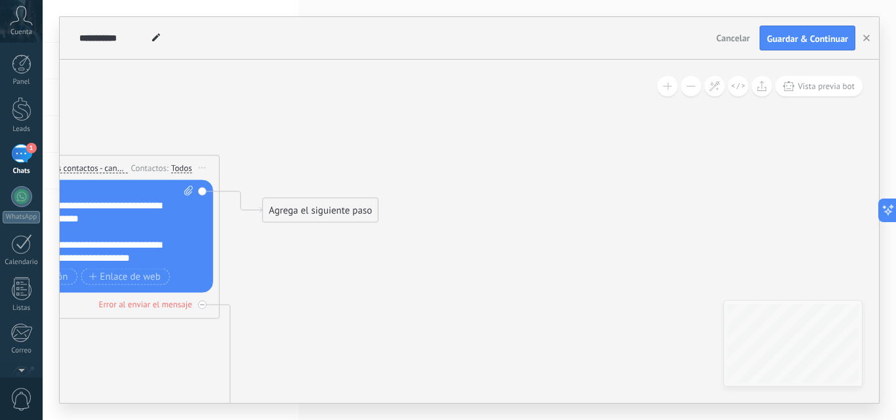
drag, startPoint x: 279, startPoint y: 104, endPoint x: 525, endPoint y: 185, distance: 259.1
click at [525, 185] on icon at bounding box center [68, 314] width 1187 height 1058
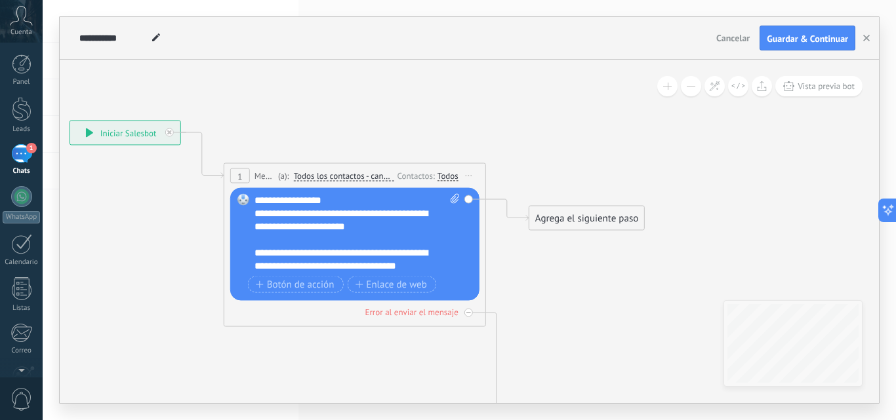
drag, startPoint x: 318, startPoint y: 142, endPoint x: 541, endPoint y: 134, distance: 223.2
click at [541, 134] on icon at bounding box center [335, 322] width 1187 height 1058
click at [473, 173] on span "Iniciar vista previa aquí Cambiar nombre Duplicar [GEOGRAPHIC_DATA]" at bounding box center [469, 176] width 21 height 19
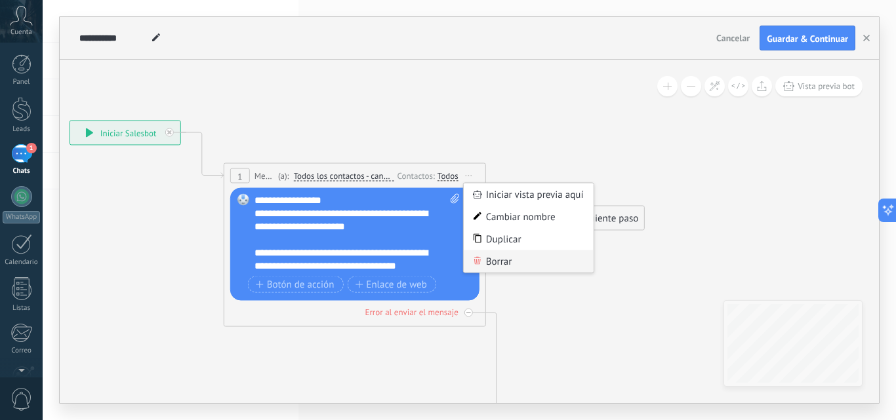
click at [497, 262] on div "Borrar" at bounding box center [529, 262] width 130 height 22
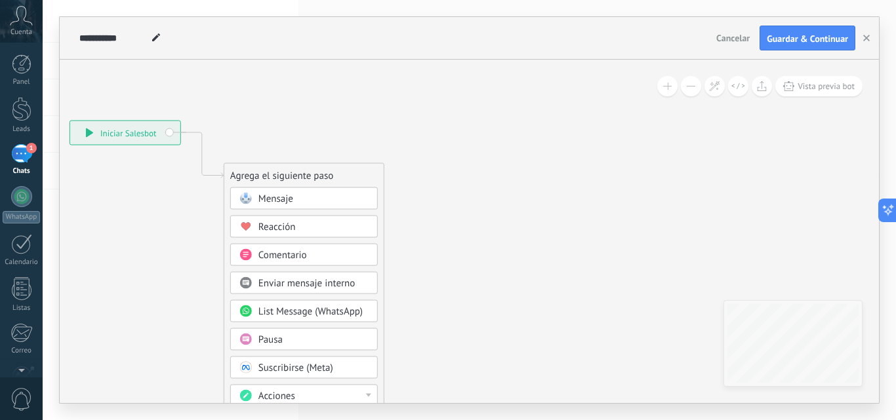
click at [310, 335] on div "Pausa" at bounding box center [313, 340] width 110 height 13
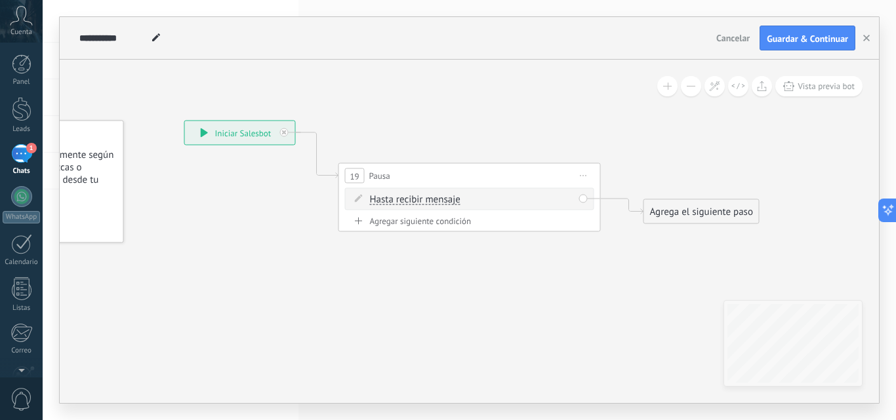
click at [453, 221] on div "Agregar siguiente condición" at bounding box center [469, 221] width 249 height 11
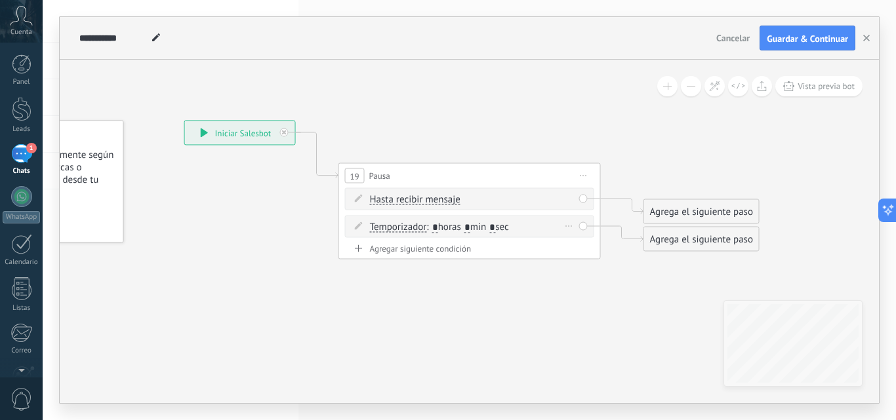
click at [478, 228] on span ": * horas * min * sec" at bounding box center [467, 227] width 82 height 12
click at [470, 229] on input "*" at bounding box center [467, 227] width 6 height 10
type input "*"
click at [495, 227] on input "*" at bounding box center [492, 227] width 6 height 10
type input "**"
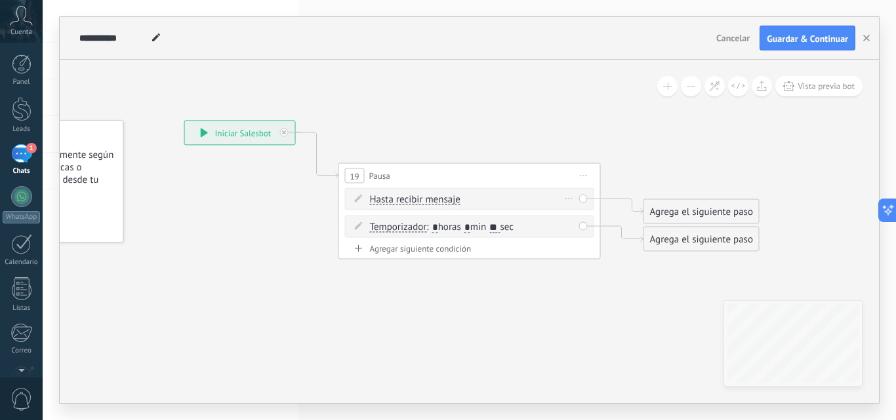
click at [567, 199] on div "Borrar" at bounding box center [569, 199] width 14 height 19
click at [573, 193] on div "Borrar" at bounding box center [569, 199] width 14 height 19
click at [579, 217] on div "Borrar" at bounding box center [590, 218] width 58 height 22
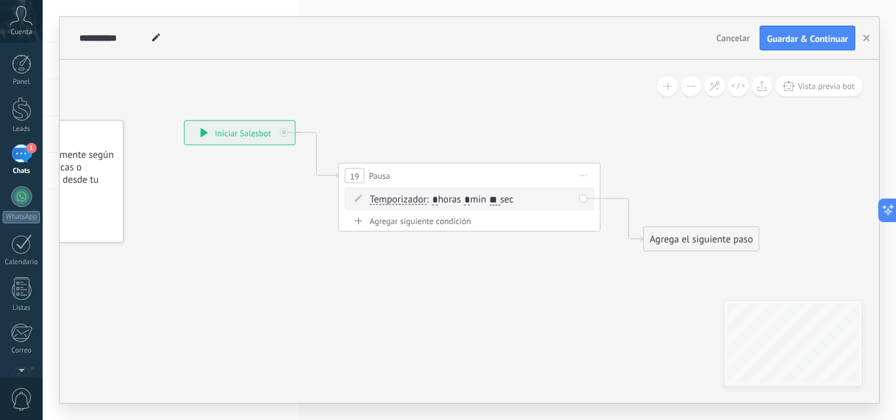
click at [686, 243] on div "Agrega el siguiente paso" at bounding box center [701, 240] width 115 height 22
click at [686, 262] on span "Mensaje" at bounding box center [695, 262] width 35 height 12
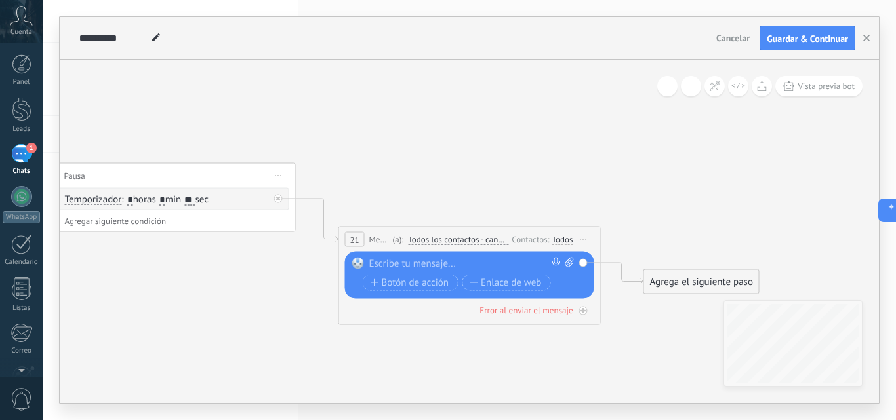
click at [453, 264] on div at bounding box center [466, 264] width 195 height 13
paste div
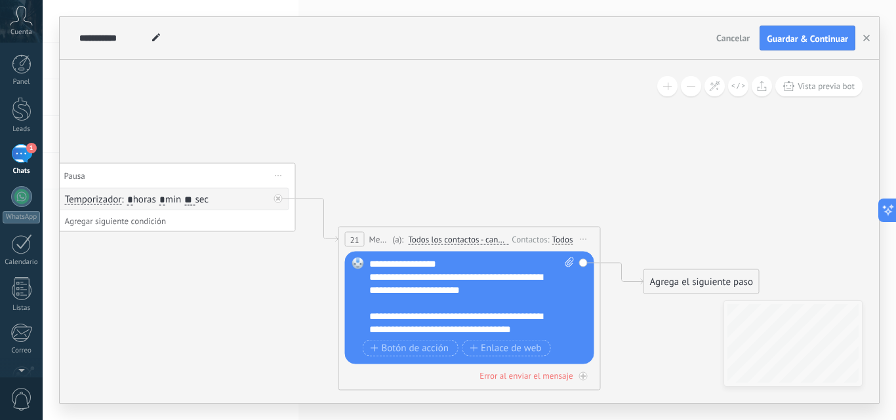
click at [672, 228] on icon at bounding box center [297, 214] width 1492 height 843
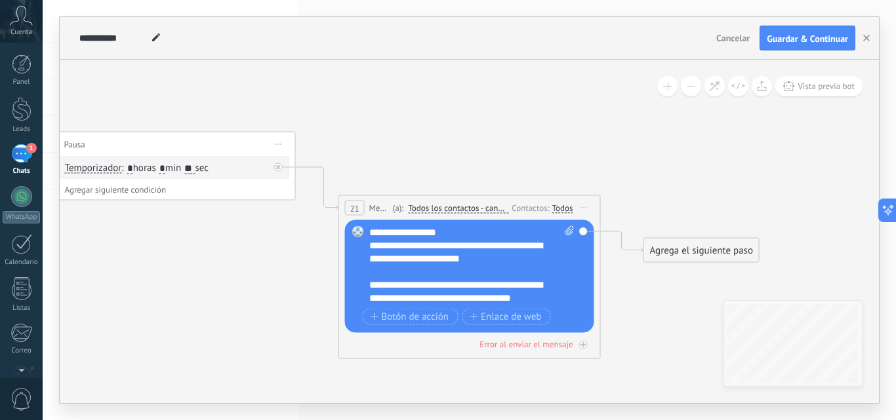
click at [694, 245] on div "Agrega el siguiente paso" at bounding box center [701, 251] width 115 height 22
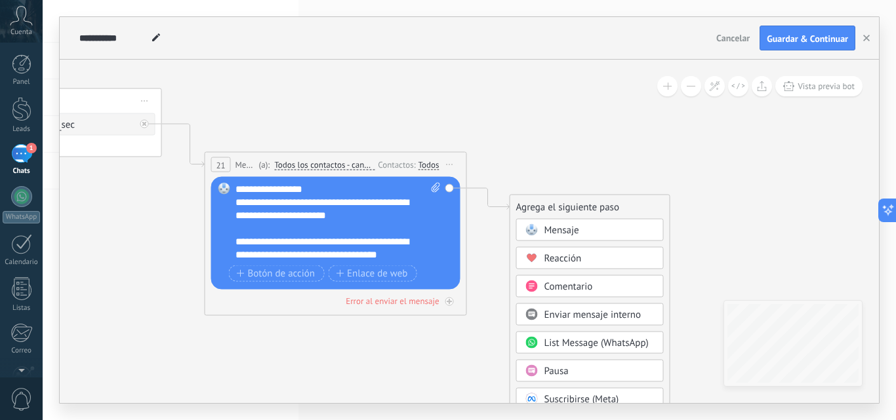
drag, startPoint x: 772, startPoint y: 202, endPoint x: 638, endPoint y: 159, distance: 140.7
click at [638, 159] on icon at bounding box center [163, 139] width 1492 height 843
click at [607, 371] on div "Pausa" at bounding box center [599, 371] width 110 height 13
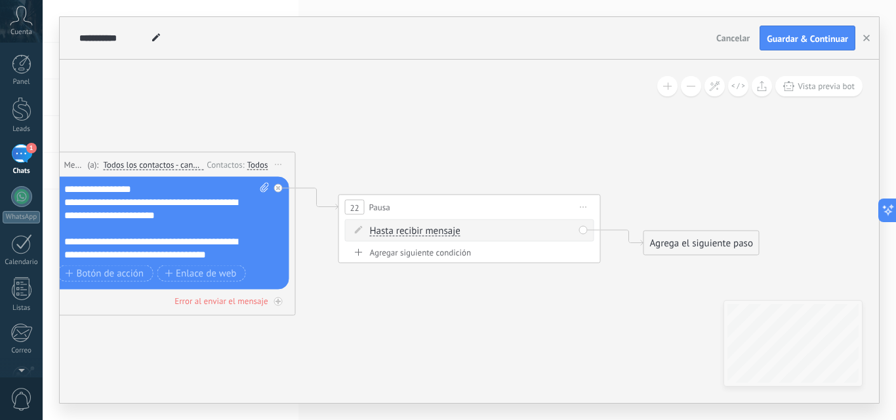
click at [455, 247] on div "Agregar siguiente condición" at bounding box center [469, 252] width 249 height 11
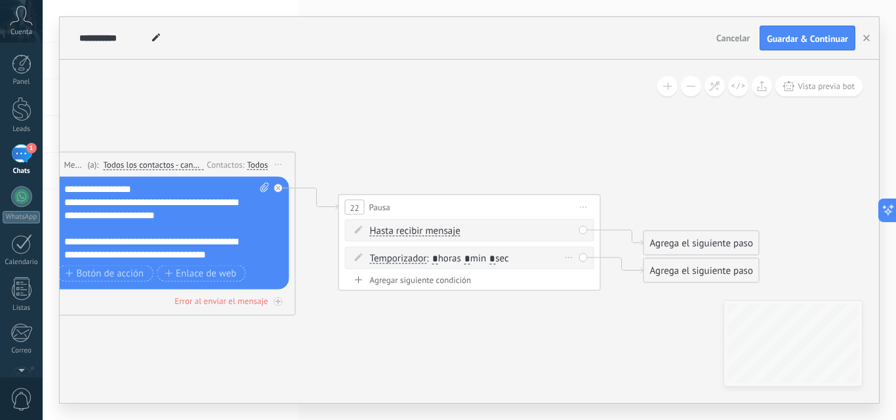
click at [470, 256] on input "*" at bounding box center [467, 259] width 6 height 10
type input "*"
click at [495, 258] on input "*" at bounding box center [492, 259] width 6 height 10
type input "*"
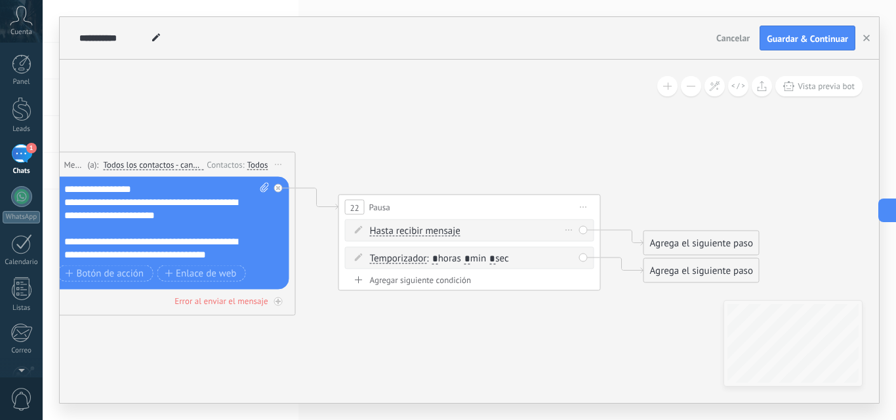
click at [570, 230] on icon at bounding box center [569, 230] width 7 height 1
click at [578, 251] on icon at bounding box center [575, 249] width 8 height 8
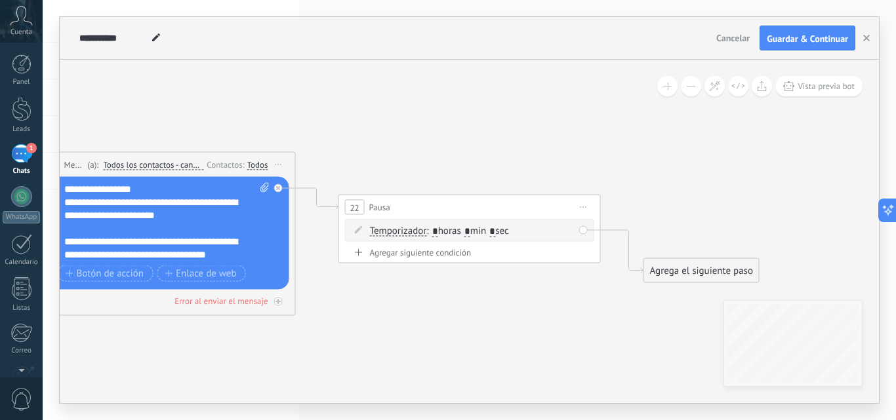
click at [670, 272] on div "Agrega el siguiente paso" at bounding box center [701, 271] width 115 height 22
click at [665, 295] on rect at bounding box center [665, 294] width 12 height 12
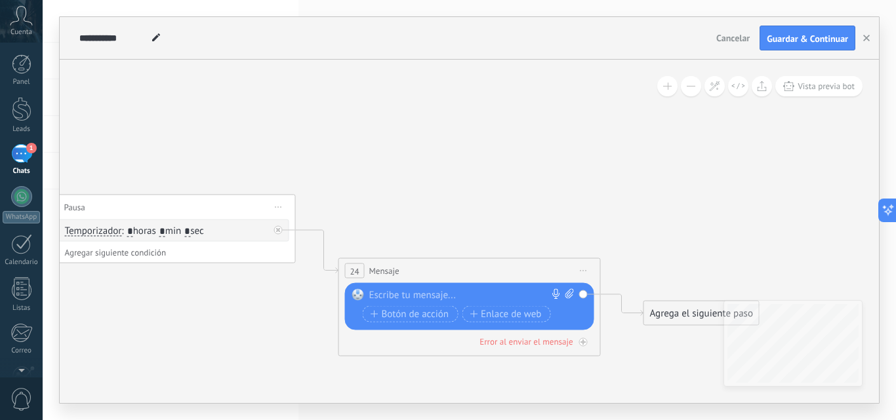
click at [512, 289] on div at bounding box center [466, 295] width 195 height 13
paste div
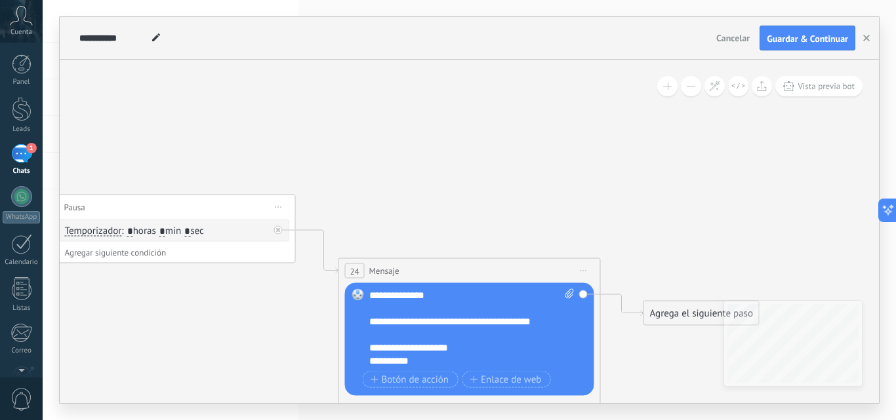
click at [571, 293] on icon at bounding box center [569, 294] width 9 height 10
click input "Subir" at bounding box center [0, 0] width 0 height 0
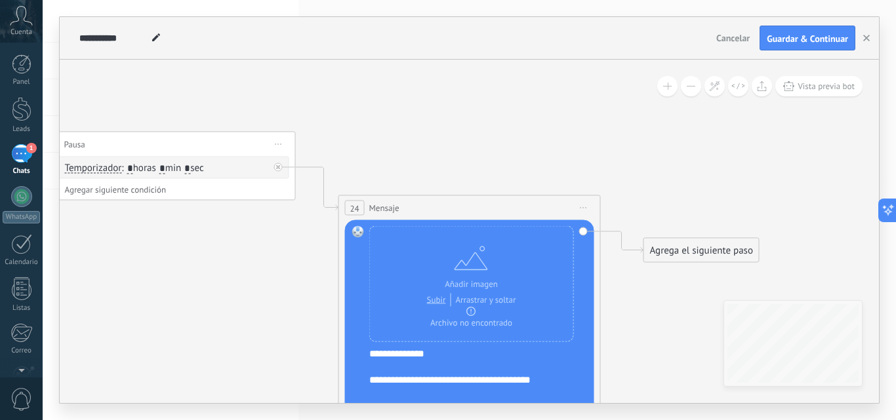
click at [670, 256] on div "Agrega el siguiente paso" at bounding box center [701, 251] width 115 height 22
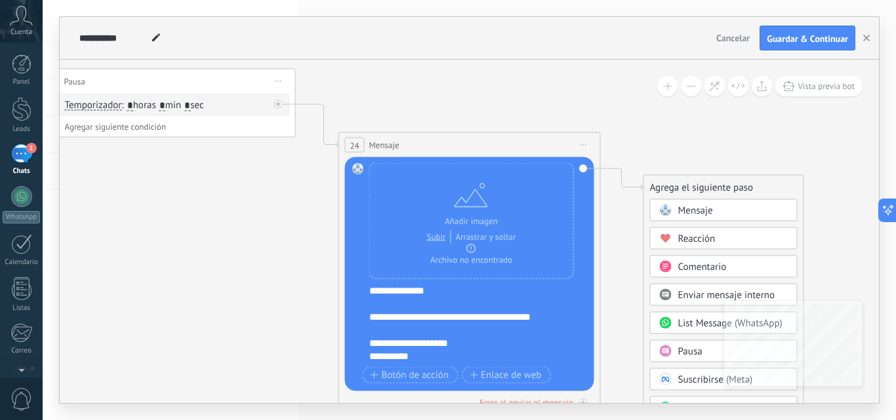
click at [686, 344] on div "Pausa" at bounding box center [724, 351] width 148 height 22
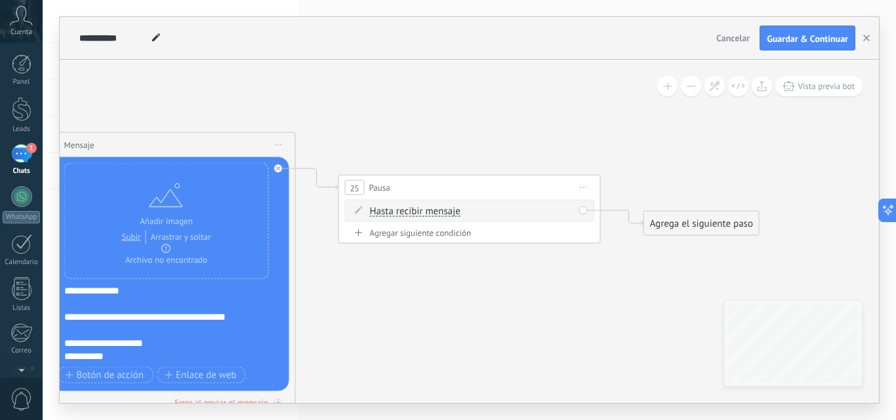
click at [466, 230] on div "Agregar siguiente condición" at bounding box center [469, 233] width 249 height 11
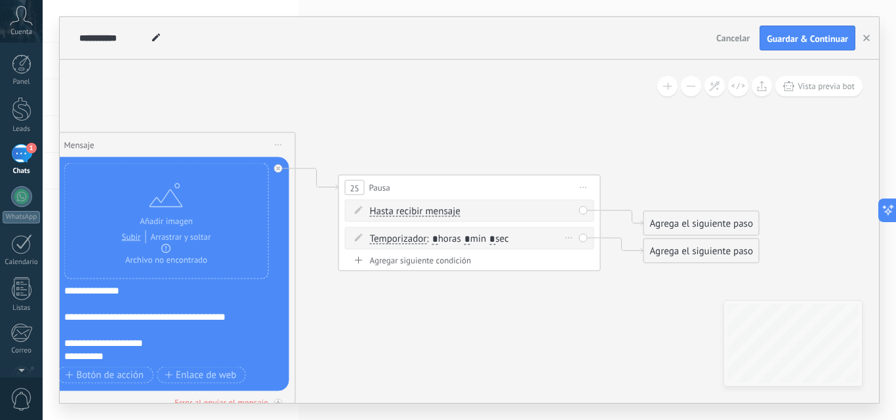
click at [470, 239] on input "*" at bounding box center [467, 239] width 6 height 10
type input "*"
click at [495, 239] on input "*" at bounding box center [492, 239] width 6 height 10
type input "**"
click at [565, 206] on div "Borrar" at bounding box center [569, 210] width 14 height 19
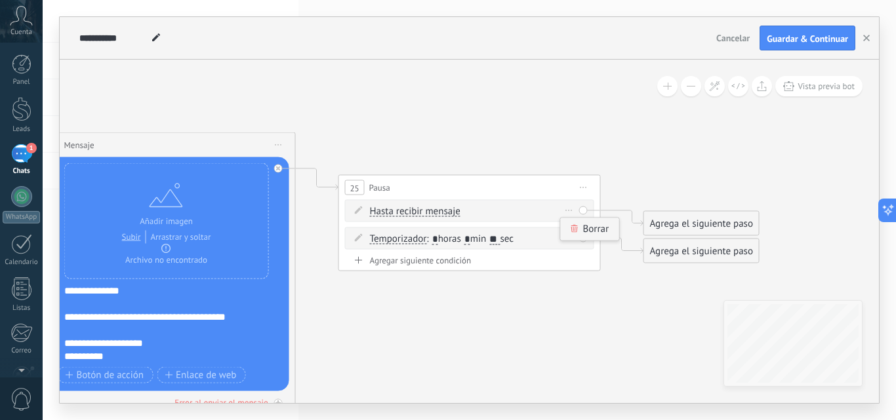
click at [579, 232] on div "Borrar" at bounding box center [590, 229] width 58 height 22
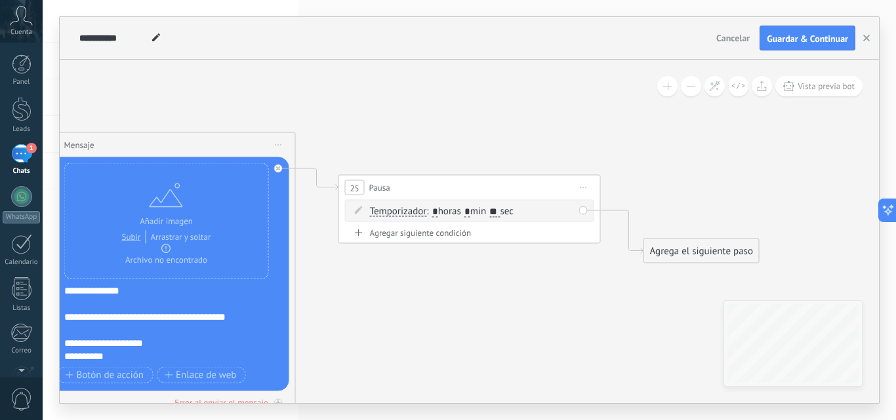
click at [683, 247] on div "Agrega el siguiente paso" at bounding box center [701, 252] width 115 height 22
click at [683, 266] on div "Mensaje" at bounding box center [724, 274] width 148 height 22
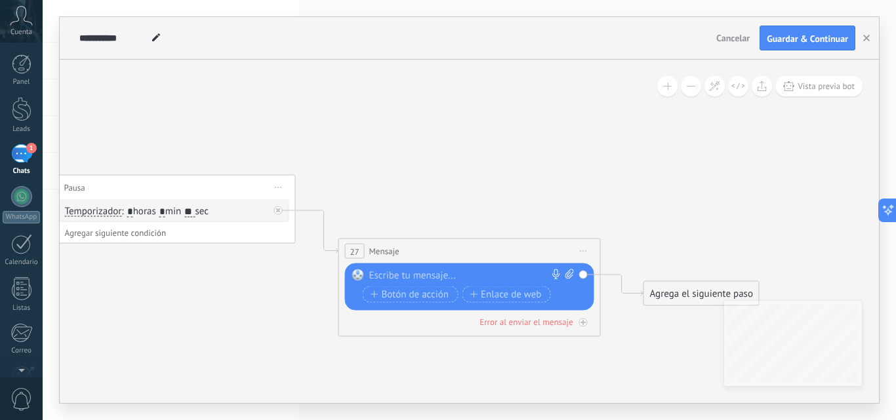
click at [426, 272] on div at bounding box center [466, 276] width 195 height 13
paste div
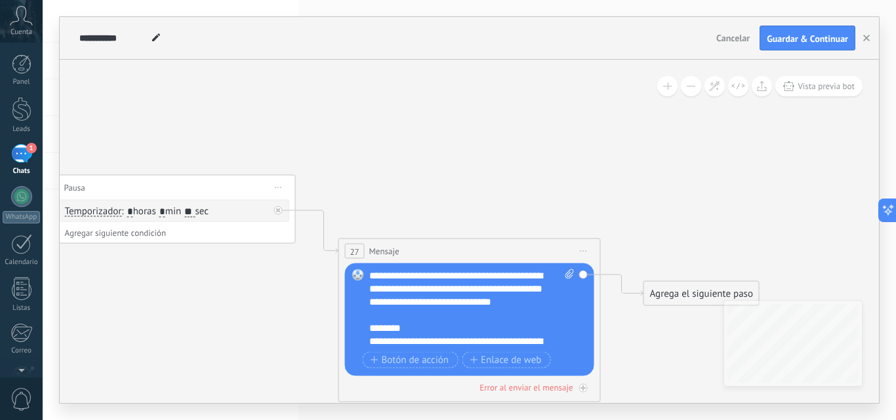
click at [571, 277] on icon at bounding box center [569, 275] width 9 height 10
click input "Subir" at bounding box center [0, 0] width 0 height 0
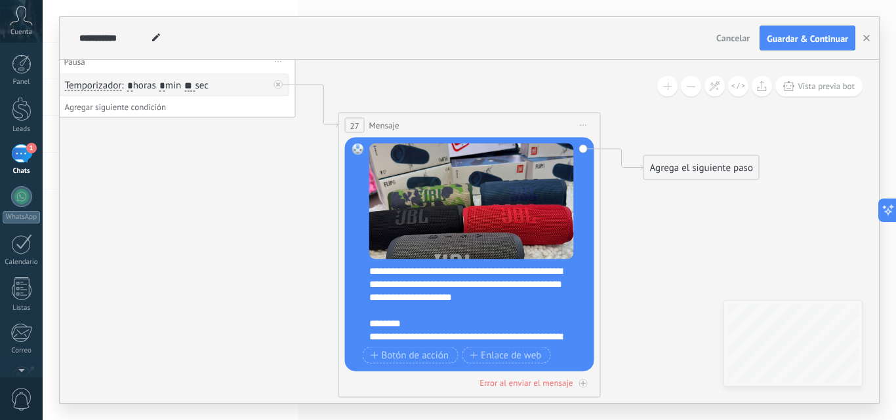
click at [710, 167] on div "Agrega el siguiente paso" at bounding box center [701, 168] width 115 height 22
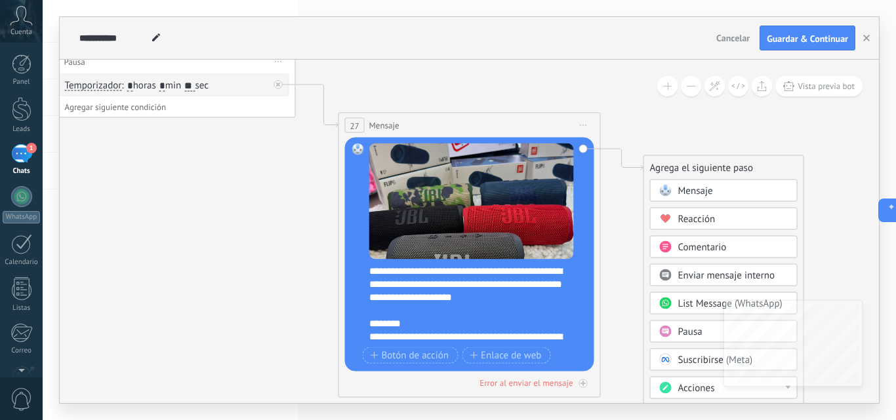
click at [687, 327] on span "Pausa" at bounding box center [690, 332] width 24 height 12
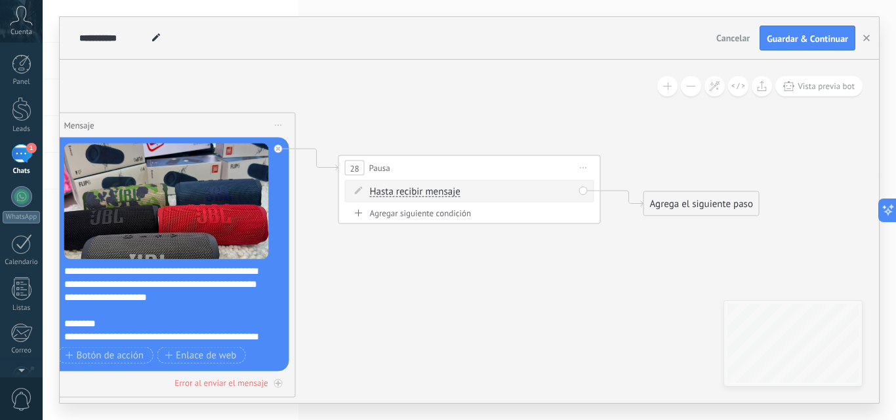
click at [450, 209] on div "Agregar siguiente condición" at bounding box center [469, 213] width 249 height 11
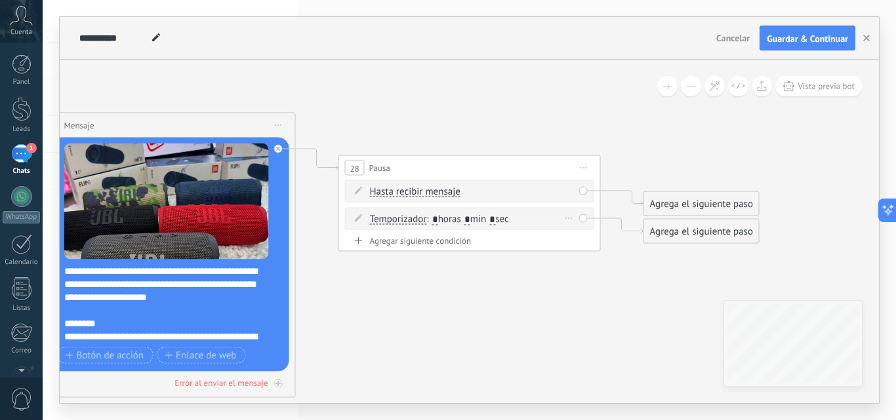
click at [470, 220] on input "*" at bounding box center [467, 220] width 6 height 10
type input "*"
click at [495, 216] on input "*" at bounding box center [492, 220] width 6 height 10
type input "*"
click at [565, 188] on div "Borrar" at bounding box center [569, 191] width 14 height 19
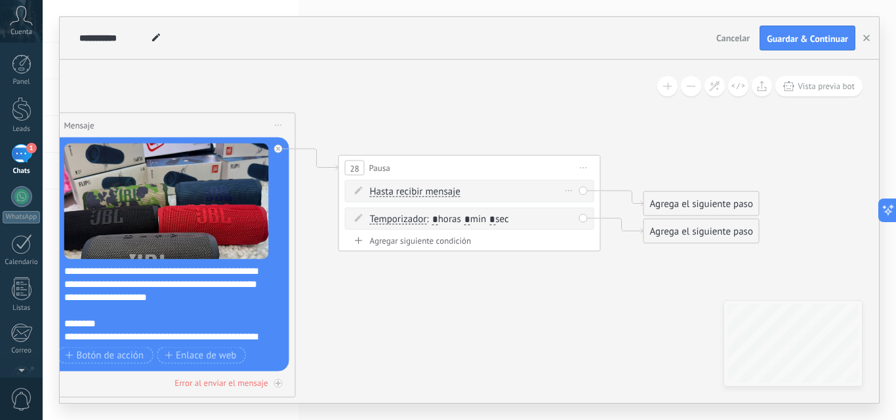
click at [570, 191] on icon at bounding box center [569, 190] width 7 height 1
click at [571, 204] on div "Borrar" at bounding box center [590, 210] width 58 height 22
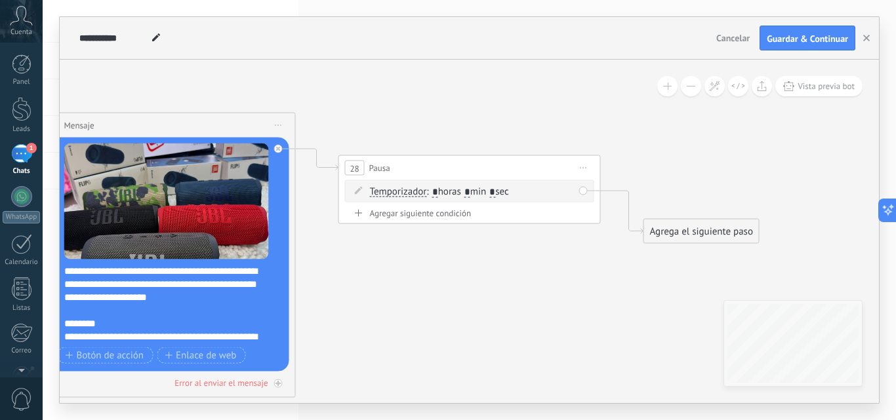
click at [691, 233] on div "Agrega el siguiente paso" at bounding box center [701, 232] width 115 height 22
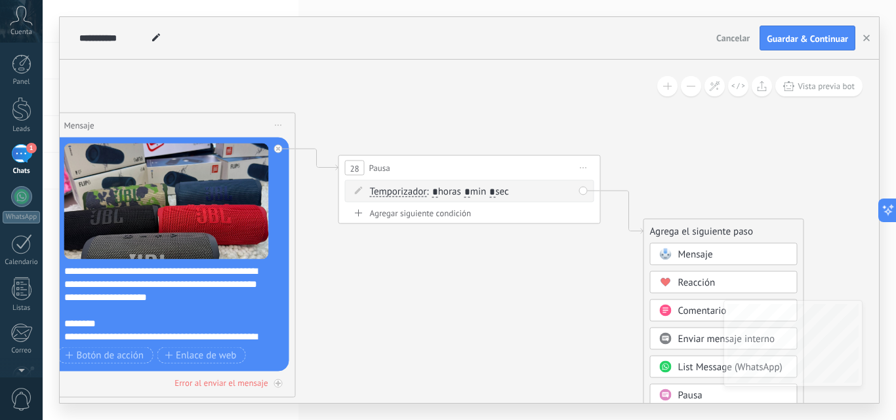
click at [689, 257] on span "Mensaje" at bounding box center [695, 255] width 35 height 12
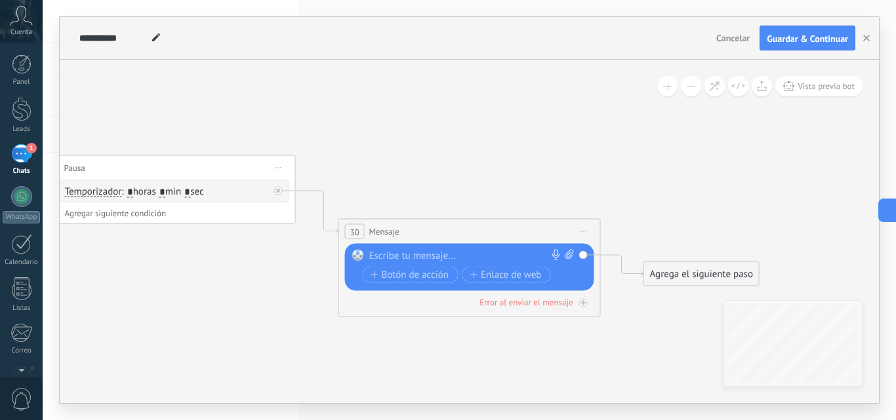
click at [430, 256] on div at bounding box center [466, 256] width 195 height 13
paste div
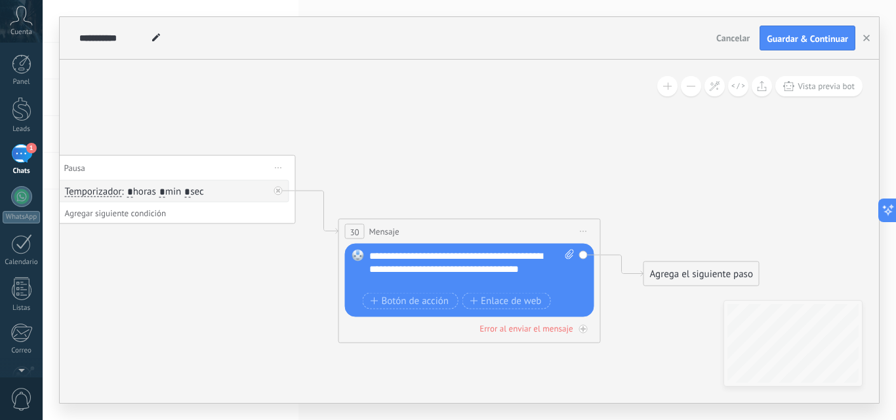
click at [824, 88] on span "Vista previa bot" at bounding box center [826, 86] width 57 height 11
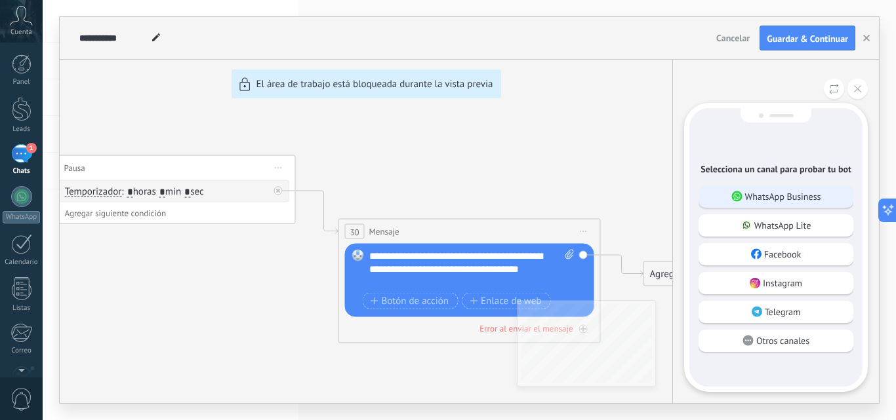
click at [797, 195] on p "WhatsApp Business" at bounding box center [783, 197] width 76 height 12
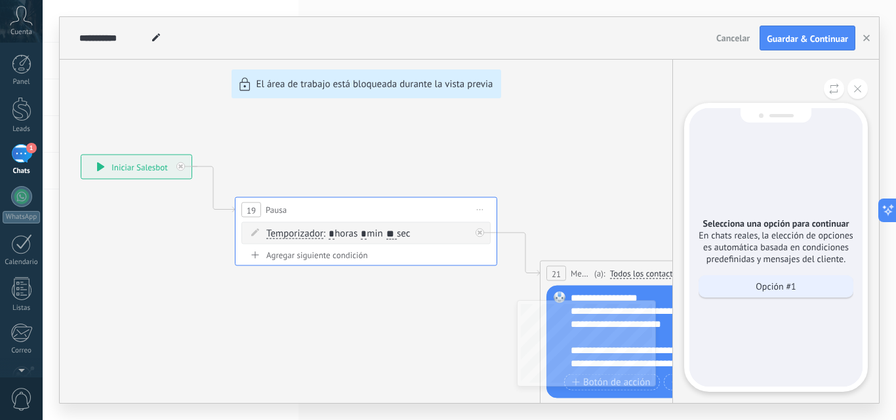
click at [780, 283] on p "Opción #1" at bounding box center [776, 287] width 40 height 12
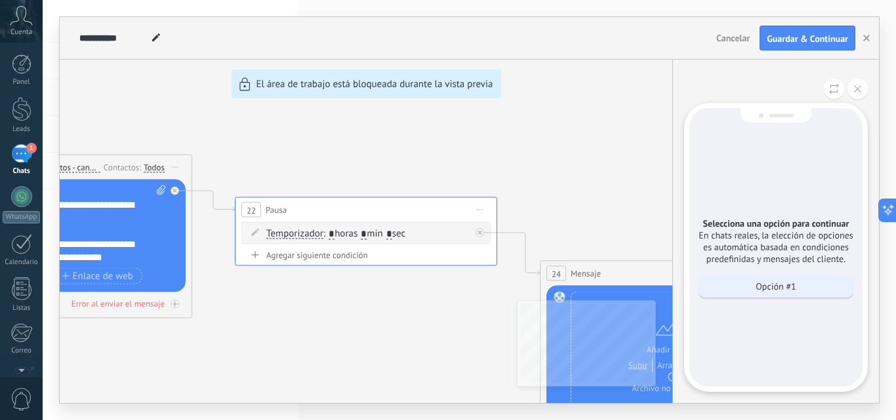
click at [781, 276] on div "Opción #1" at bounding box center [776, 287] width 155 height 22
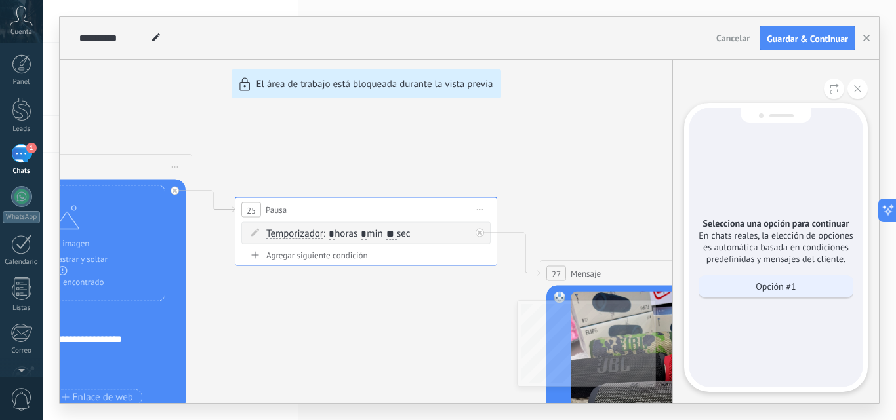
click at [812, 293] on div "Opción #1" at bounding box center [776, 287] width 155 height 22
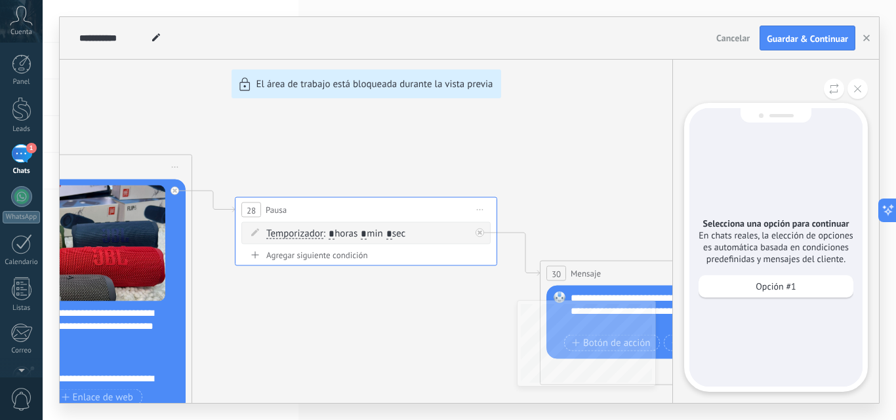
click at [812, 293] on div "Opción #1" at bounding box center [776, 287] width 155 height 22
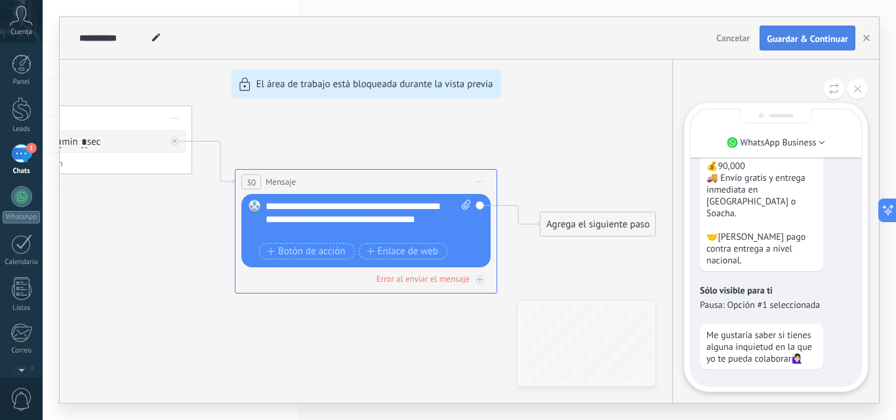
click at [796, 37] on span "Guardar & Continuar" at bounding box center [807, 38] width 81 height 9
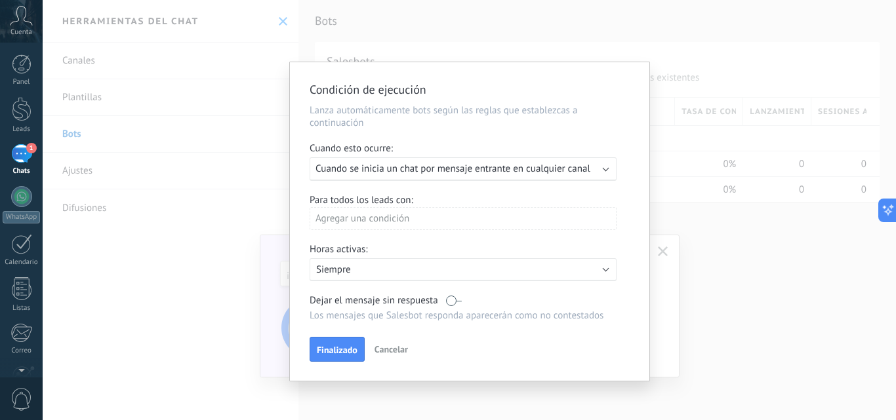
click at [557, 169] on span "Cuando se inicia un chat por mensaje entrante en cualquier canal" at bounding box center [453, 169] width 275 height 12
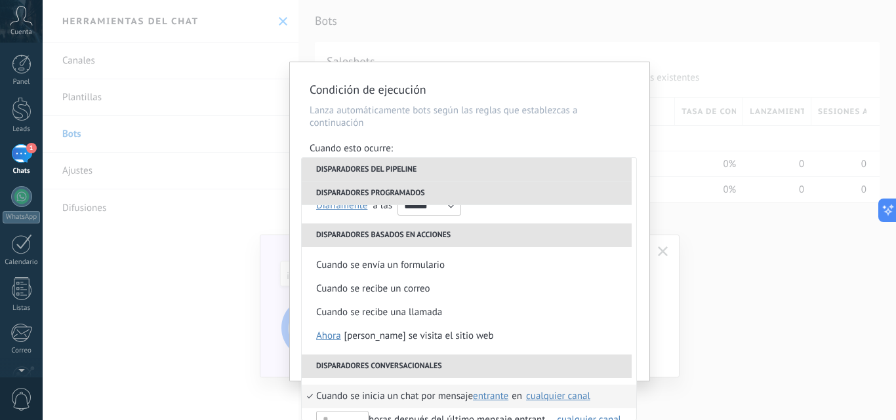
scroll to position [1, 0]
click at [665, 172] on div "**********" at bounding box center [469, 210] width 853 height 420
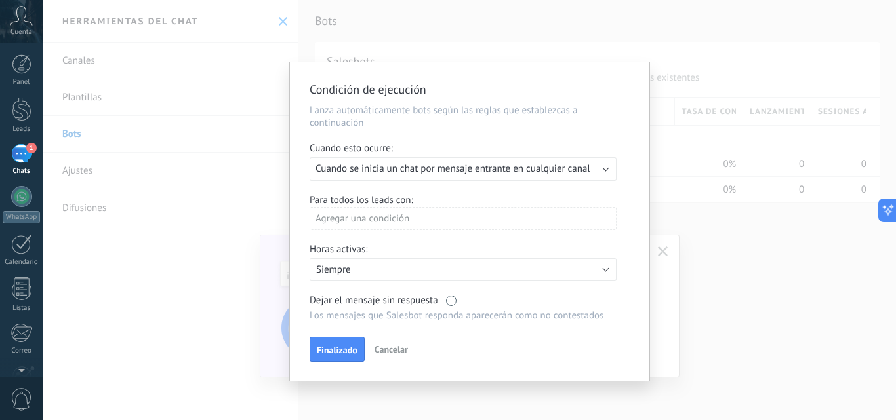
scroll to position [0, 0]
click at [448, 306] on label at bounding box center [454, 301] width 16 height 12
click at [453, 305] on label at bounding box center [454, 301] width 16 height 12
click at [335, 349] on span "Finalizado" at bounding box center [337, 350] width 41 height 9
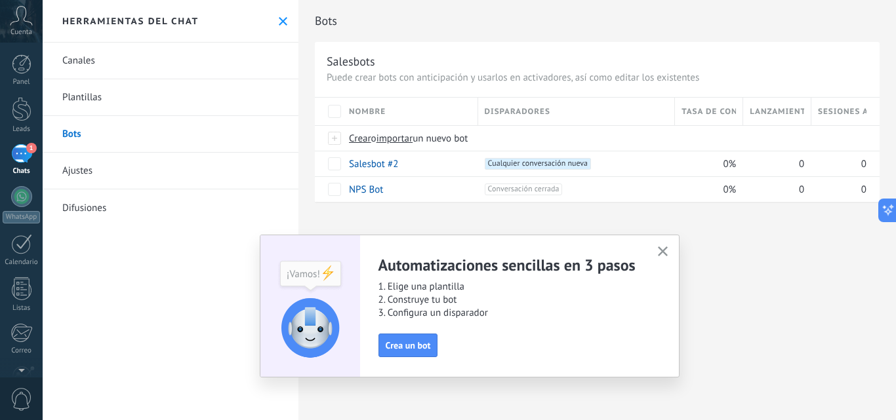
click at [665, 251] on icon "button" at bounding box center [663, 252] width 10 height 10
